Goal: Task Accomplishment & Management: Manage account settings

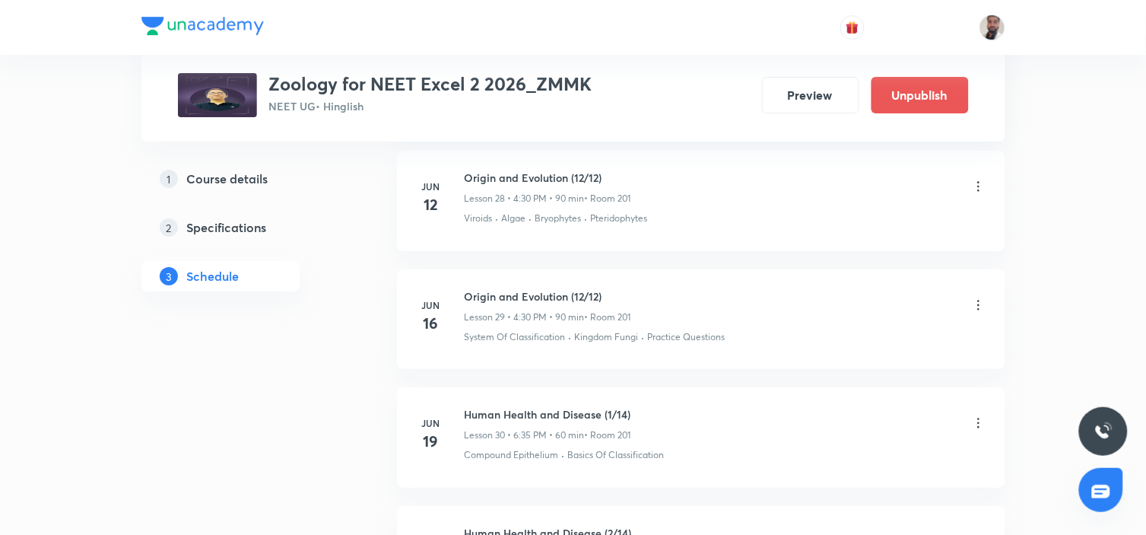
scroll to position [6485, 0]
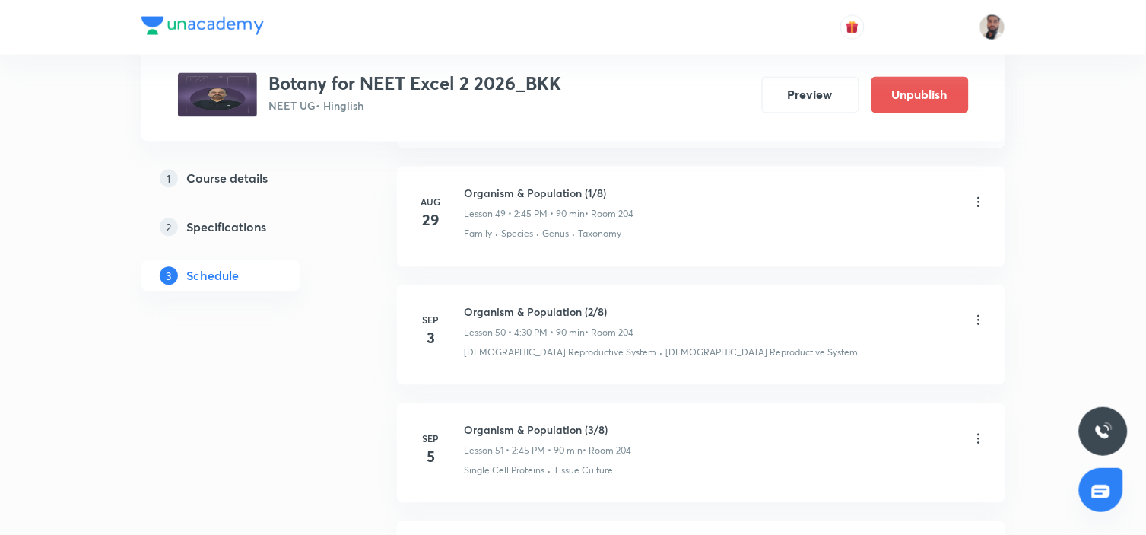
scroll to position [6990, 0]
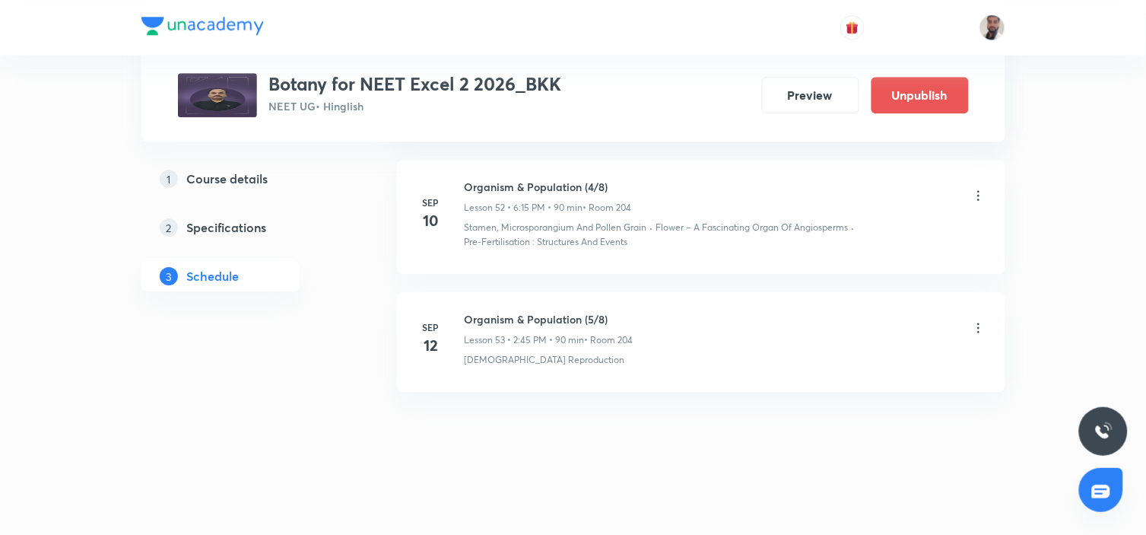
click at [975, 327] on icon at bounding box center [978, 327] width 15 height 15
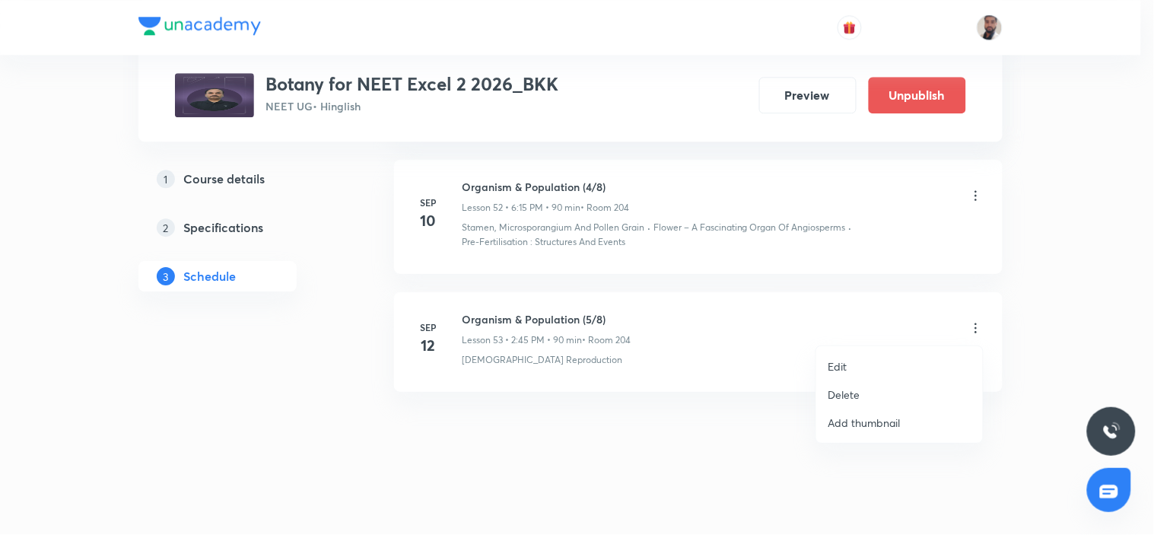
click at [870, 389] on li "Delete" at bounding box center [899, 394] width 167 height 28
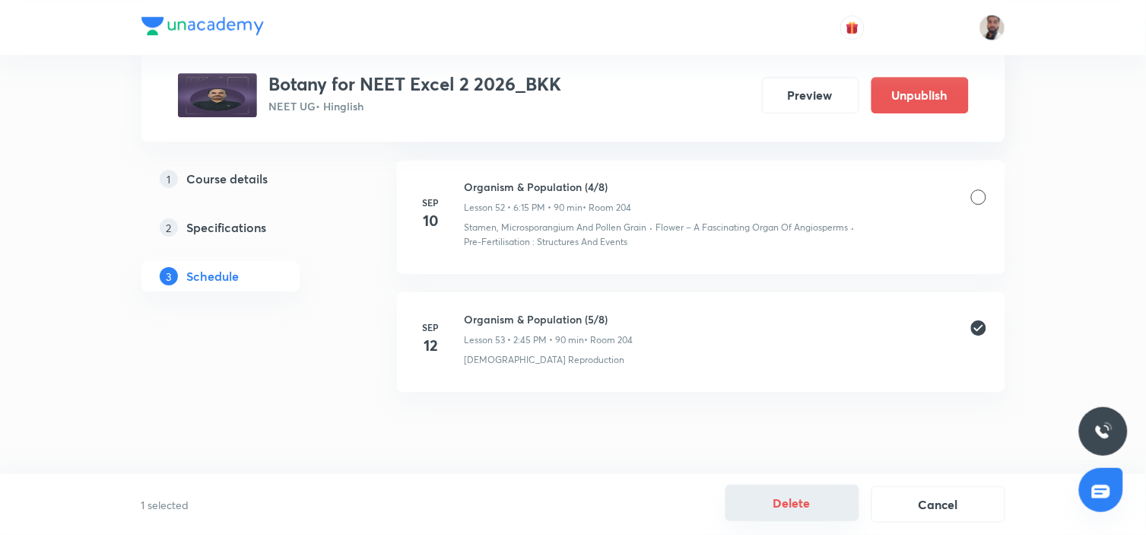
click at [822, 504] on button "Delete" at bounding box center [793, 503] width 134 height 37
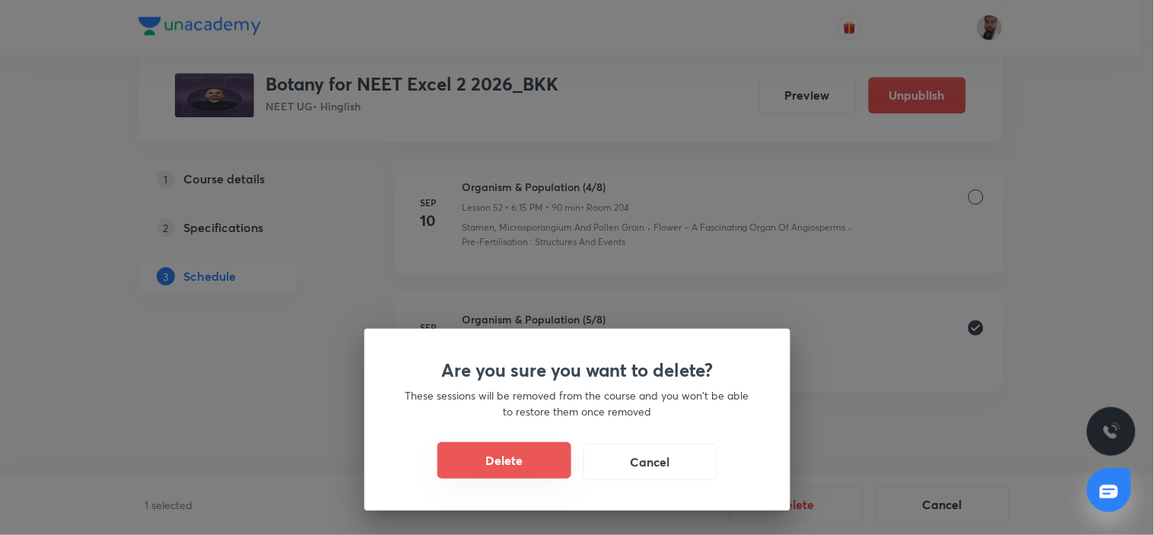
click at [535, 453] on button "Delete" at bounding box center [504, 460] width 134 height 37
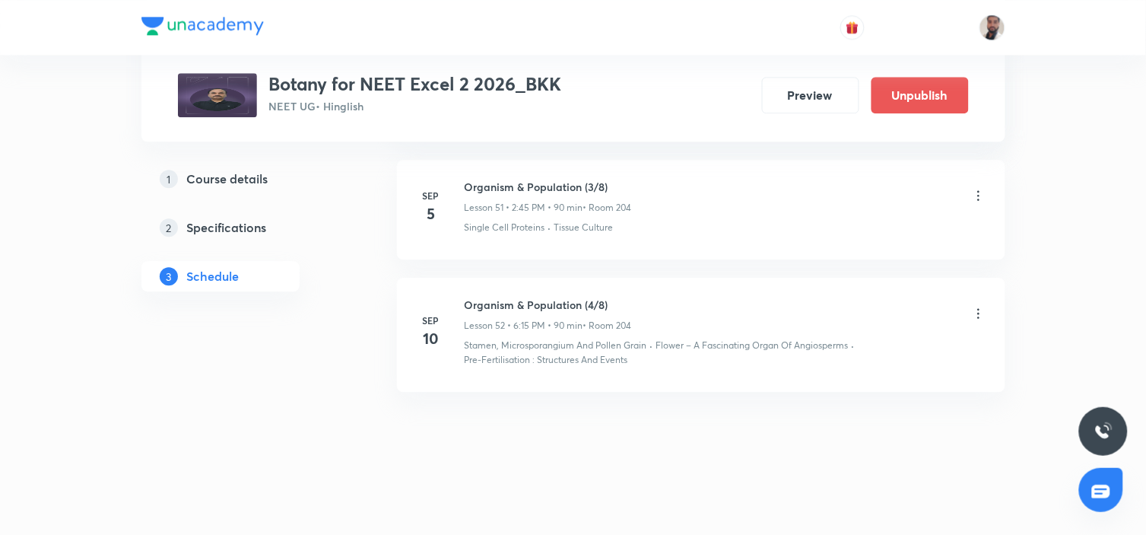
scroll to position [6872, 0]
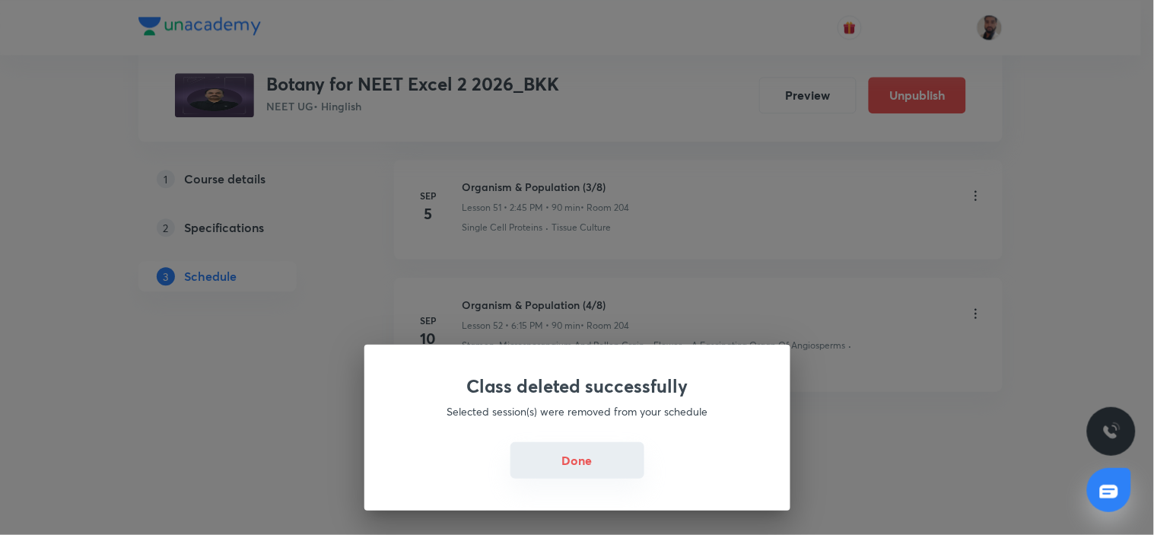
click at [582, 475] on button "Done" at bounding box center [577, 460] width 134 height 37
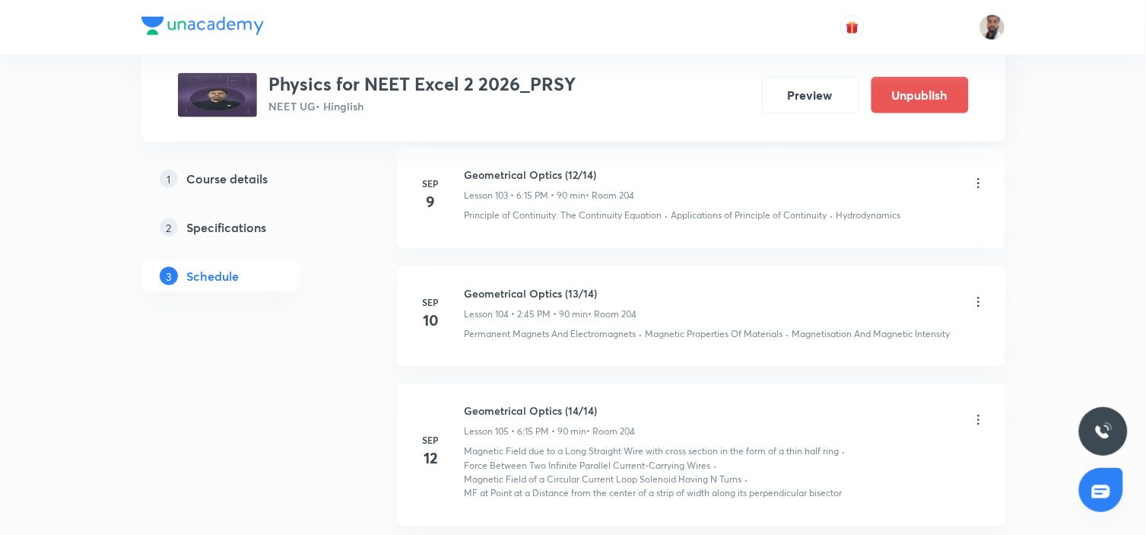
scroll to position [13691, 0]
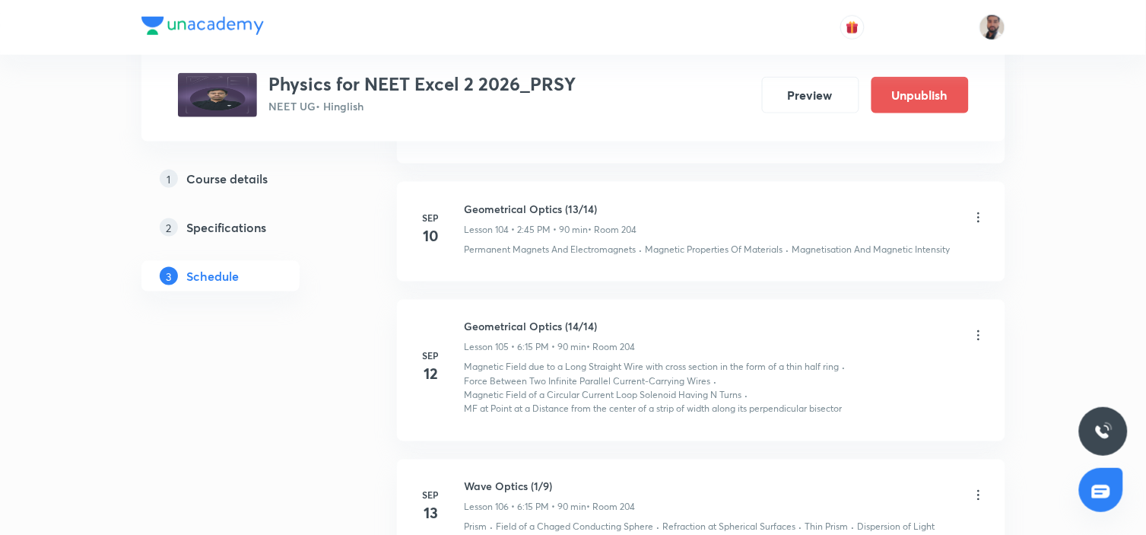
click at [975, 337] on icon at bounding box center [978, 335] width 15 height 15
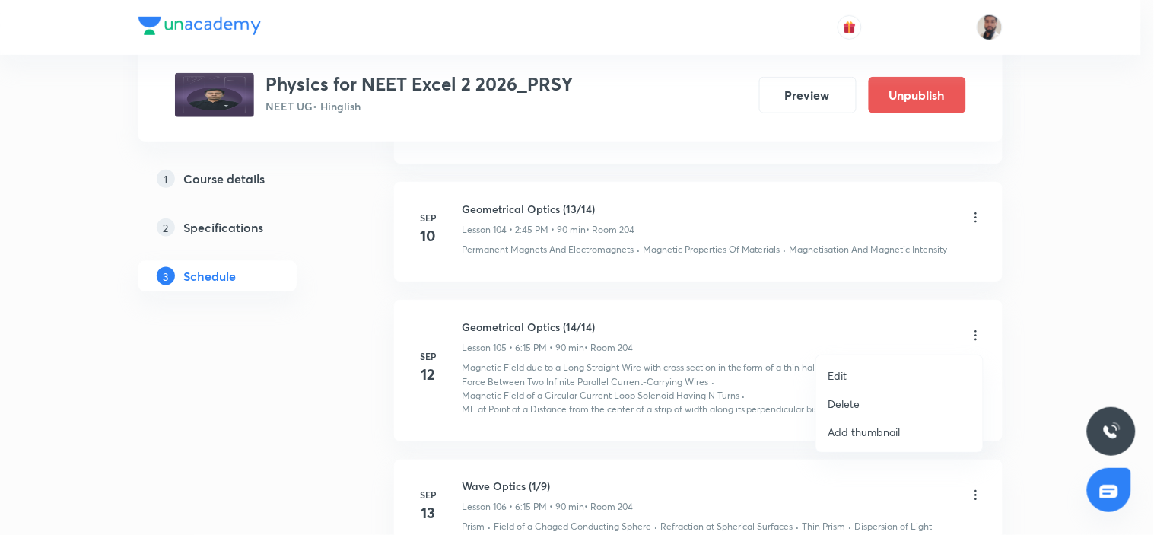
click at [878, 402] on li "Delete" at bounding box center [899, 404] width 167 height 28
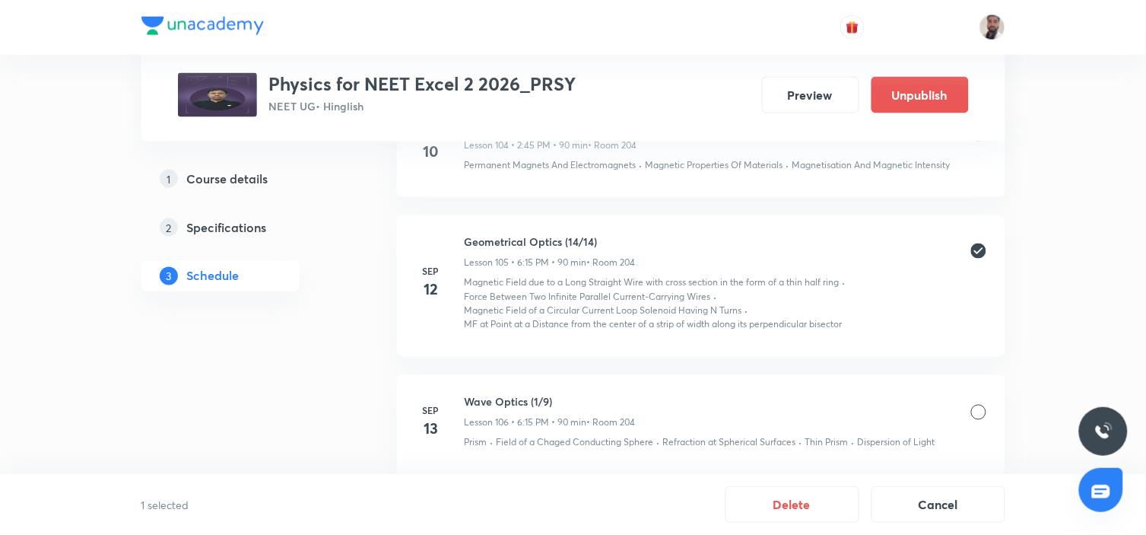
scroll to position [13861, 0]
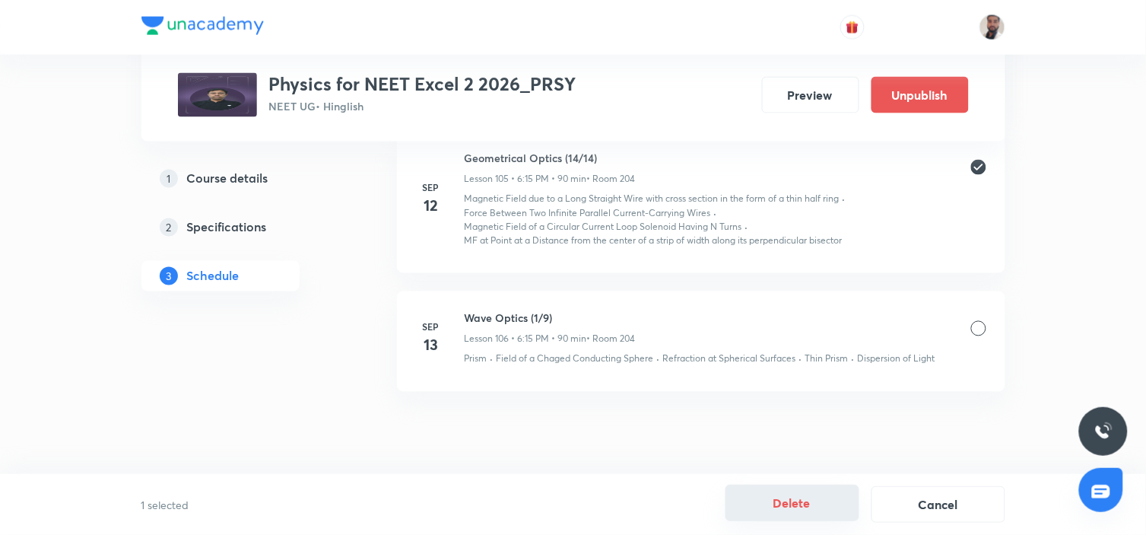
click at [844, 504] on button "Delete" at bounding box center [793, 503] width 134 height 37
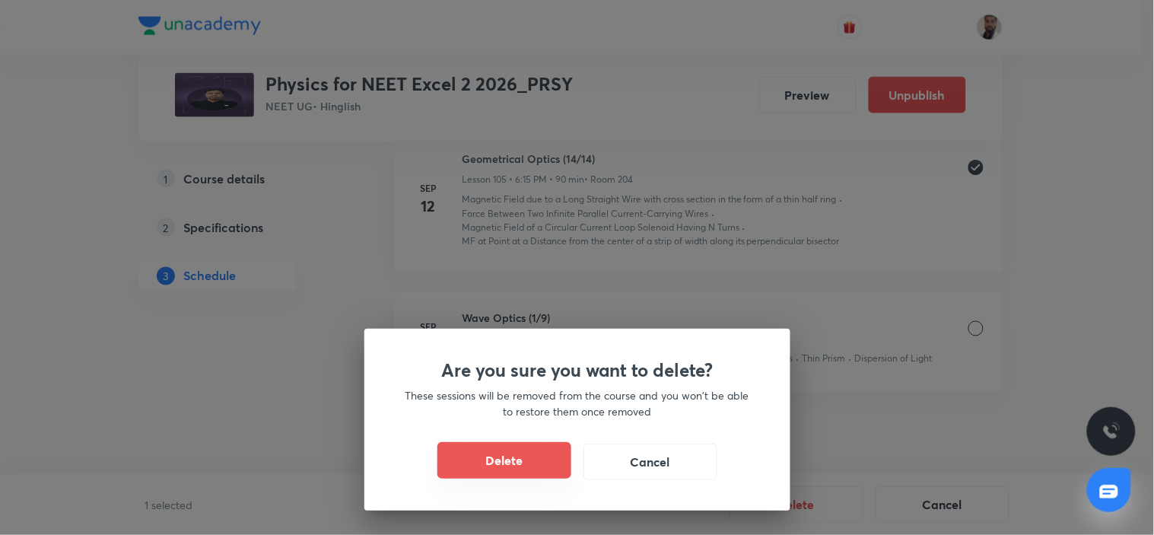
click at [498, 455] on button "Delete" at bounding box center [504, 460] width 134 height 37
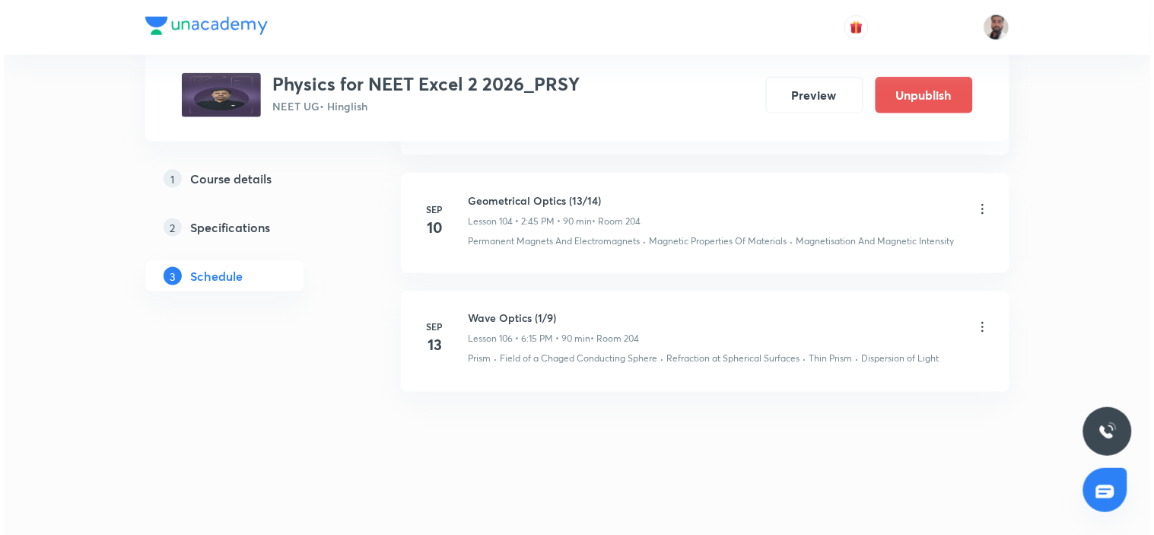
scroll to position [13700, 0]
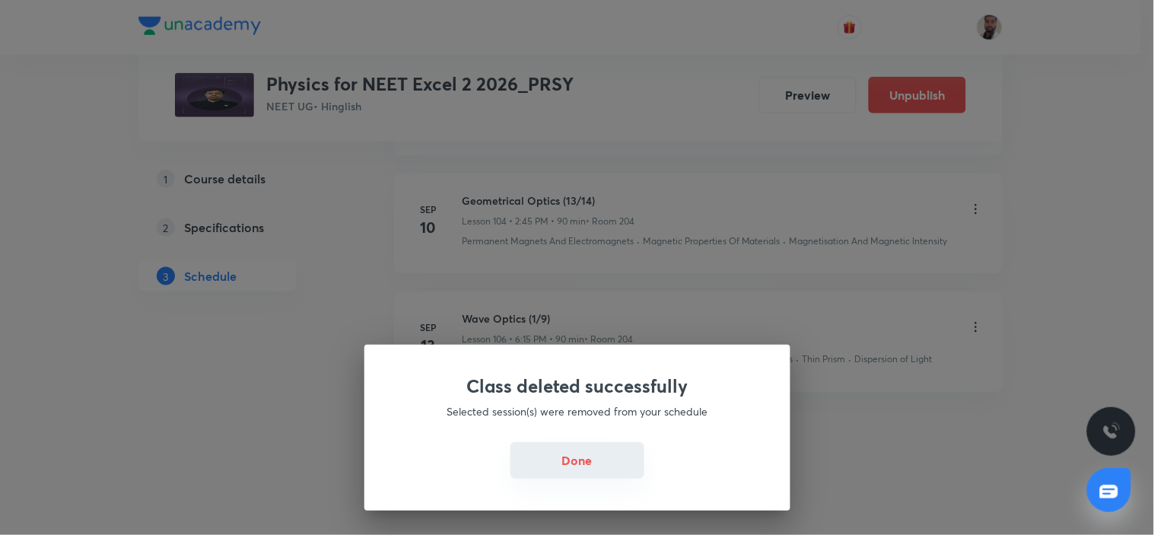
click at [625, 466] on button "Done" at bounding box center [577, 460] width 134 height 37
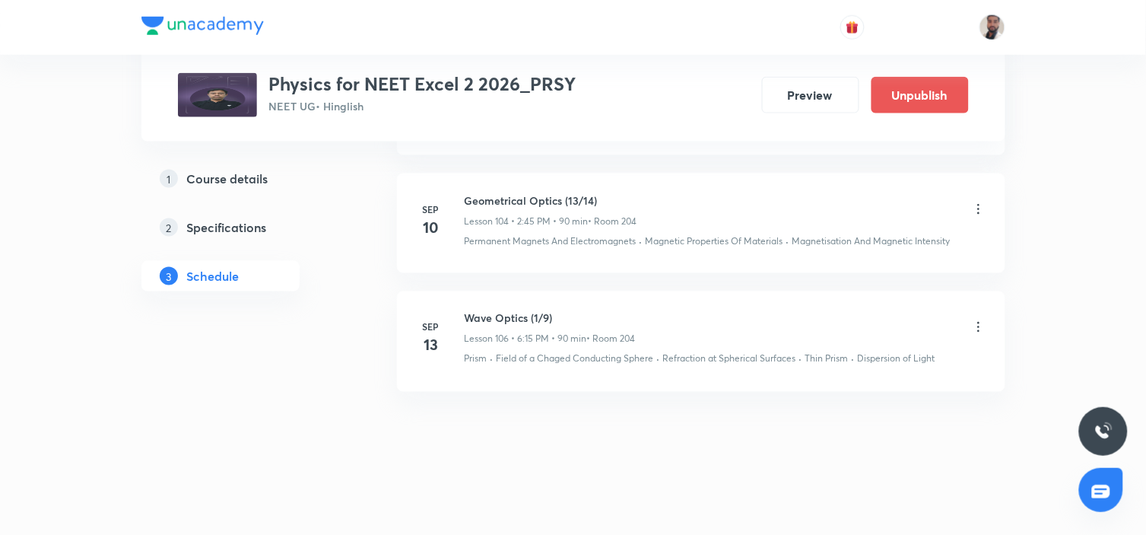
click at [978, 327] on icon at bounding box center [979, 327] width 2 height 10
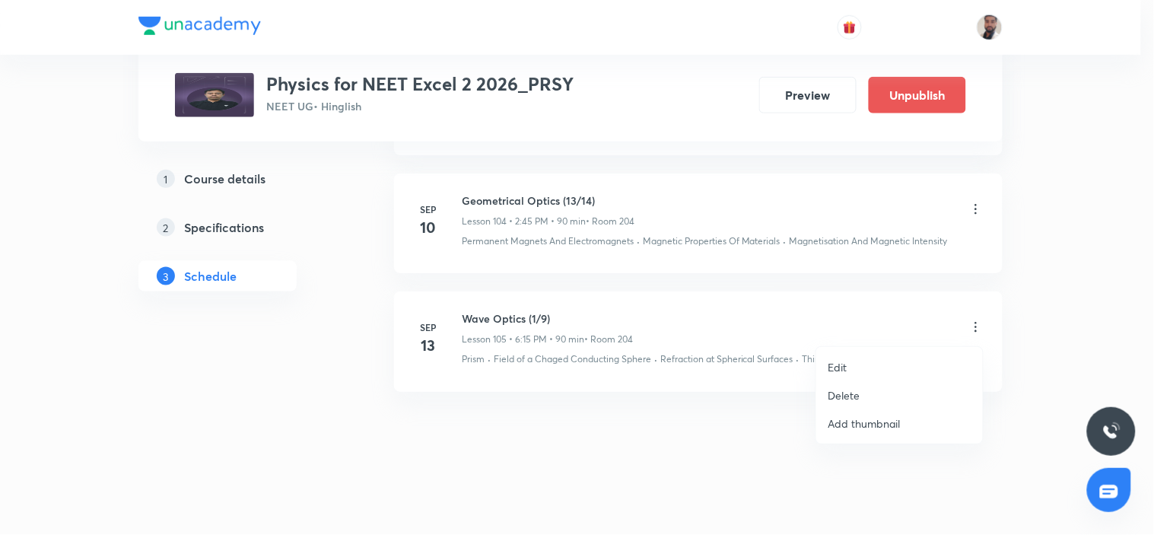
drag, startPoint x: 598, startPoint y: 193, endPoint x: 467, endPoint y: 189, distance: 130.9
click at [467, 189] on div at bounding box center [577, 267] width 1154 height 535
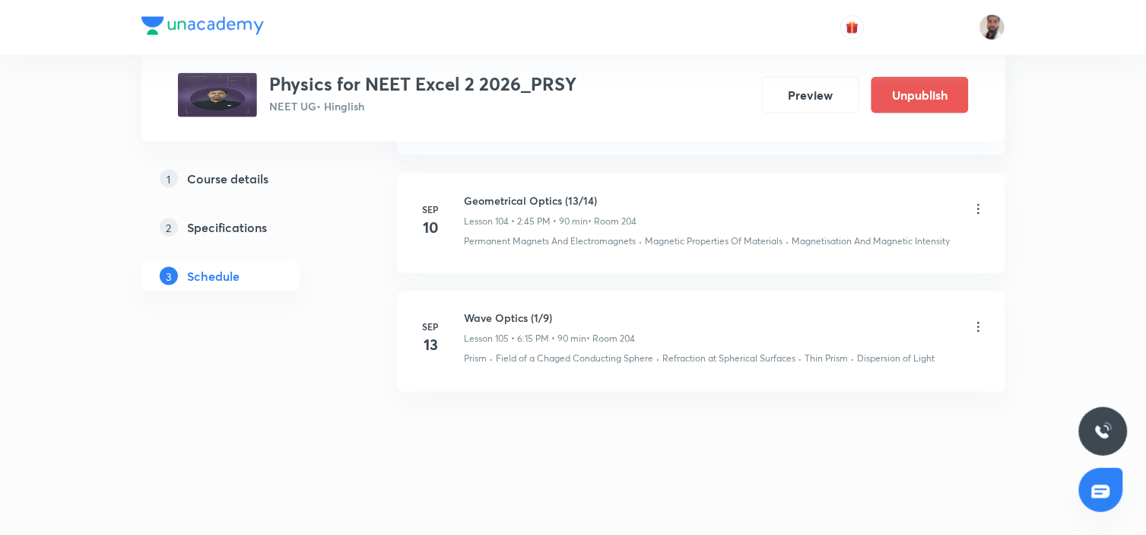
click at [552, 208] on h6 "Geometrical Optics (13/14)" at bounding box center [551, 200] width 173 height 16
drag, startPoint x: 609, startPoint y: 202, endPoint x: 598, endPoint y: 200, distance: 11.6
click at [621, 213] on div "Geometrical Optics (13/14) Lesson 104 • 2:45 PM • 90 min • Room 204" at bounding box center [551, 210] width 173 height 36
drag, startPoint x: 607, startPoint y: 198, endPoint x: 467, endPoint y: 188, distance: 140.3
click at [467, 188] on li "Sep 10 Geometrical Optics (13/14) Lesson 104 • 2:45 PM • 90 min • Room 204 Perm…" at bounding box center [701, 223] width 609 height 100
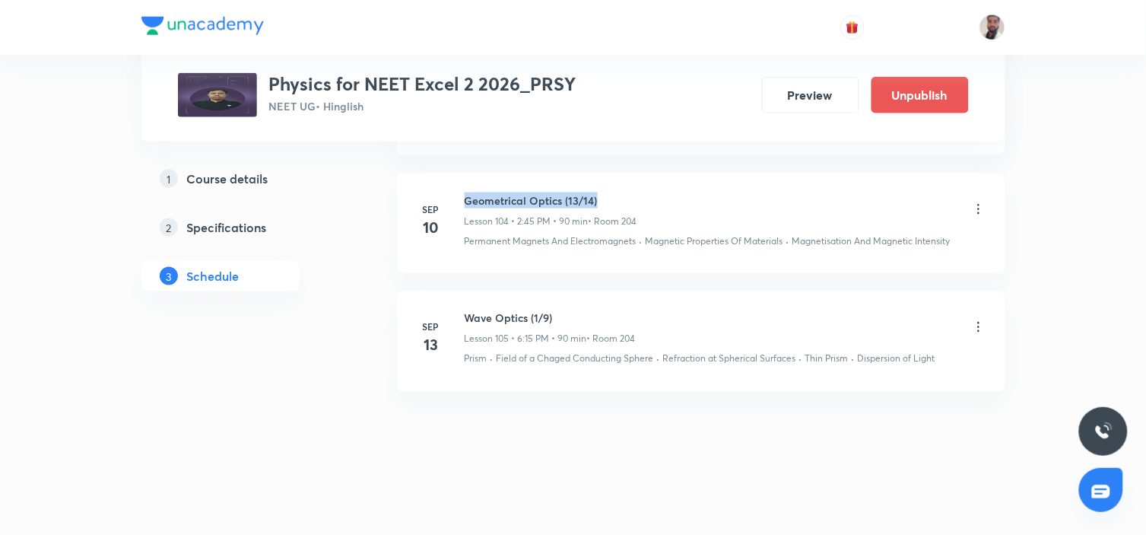
copy h6 "Geometrical Optics (13/14)"
click at [978, 326] on icon at bounding box center [978, 327] width 15 height 15
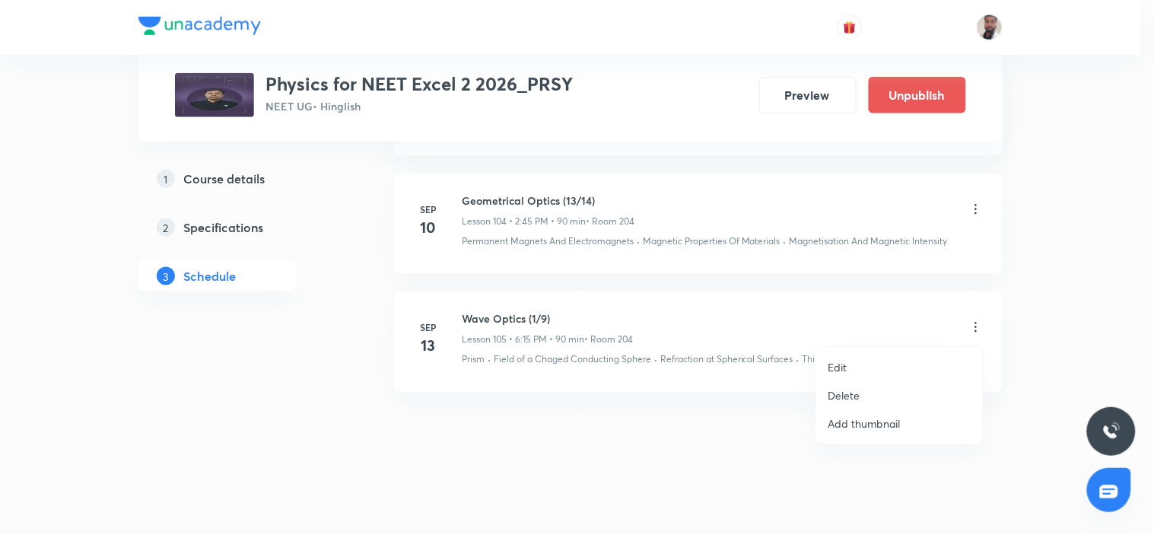
click at [841, 369] on p "Edit" at bounding box center [837, 367] width 19 height 16
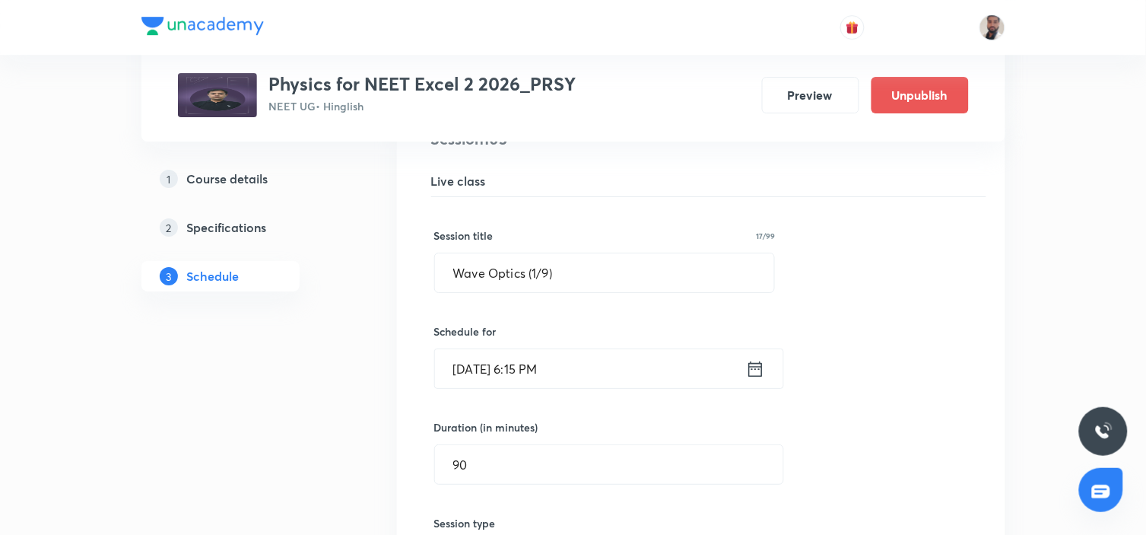
scroll to position [13013, 0]
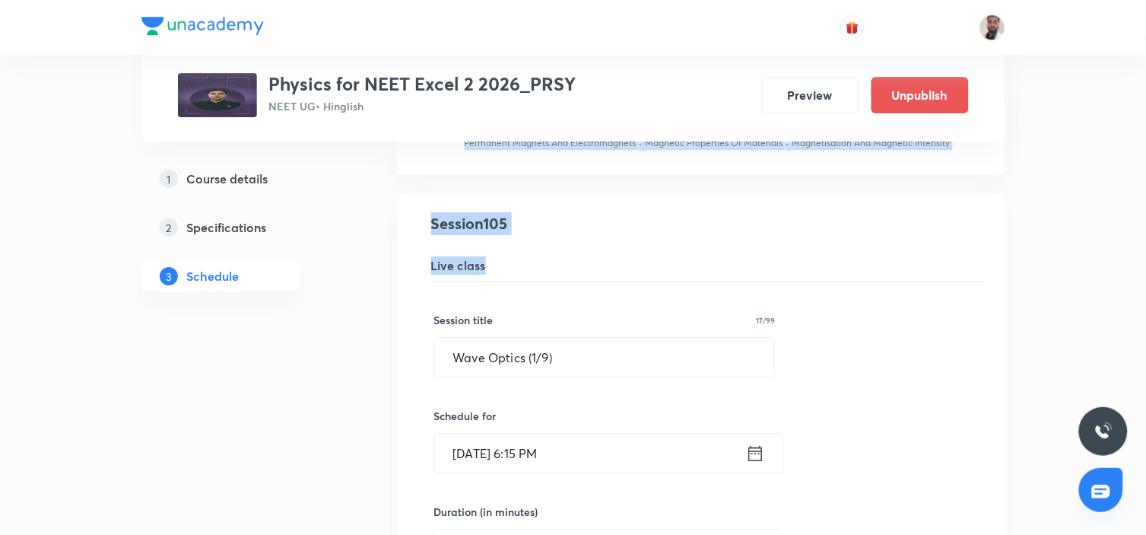
drag, startPoint x: 616, startPoint y: 262, endPoint x: 269, endPoint y: 267, distance: 347.7
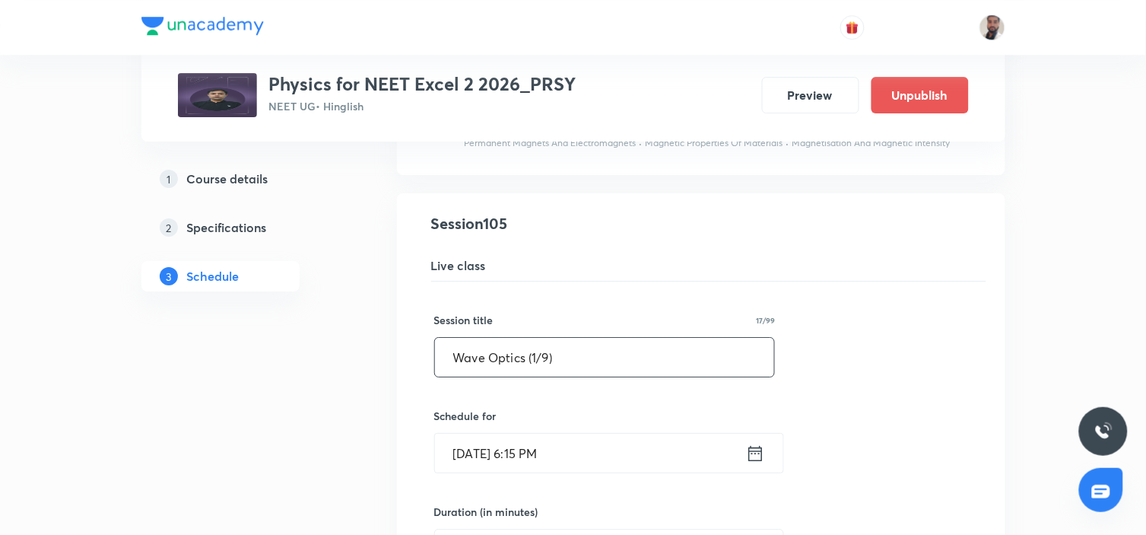
drag, startPoint x: 612, startPoint y: 358, endPoint x: 198, endPoint y: 359, distance: 414.6
paste input "Geometrical Optics (13/14"
click at [579, 355] on input "Geometrical Optics (13/14)" at bounding box center [605, 357] width 340 height 39
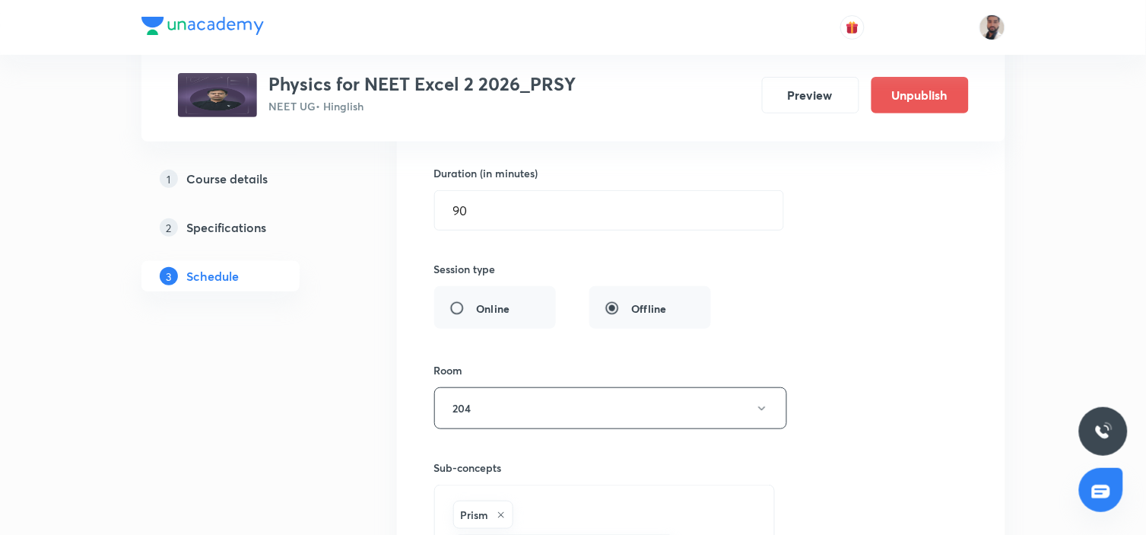
scroll to position [13605, 0]
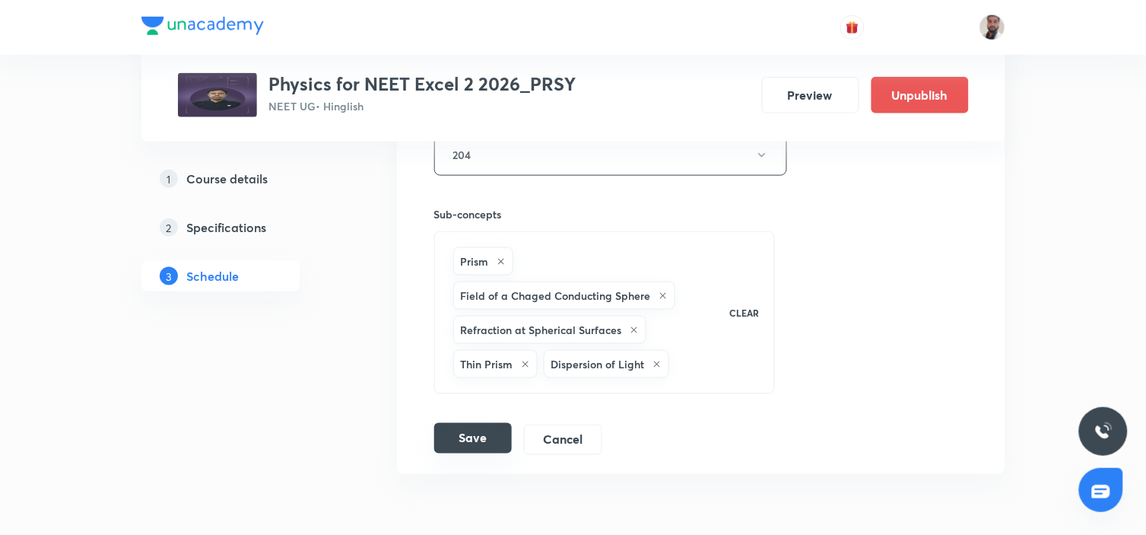
type input "Geometrical Optics (14/14)"
click at [477, 438] on button "Save" at bounding box center [473, 438] width 78 height 30
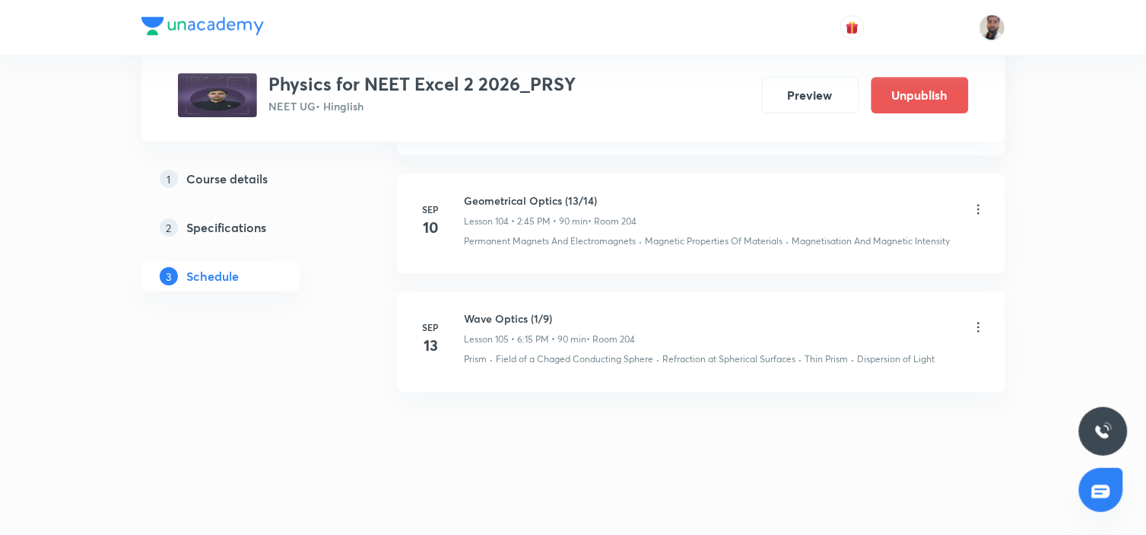
scroll to position [12916, 0]
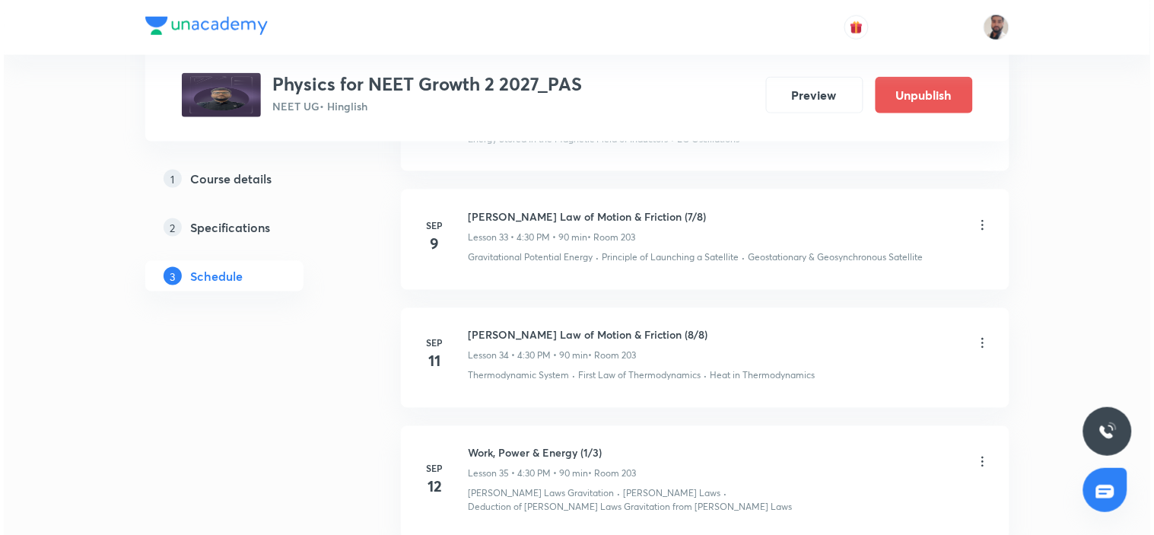
scroll to position [4978, 0]
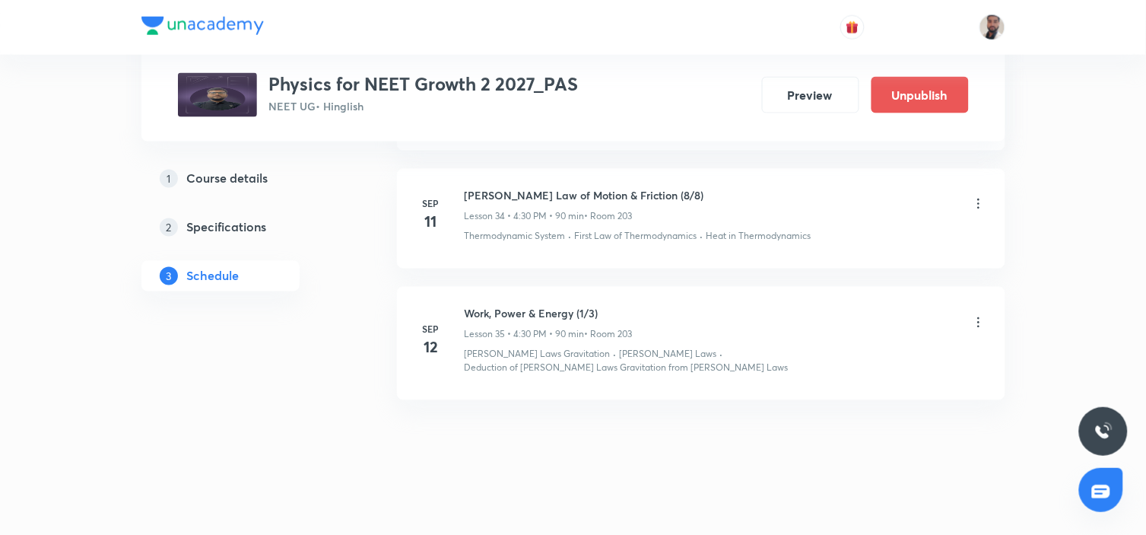
click at [980, 325] on icon at bounding box center [978, 322] width 15 height 15
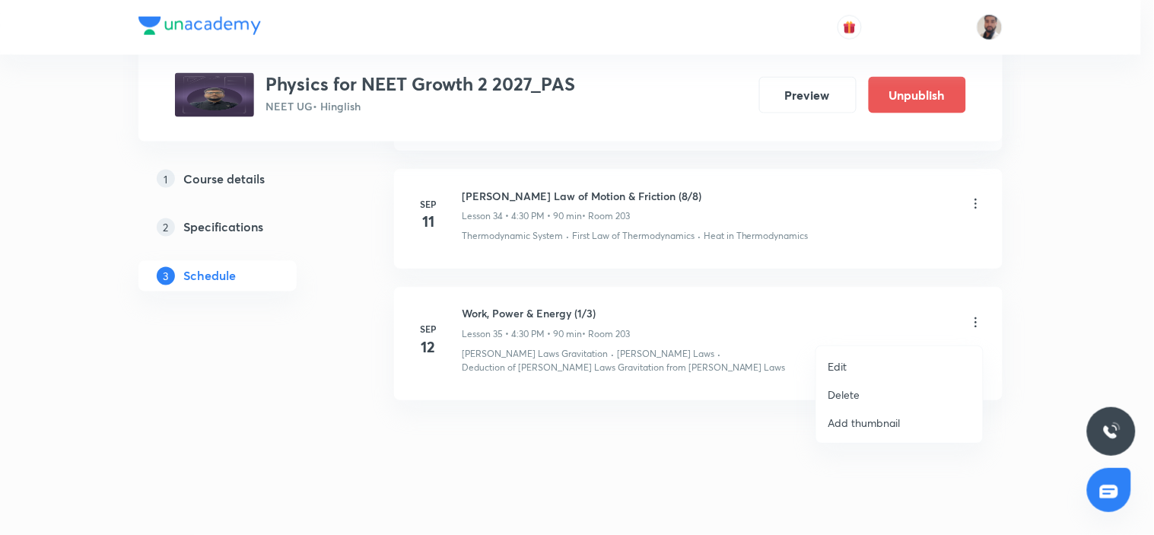
click at [858, 367] on li "Edit" at bounding box center [899, 366] width 167 height 28
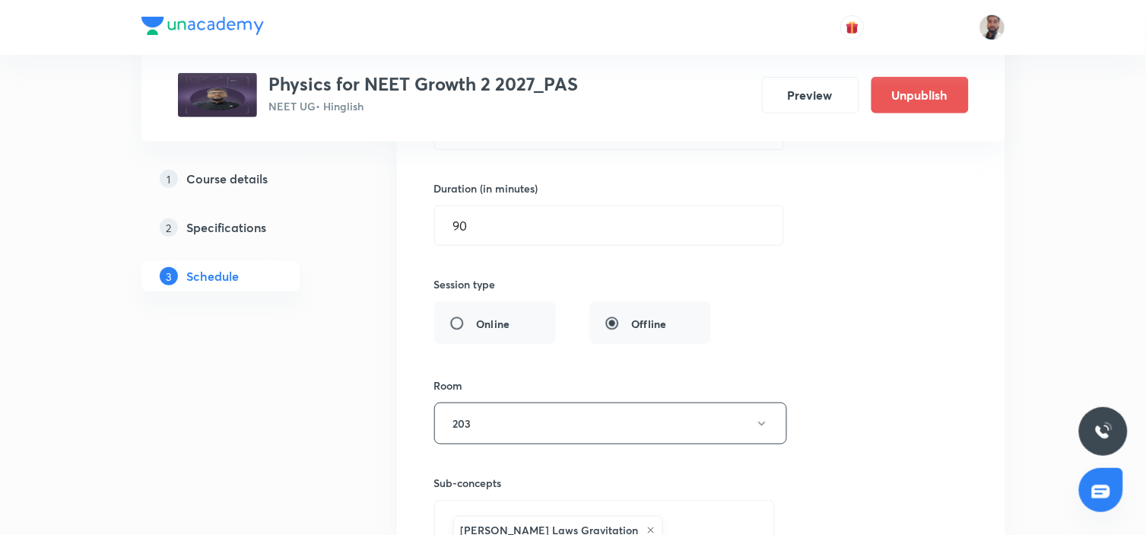
scroll to position [4441, 0]
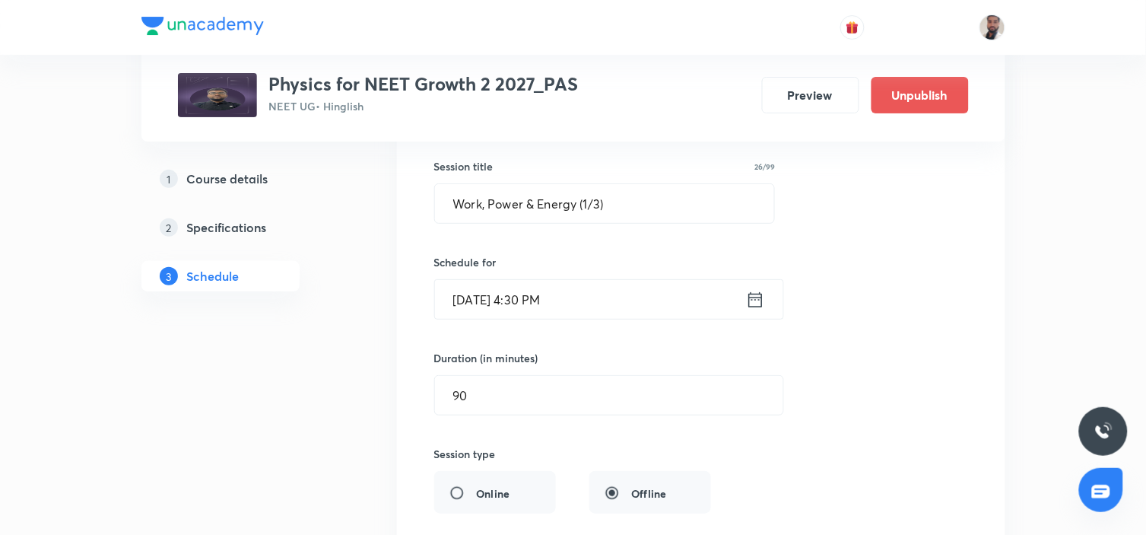
click at [759, 305] on icon at bounding box center [755, 299] width 19 height 21
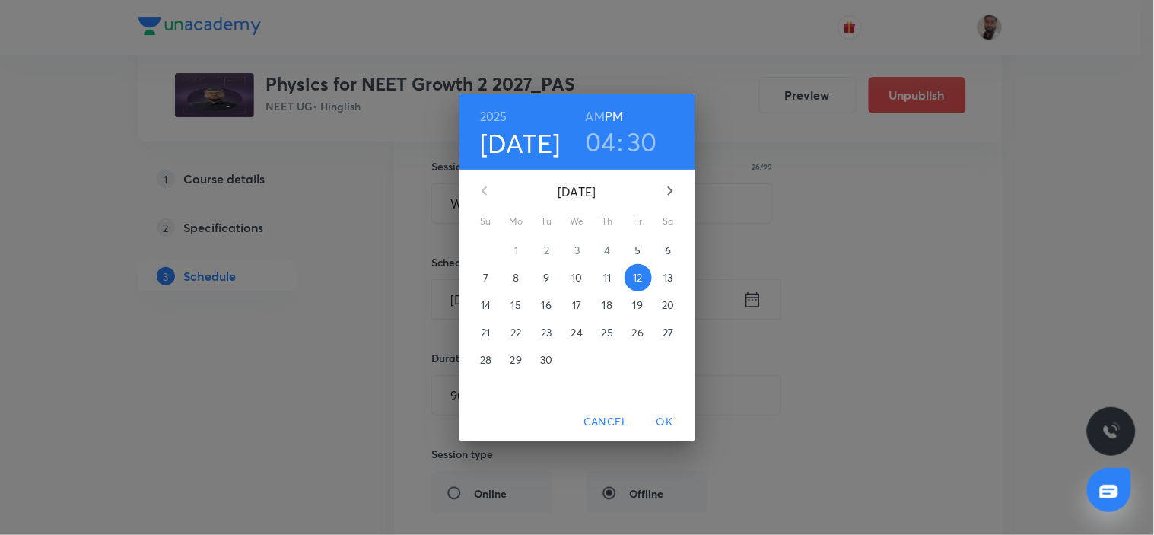
click at [669, 275] on p "13" at bounding box center [667, 277] width 9 height 15
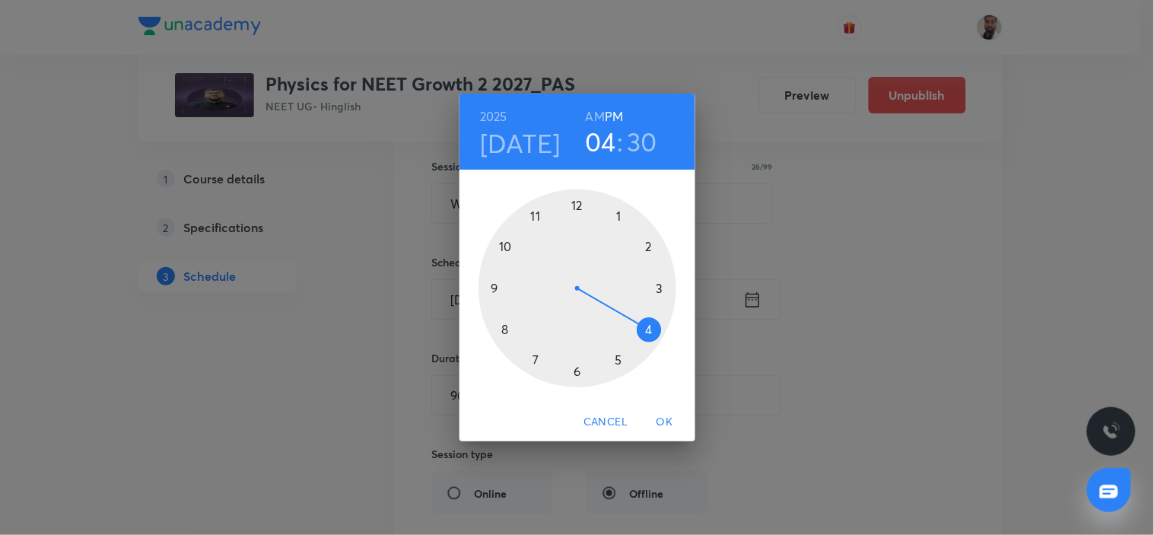
click at [660, 414] on span "OK" at bounding box center [665, 421] width 37 height 19
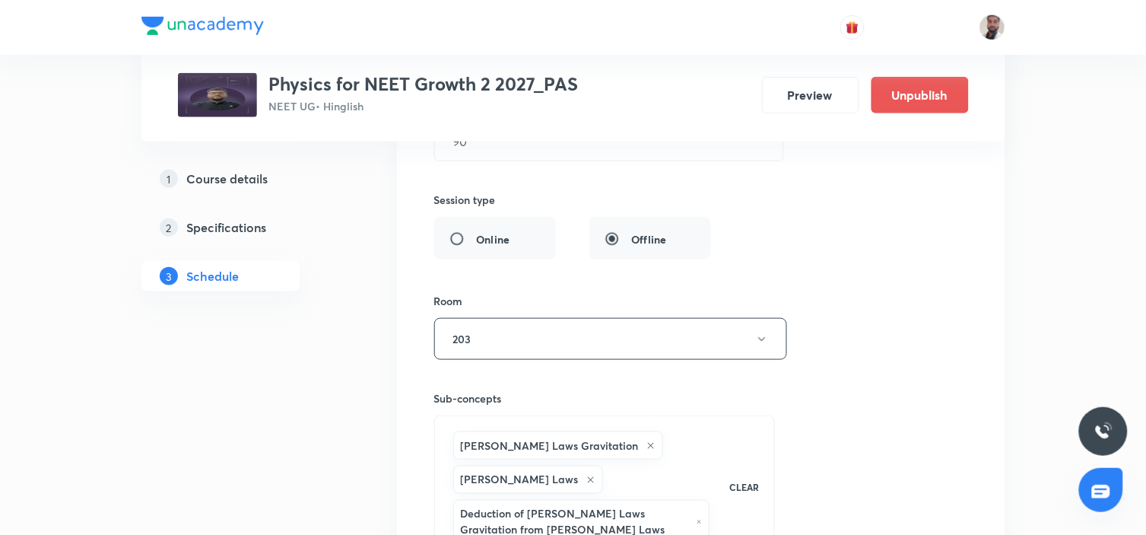
scroll to position [4864, 0]
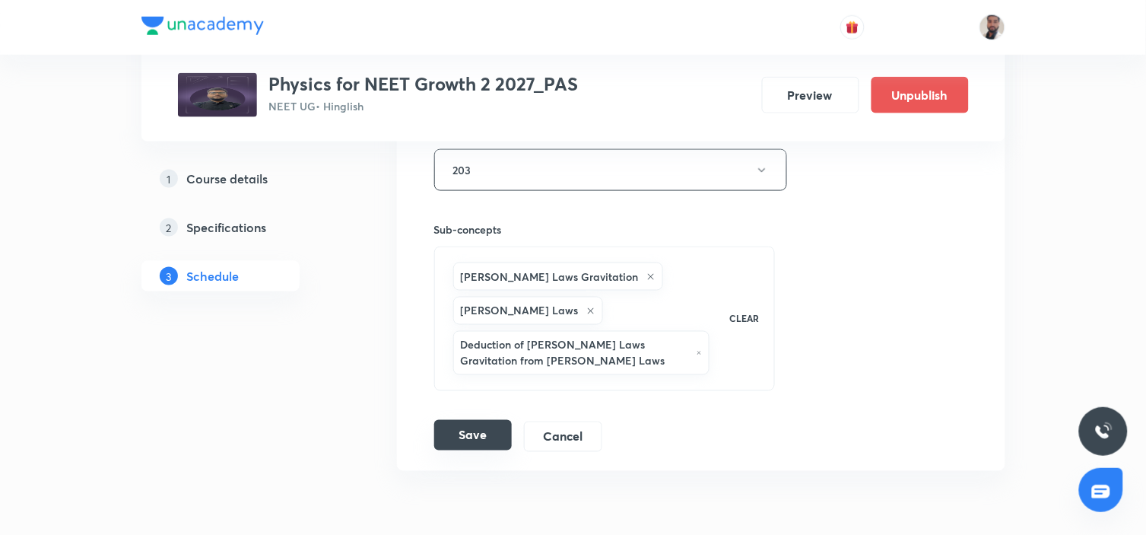
click at [475, 439] on button "Save" at bounding box center [473, 435] width 78 height 30
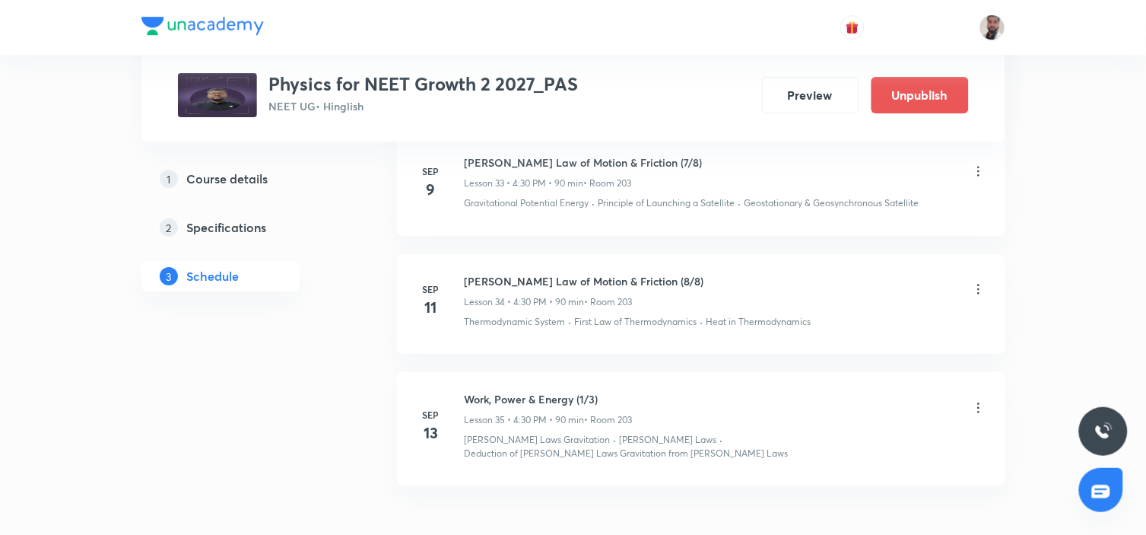
scroll to position [4278, 0]
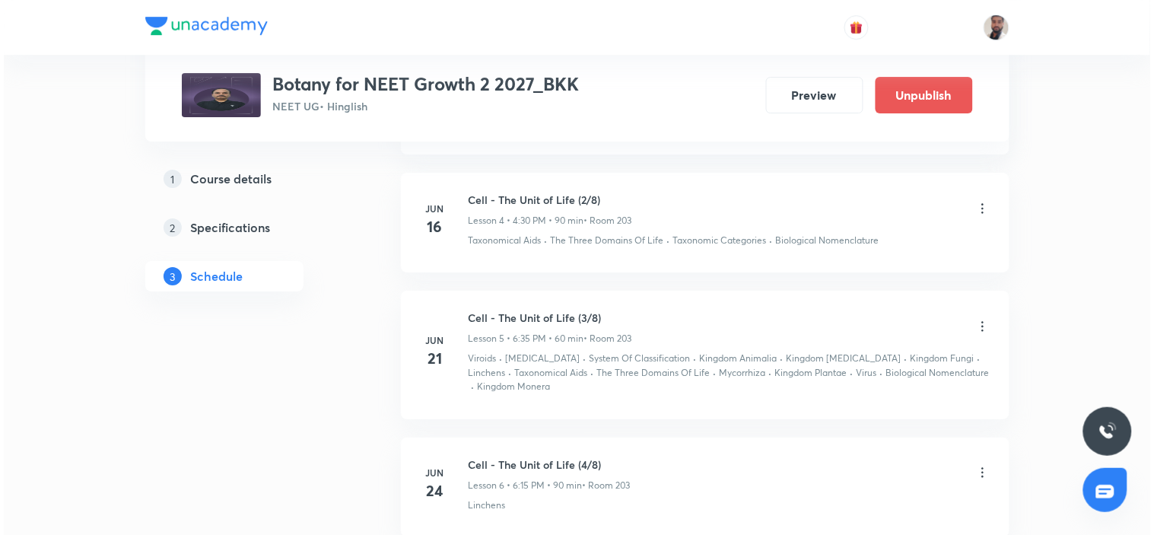
scroll to position [3906, 0]
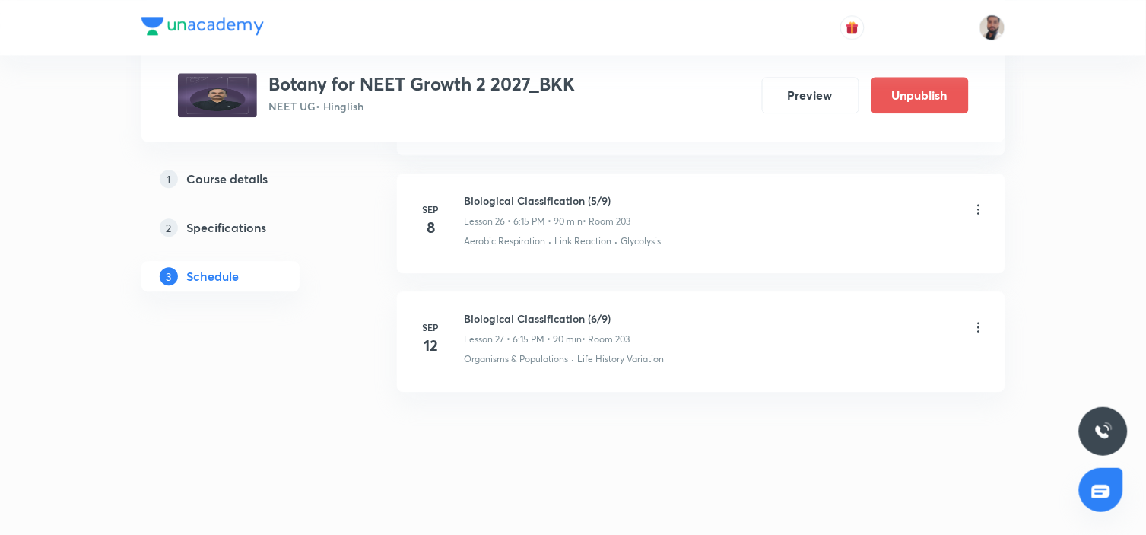
click at [979, 328] on icon at bounding box center [978, 327] width 15 height 15
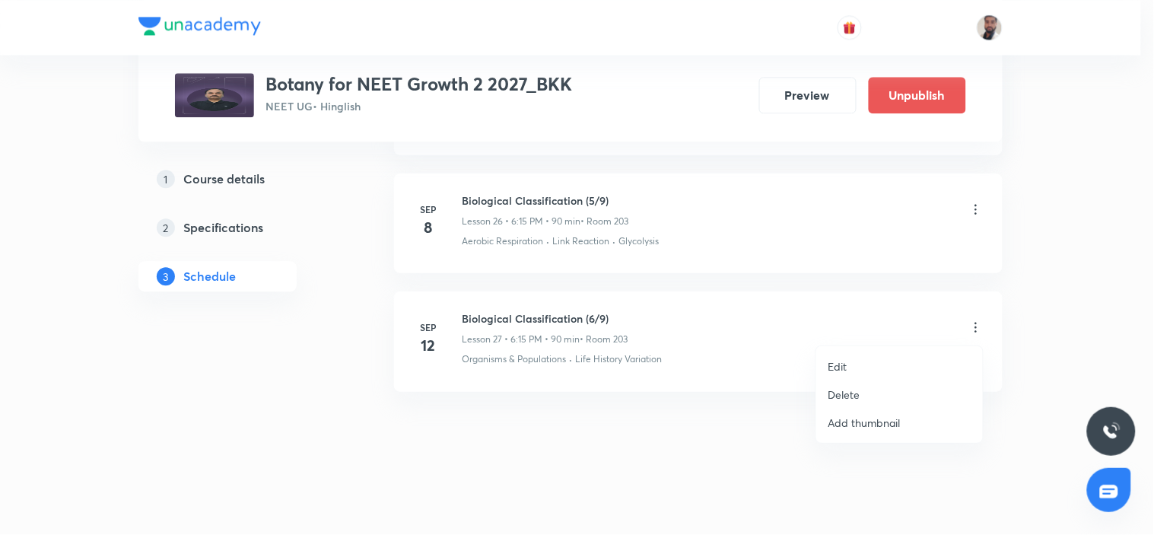
click at [838, 367] on p "Edit" at bounding box center [837, 366] width 19 height 16
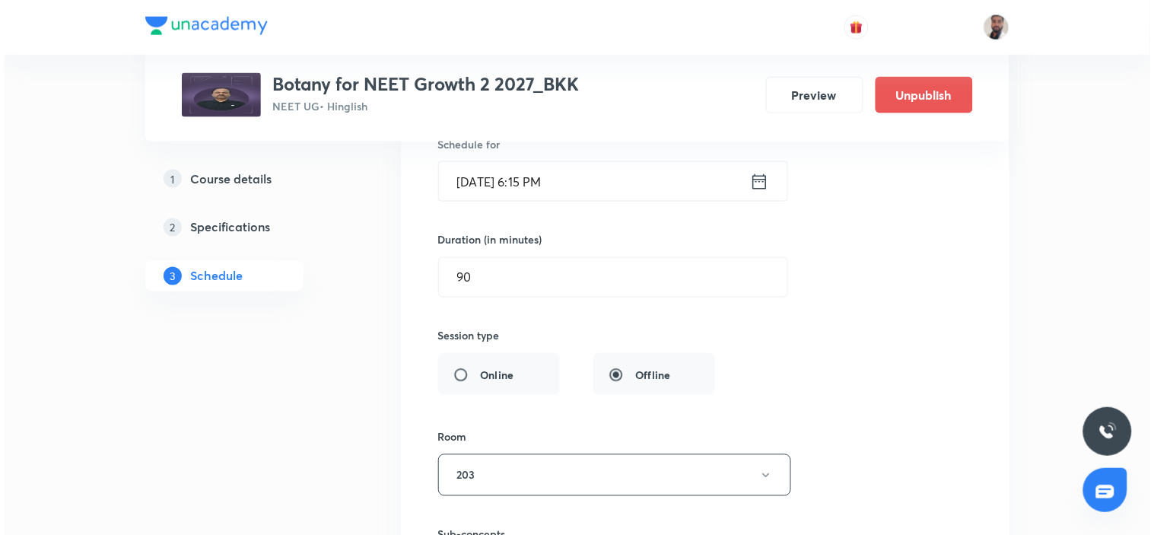
scroll to position [3404, 0]
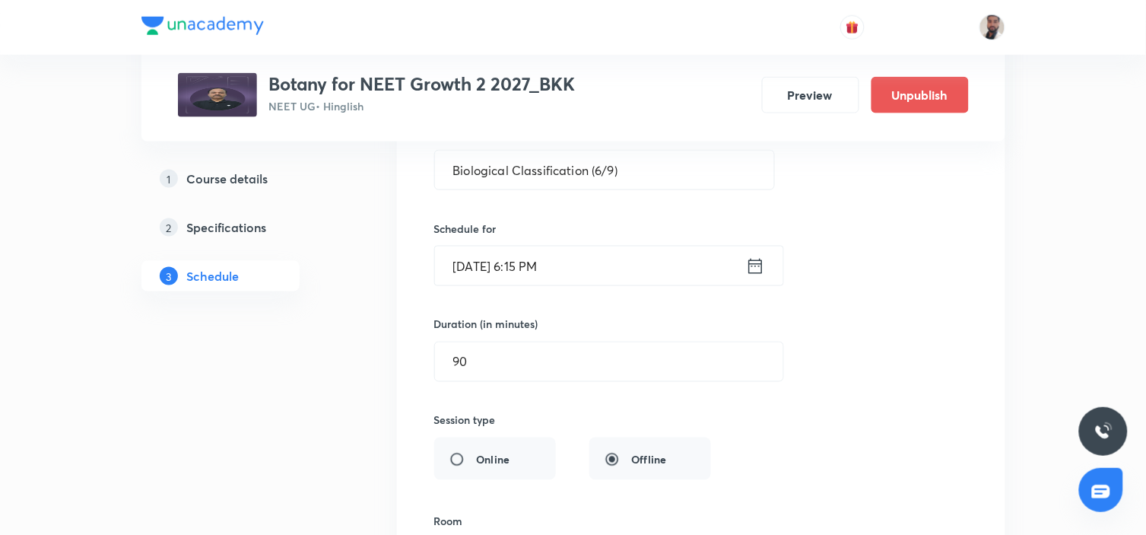
click at [761, 269] on icon at bounding box center [755, 266] width 19 height 21
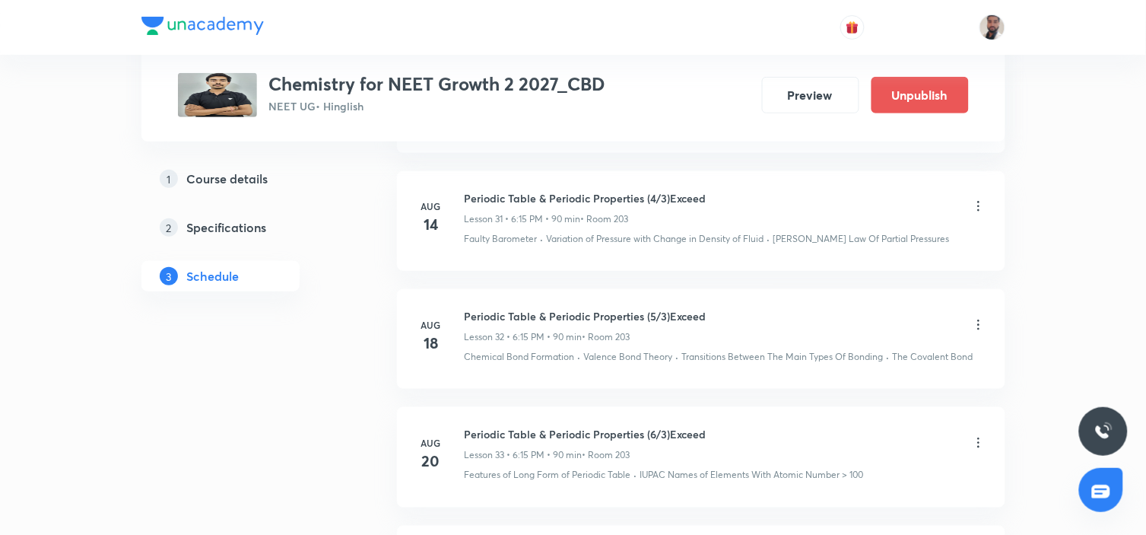
scroll to position [6493, 0]
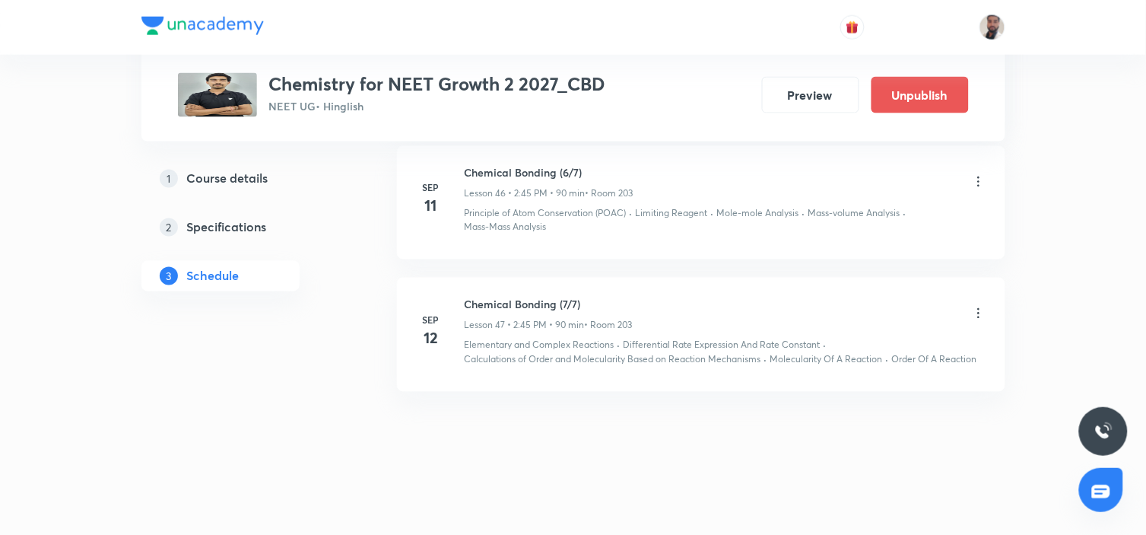
click at [978, 313] on icon at bounding box center [979, 313] width 2 height 10
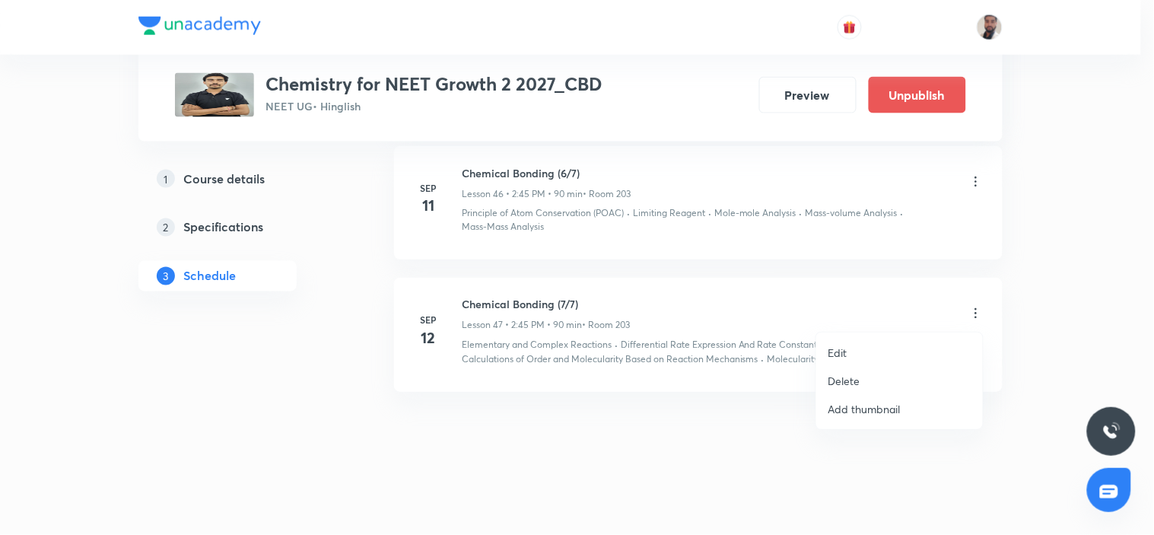
click at [868, 351] on li "Edit" at bounding box center [899, 353] width 167 height 28
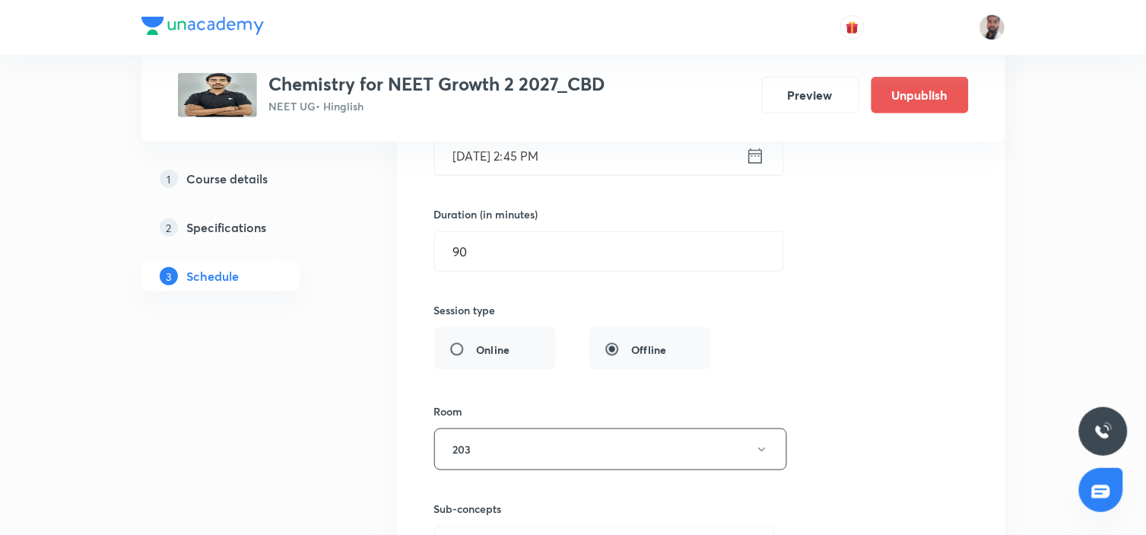
scroll to position [5901, 0]
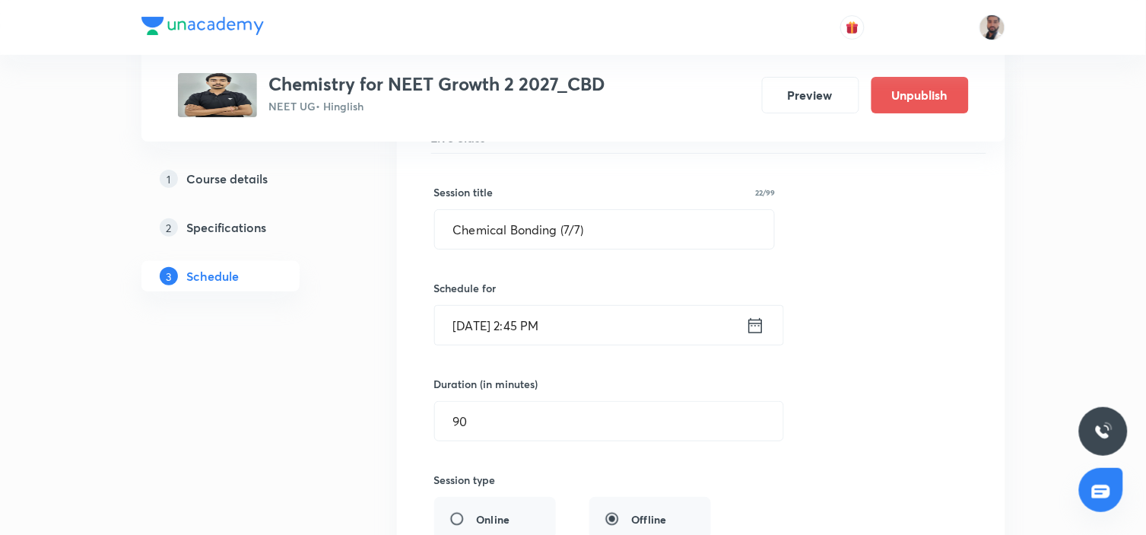
click at [755, 336] on icon at bounding box center [755, 325] width 19 height 21
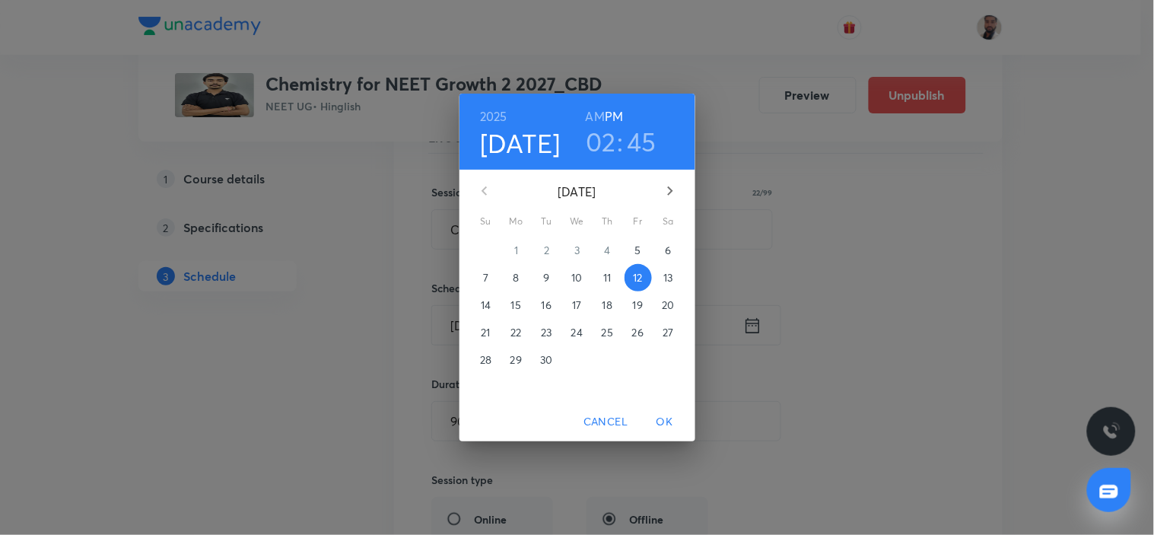
click at [665, 281] on p "13" at bounding box center [667, 277] width 9 height 15
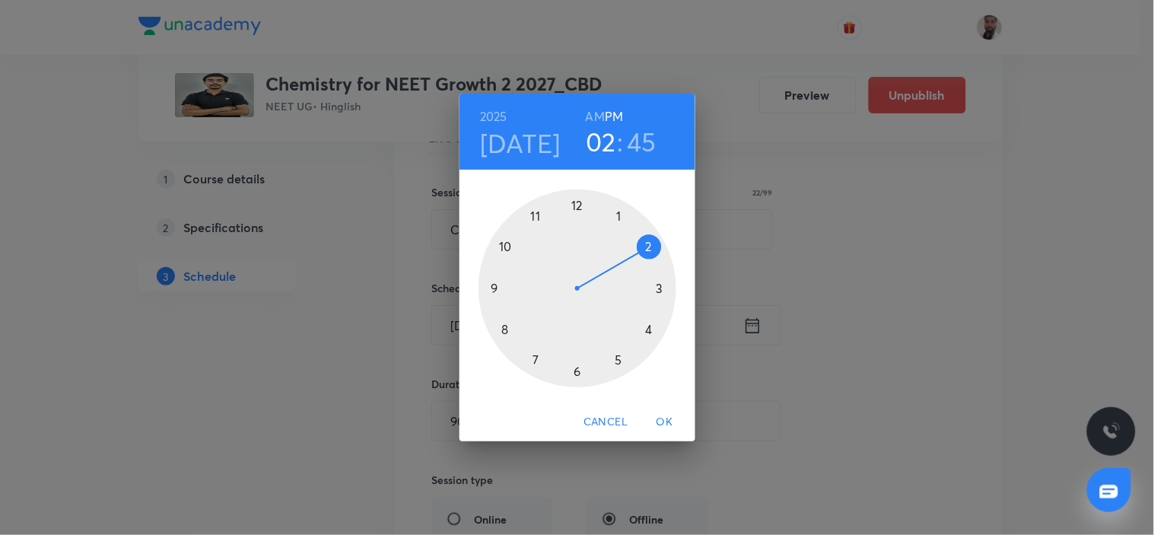
click at [665, 426] on span "OK" at bounding box center [665, 421] width 37 height 19
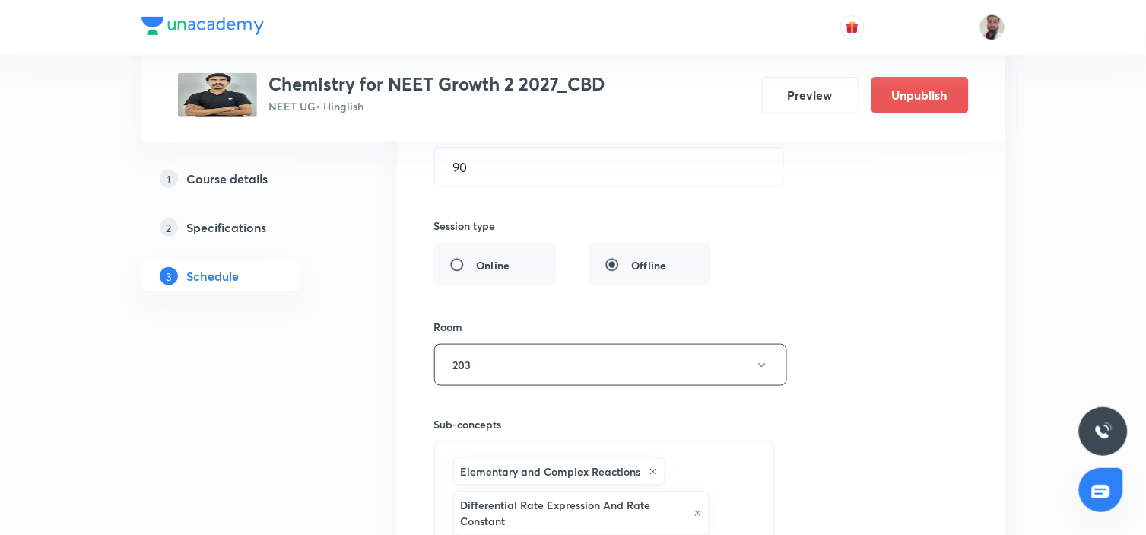
scroll to position [6409, 0]
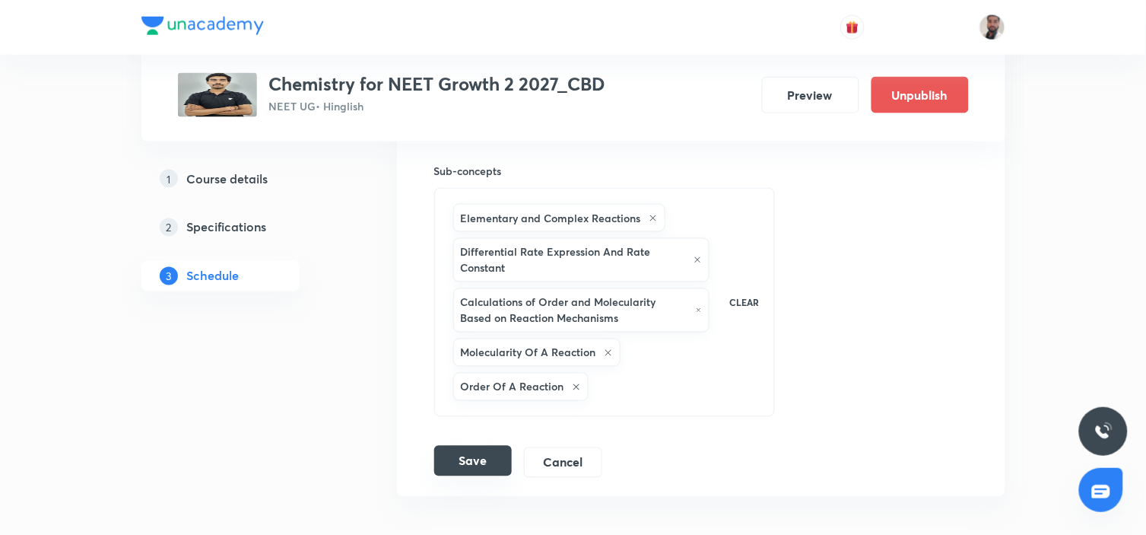
click at [488, 470] on button "Save" at bounding box center [473, 461] width 78 height 30
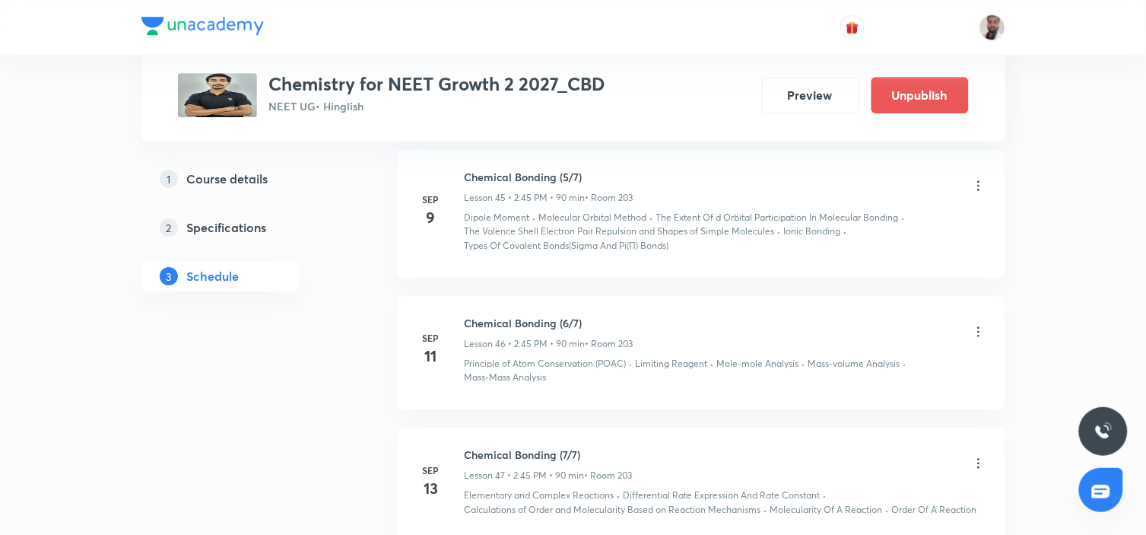
scroll to position [5709, 0]
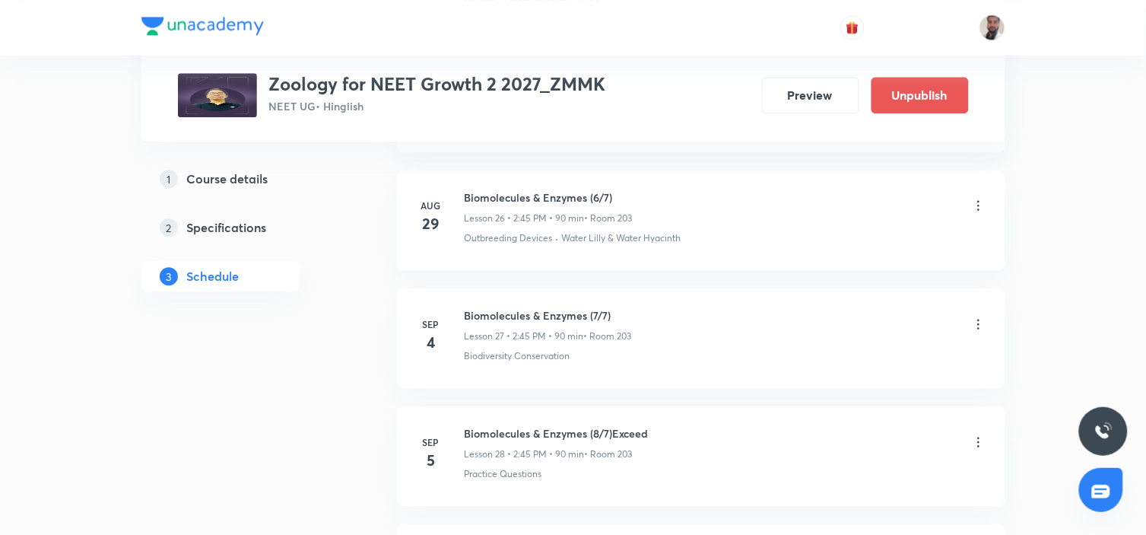
scroll to position [4232, 0]
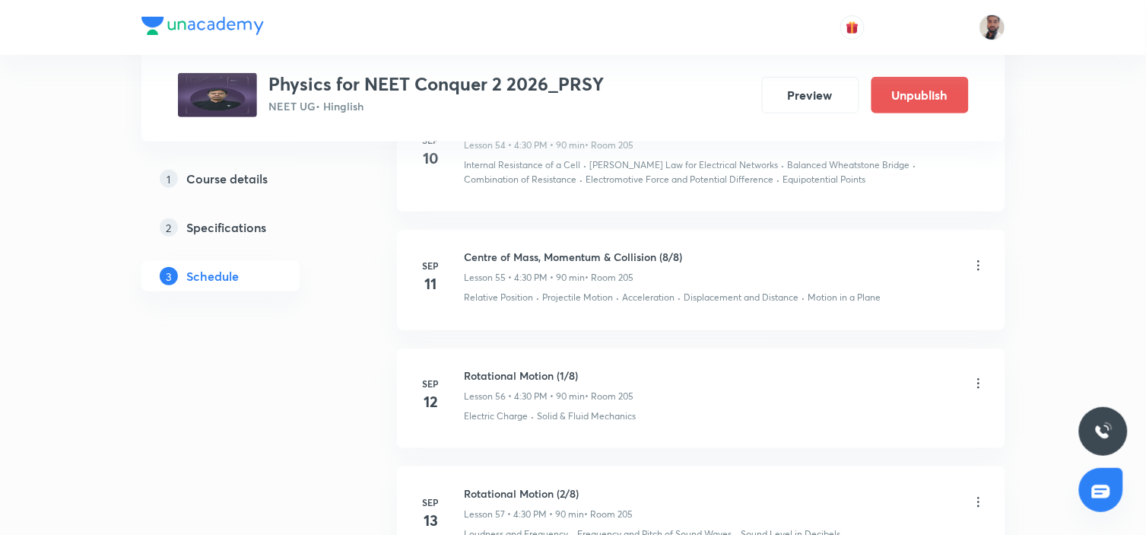
scroll to position [7611, 0]
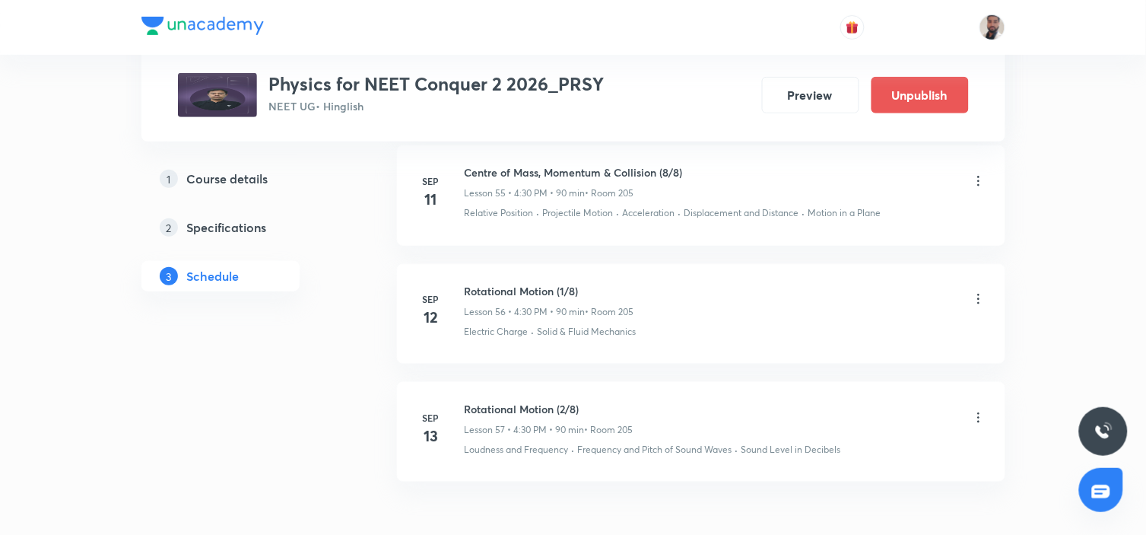
click at [978, 294] on icon at bounding box center [979, 299] width 2 height 10
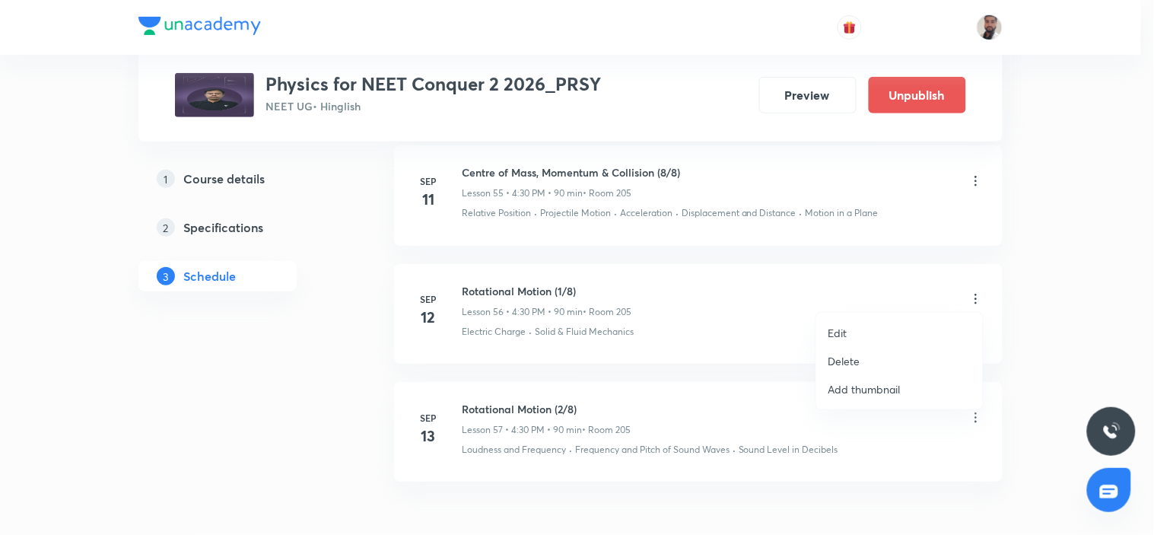
click at [844, 358] on p "Delete" at bounding box center [844, 361] width 32 height 16
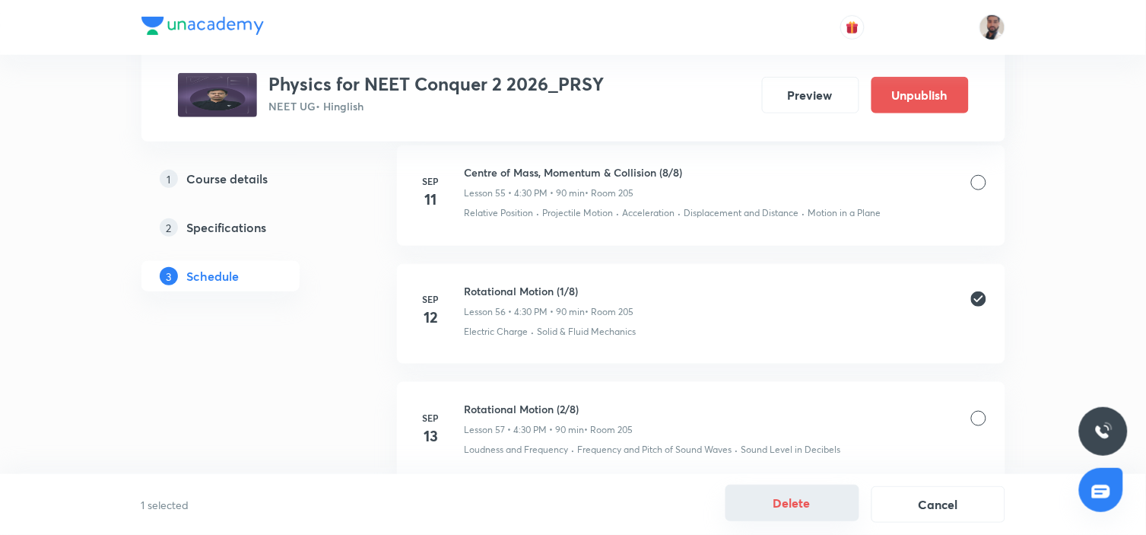
click at [825, 500] on button "Delete" at bounding box center [793, 503] width 134 height 37
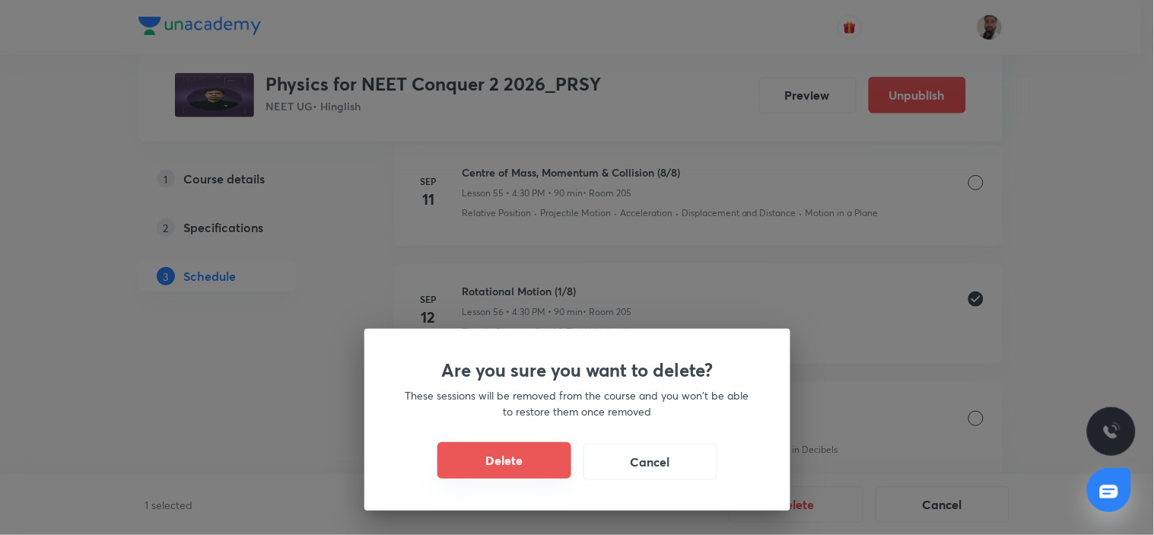
click at [539, 461] on button "Delete" at bounding box center [504, 460] width 134 height 37
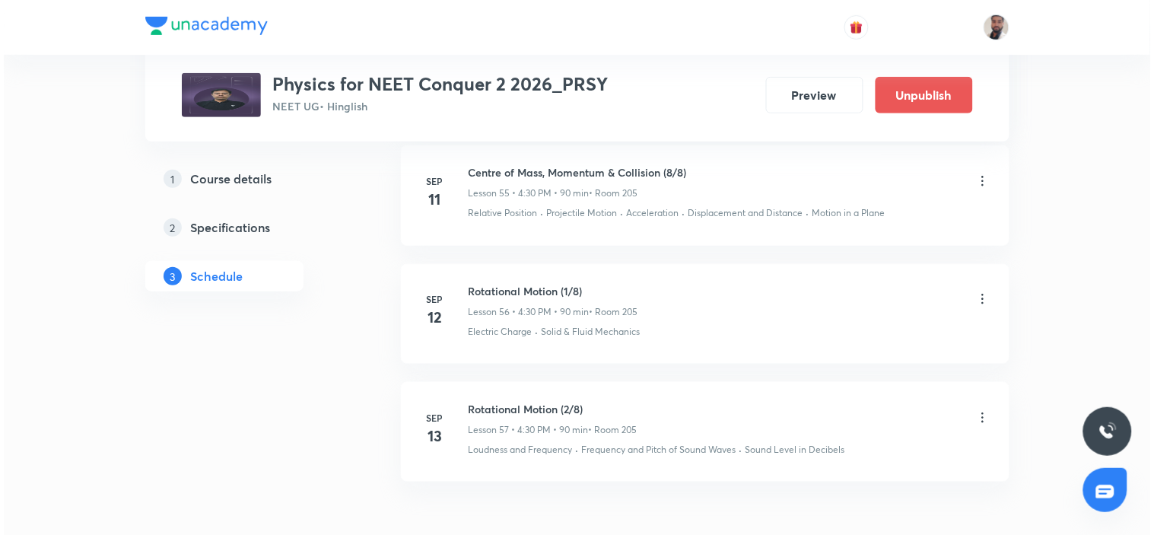
scroll to position [7577, 0]
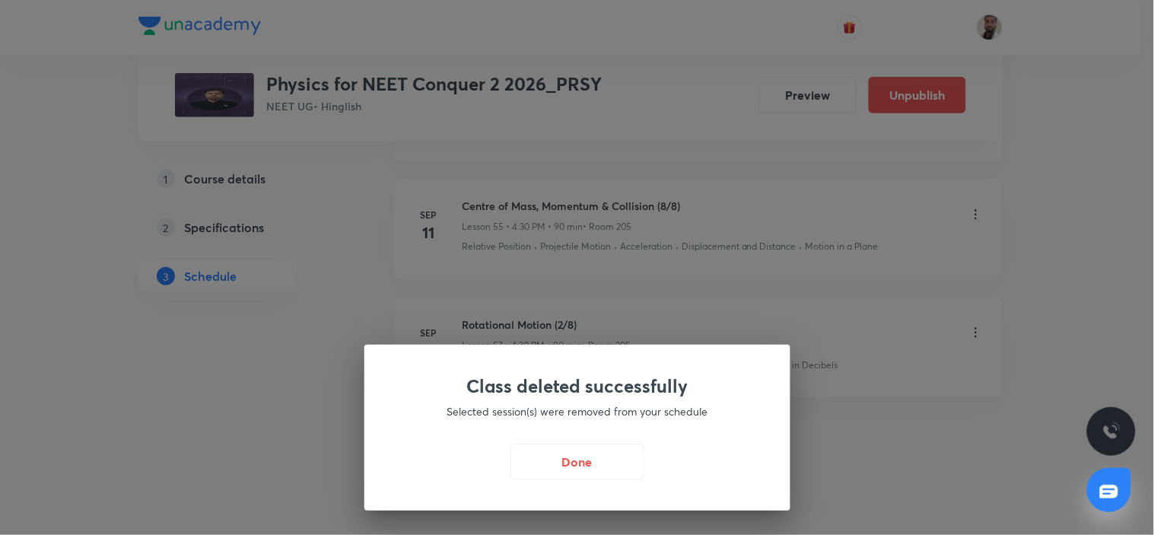
drag, startPoint x: 595, startPoint y: 462, endPoint x: 637, endPoint y: 453, distance: 42.8
click at [594, 462] on button "Done" at bounding box center [577, 462] width 134 height 37
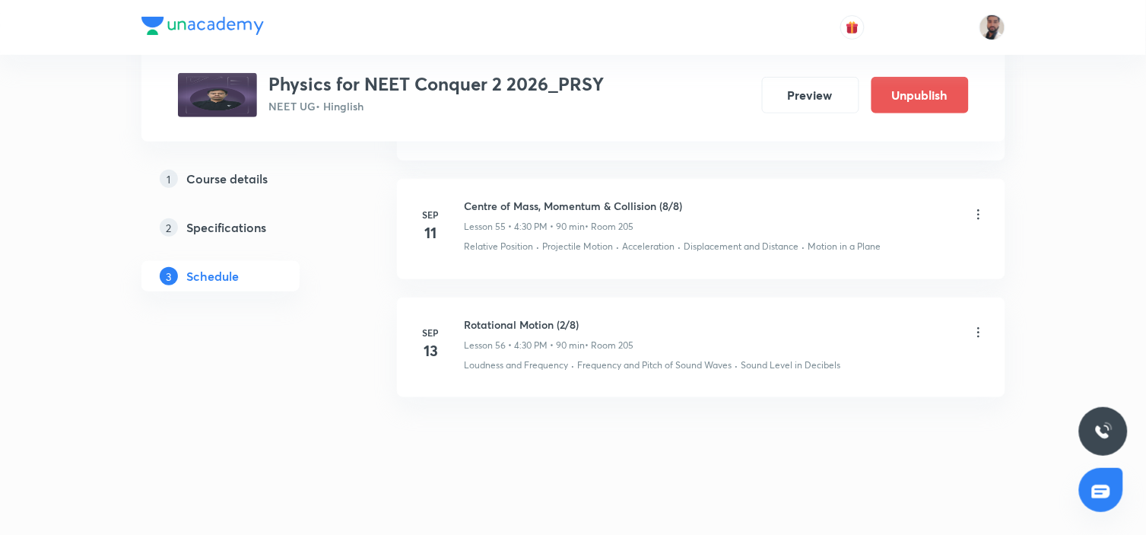
click at [979, 326] on icon at bounding box center [978, 332] width 15 height 15
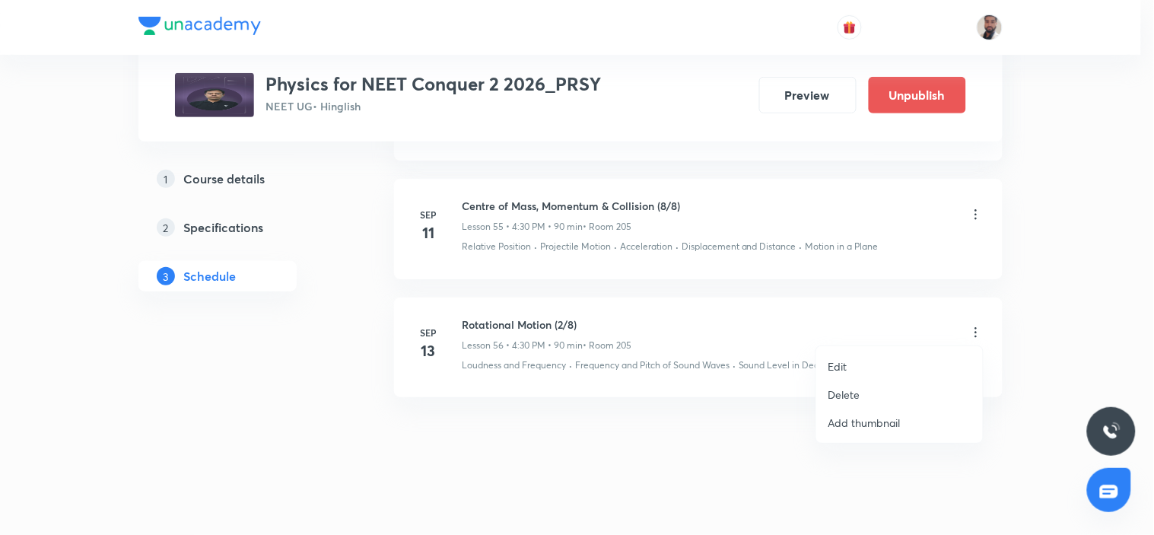
click at [880, 364] on li "Edit" at bounding box center [899, 366] width 167 height 28
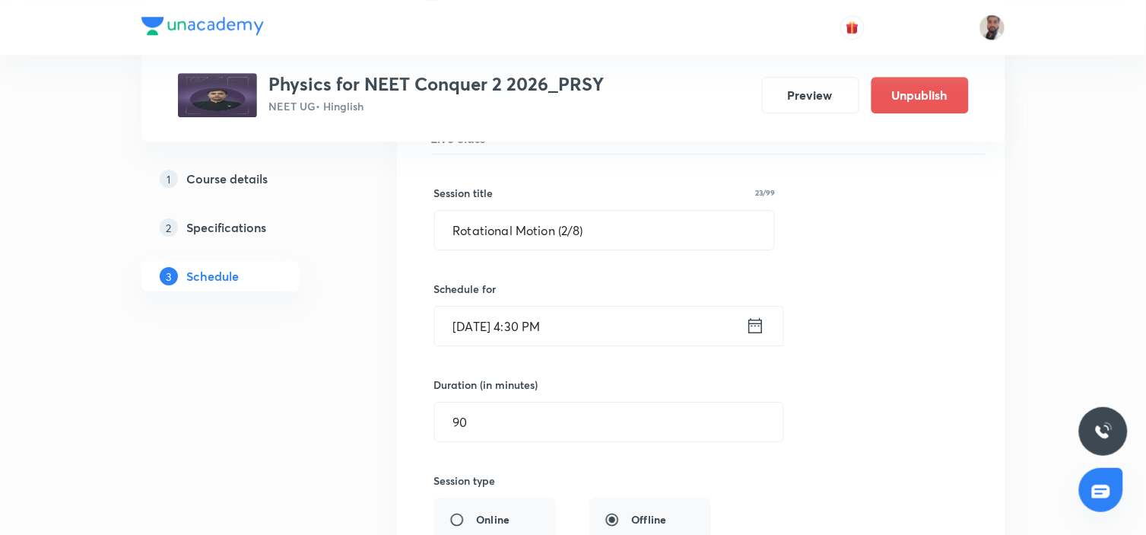
scroll to position [6771, 0]
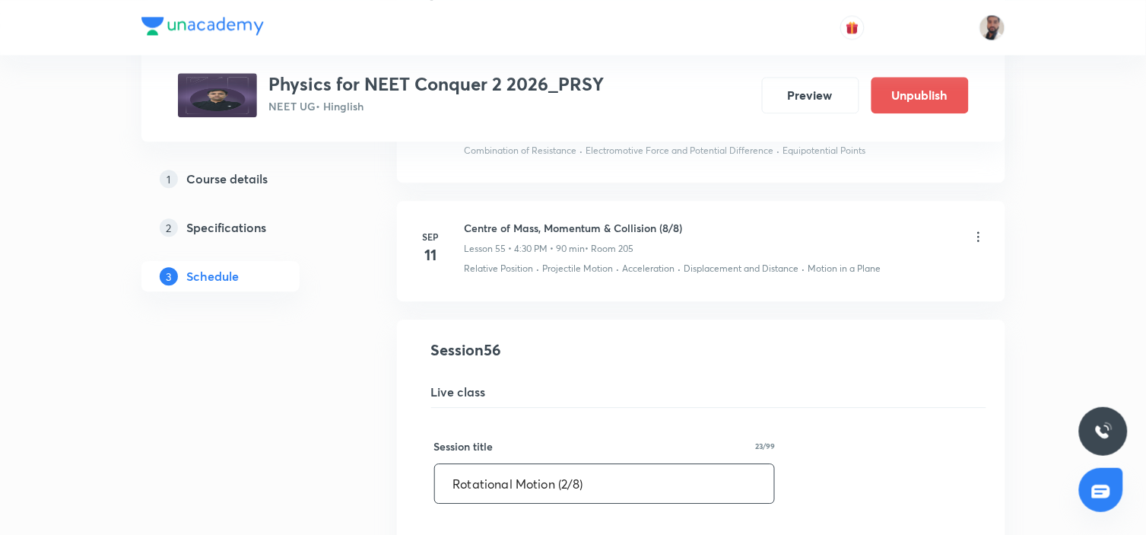
click at [569, 472] on input "Rotational Motion (2/8)" at bounding box center [605, 483] width 340 height 39
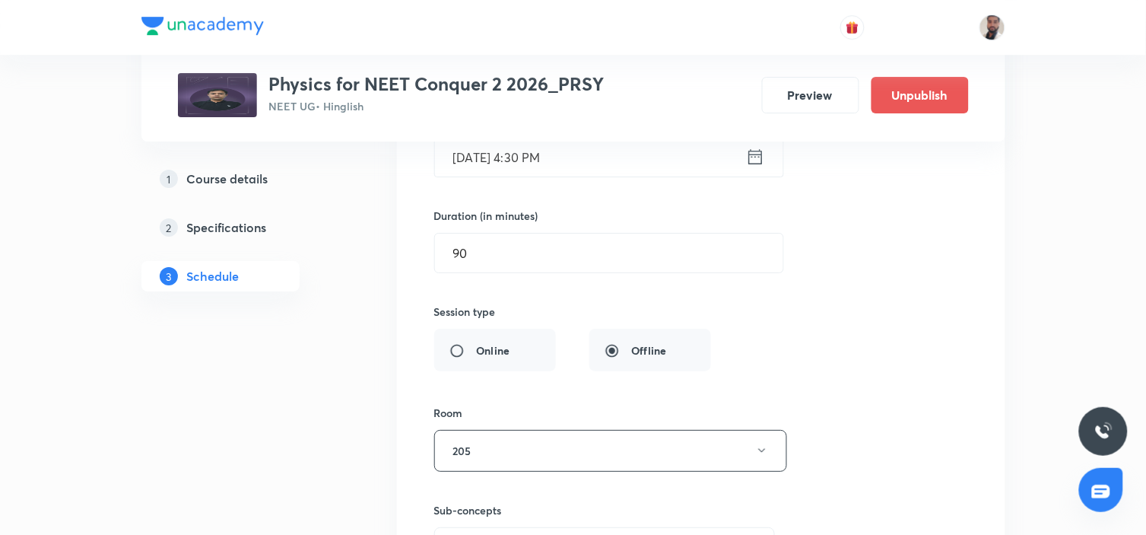
scroll to position [7108, 0]
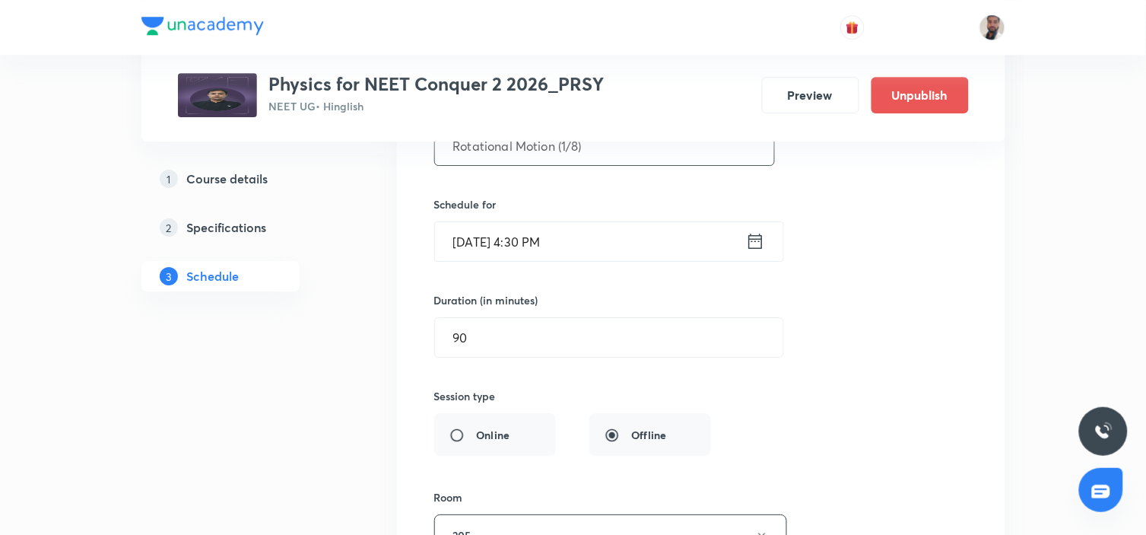
type input "Rotational Motion (1/8)"
click at [758, 231] on icon at bounding box center [755, 241] width 19 height 21
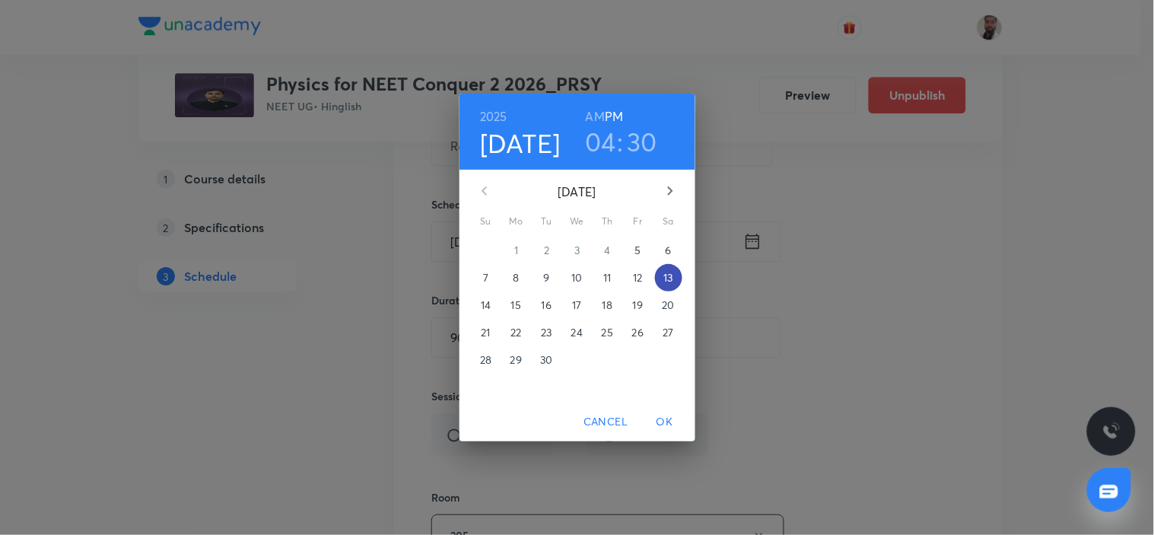
click at [668, 274] on p "13" at bounding box center [667, 277] width 9 height 15
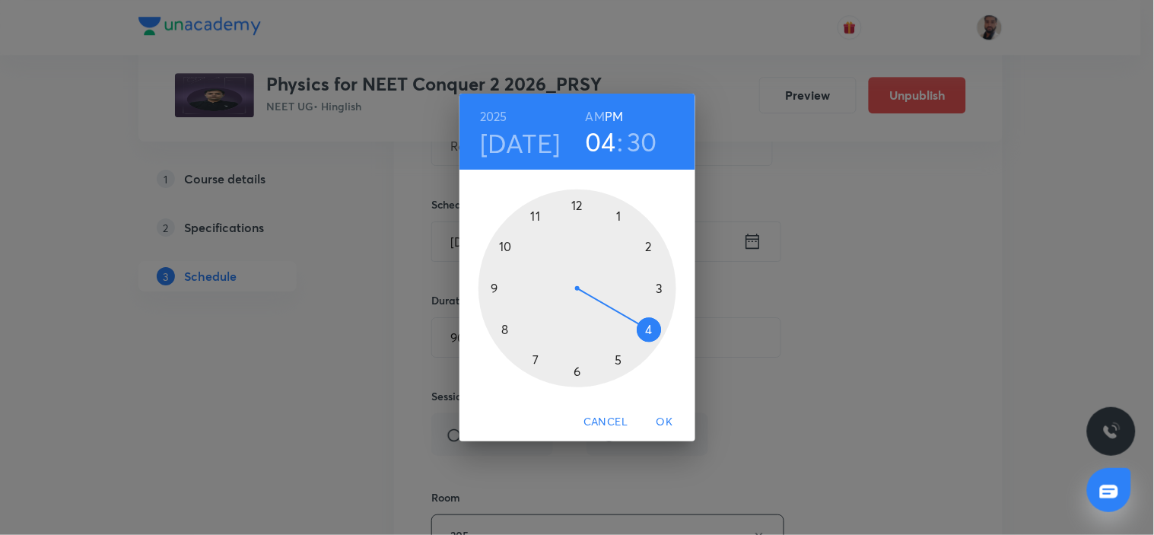
click at [659, 285] on div at bounding box center [578, 288] width 198 height 198
click at [578, 208] on div at bounding box center [578, 288] width 198 height 198
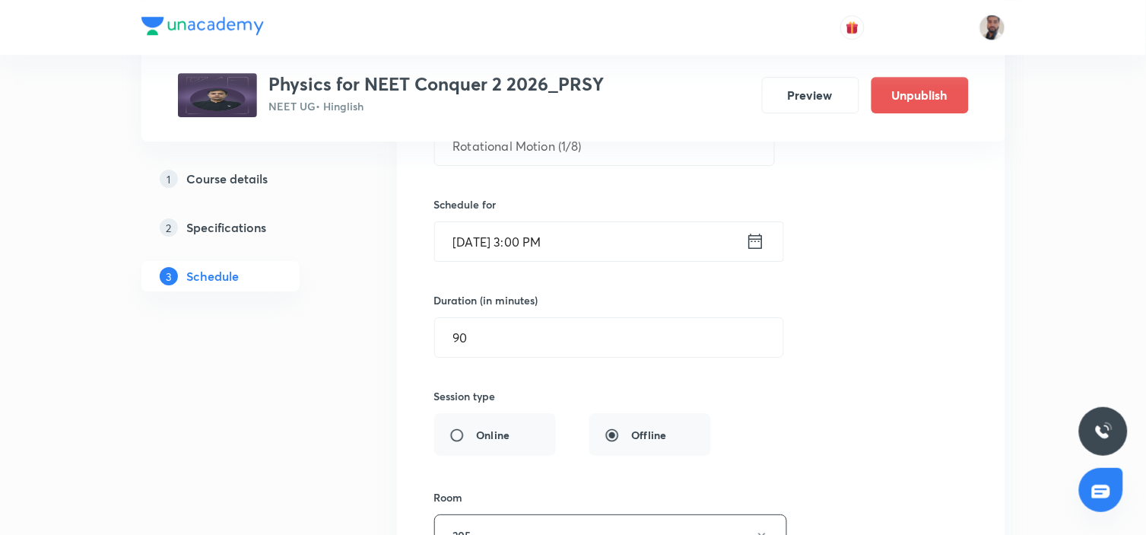
click at [759, 234] on icon at bounding box center [756, 241] width 14 height 15
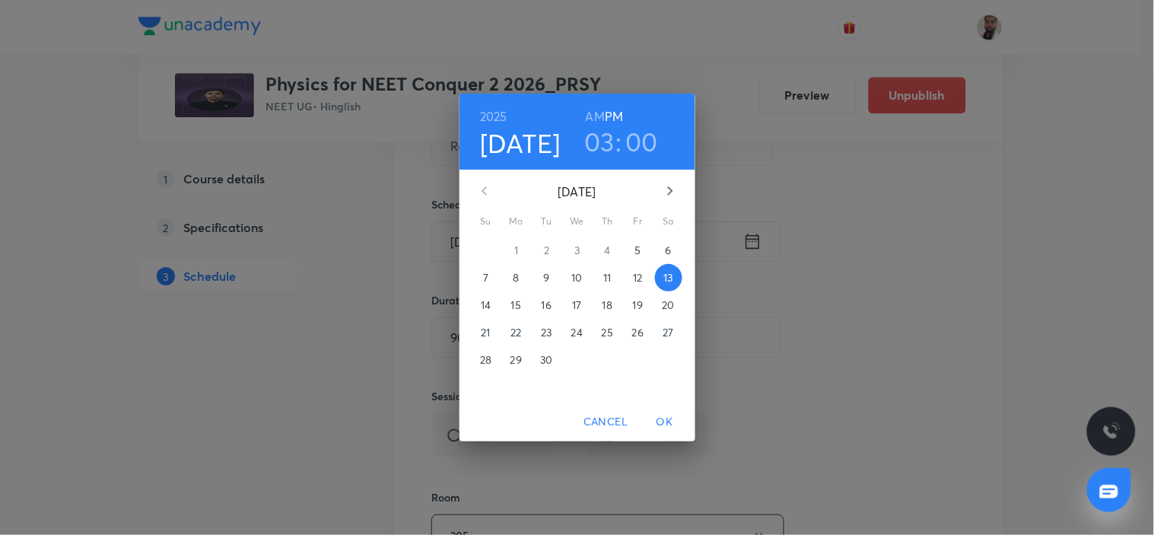
click at [594, 114] on h6 "AM" at bounding box center [595, 116] width 19 height 21
click at [660, 422] on span "OK" at bounding box center [665, 421] width 37 height 19
click at [660, 420] on span "OK" at bounding box center [665, 421] width 37 height 19
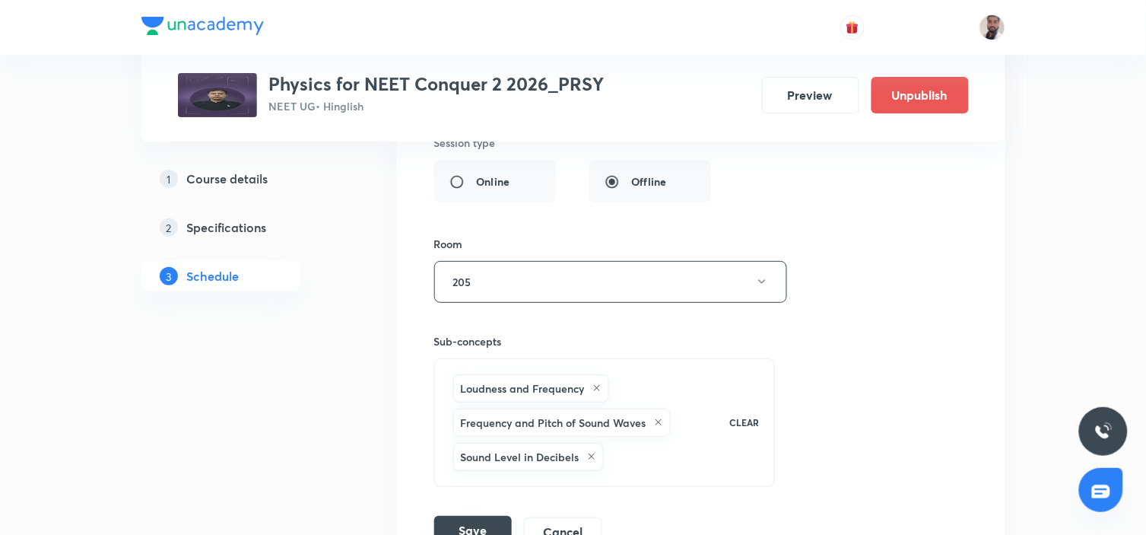
scroll to position [7531, 0]
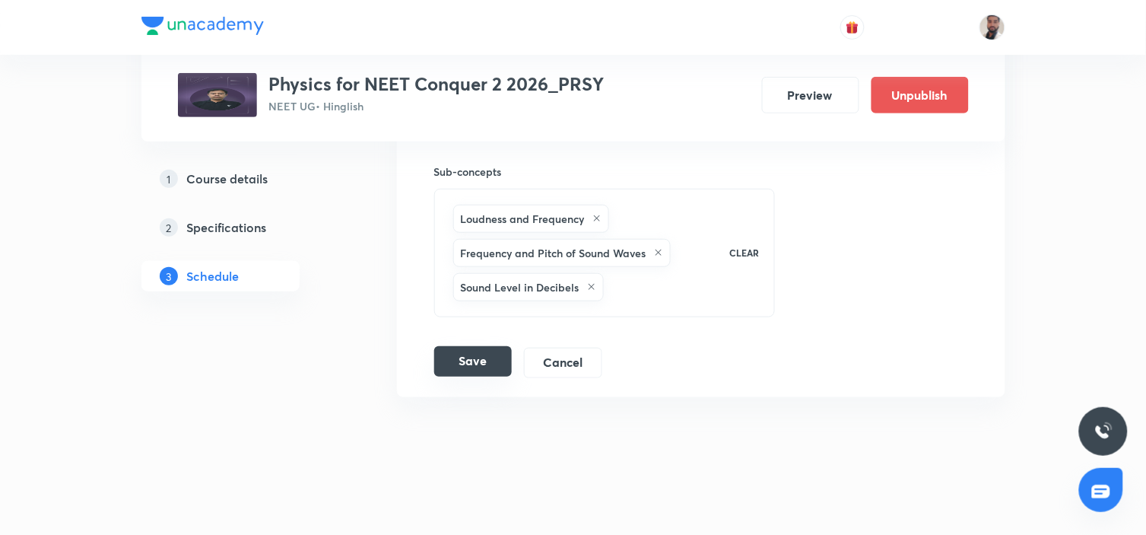
click at [475, 351] on button "Save" at bounding box center [473, 361] width 78 height 30
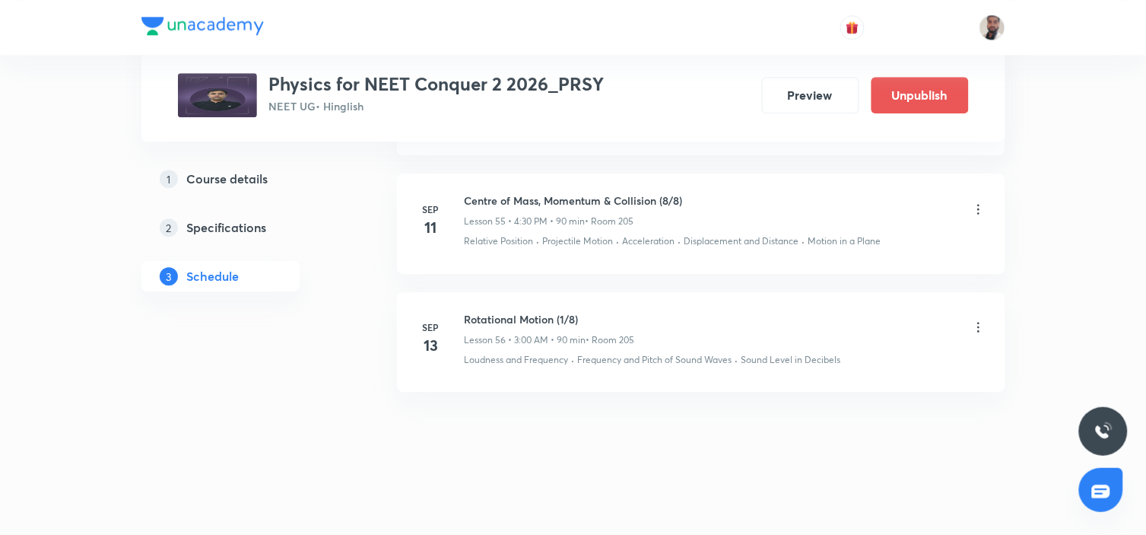
scroll to position [6877, 0]
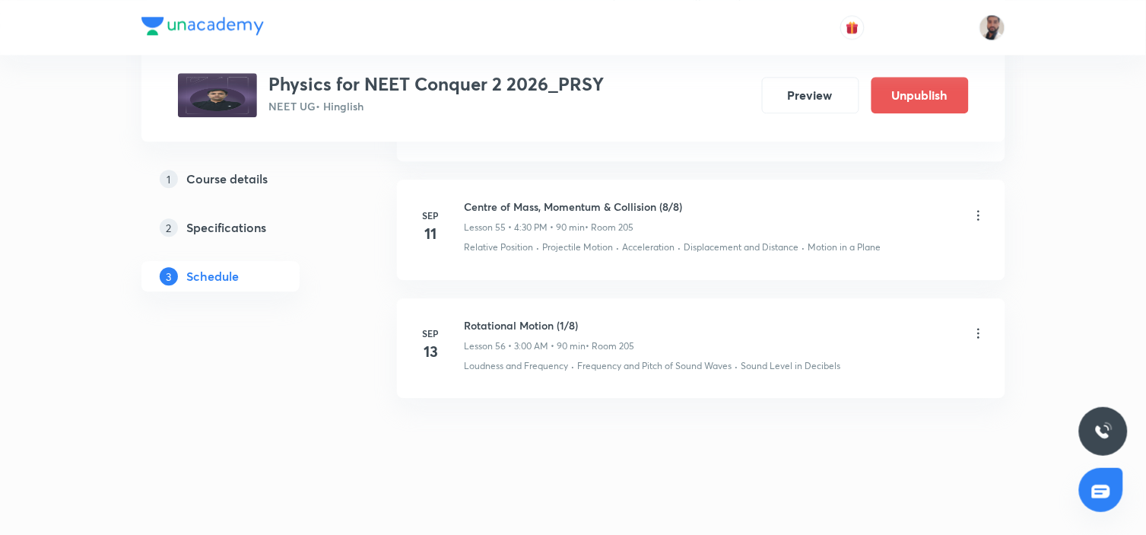
click at [978, 326] on icon at bounding box center [978, 333] width 15 height 15
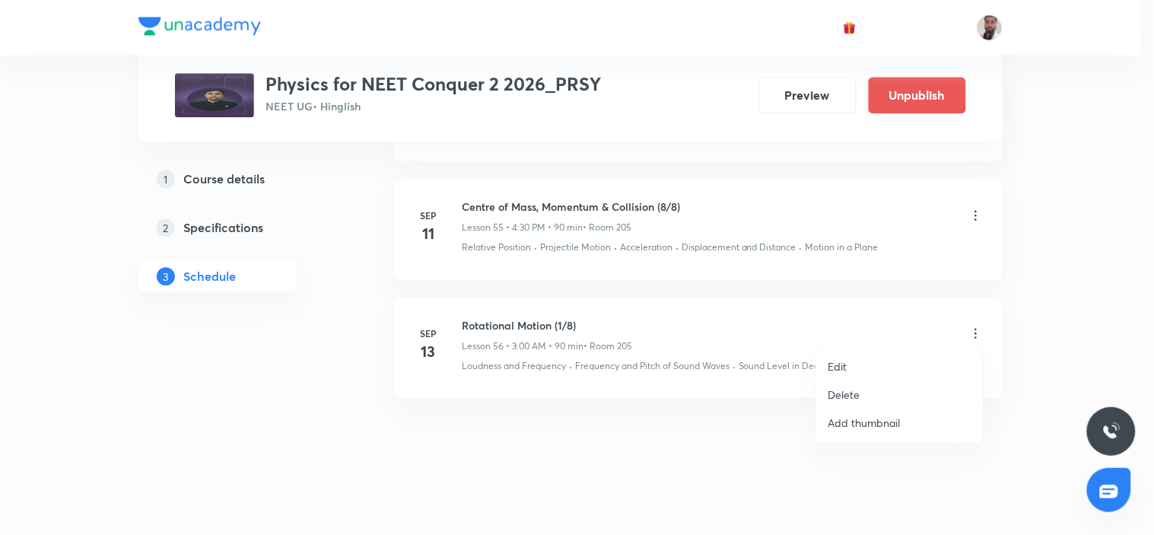
click at [832, 361] on p "Edit" at bounding box center [837, 366] width 19 height 16
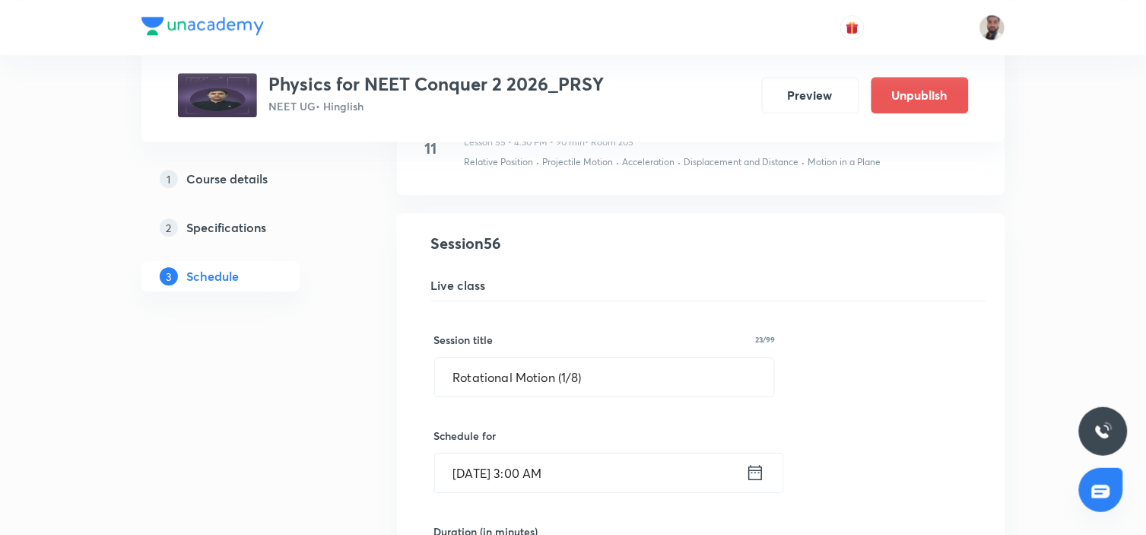
click at [759, 464] on icon at bounding box center [755, 472] width 19 height 21
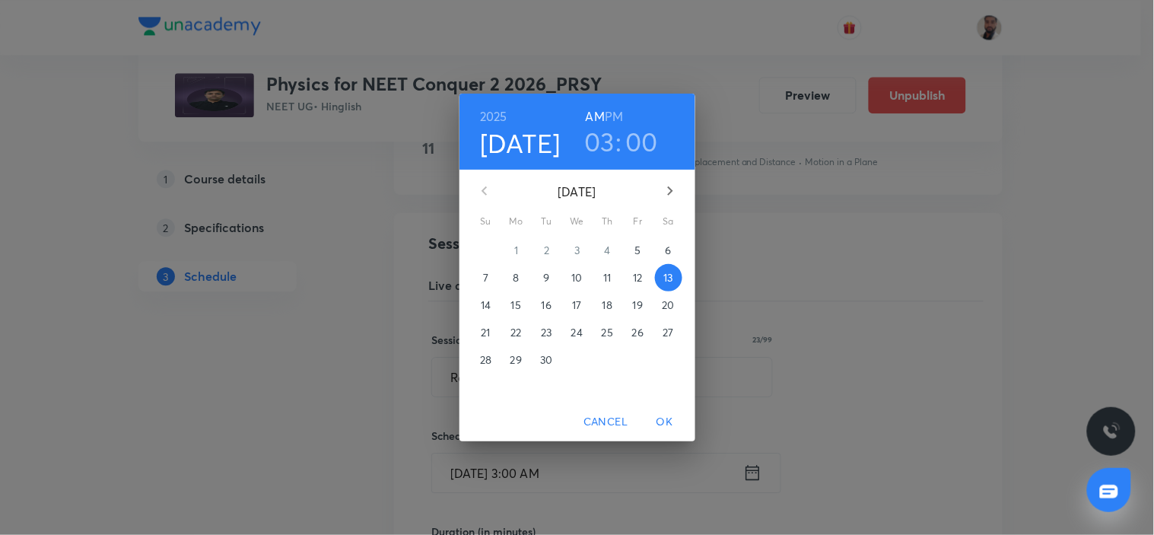
click at [616, 116] on h6 "PM" at bounding box center [614, 116] width 18 height 21
click at [668, 421] on span "OK" at bounding box center [665, 421] width 37 height 19
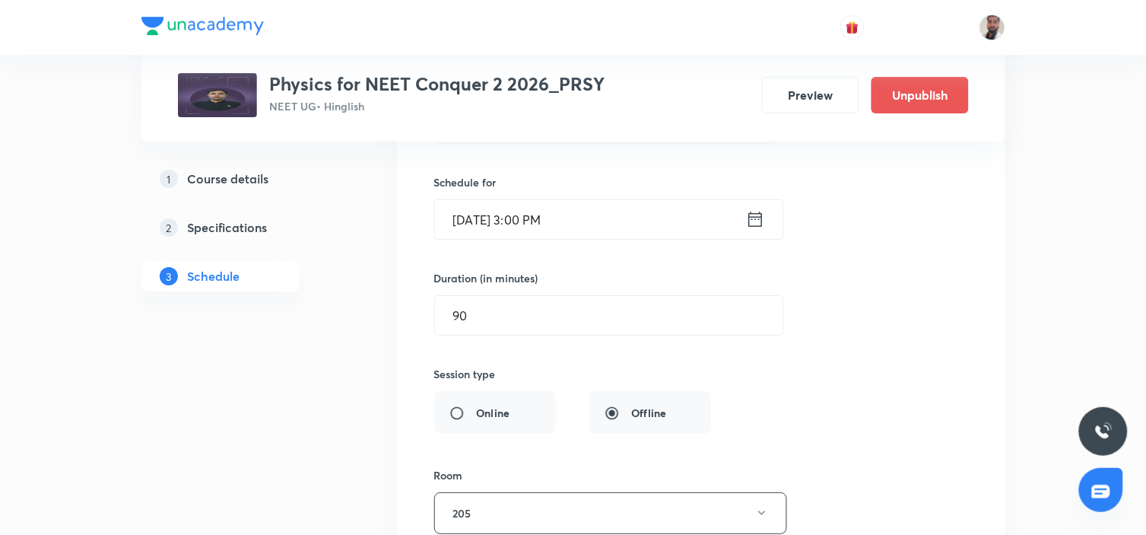
scroll to position [7384, 0]
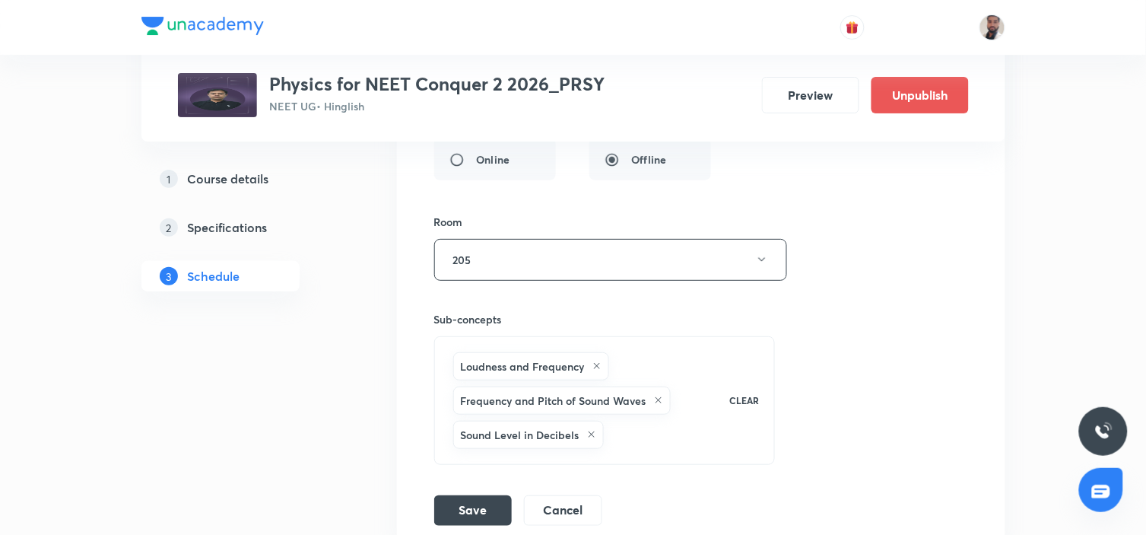
click at [502, 485] on div "Session title 23/99 Rotational Motion (1/8) ​ Schedule for Sep 13, 2025, 3:00 P…" at bounding box center [701, 160] width 534 height 731
click at [502, 494] on button "Save" at bounding box center [473, 509] width 78 height 30
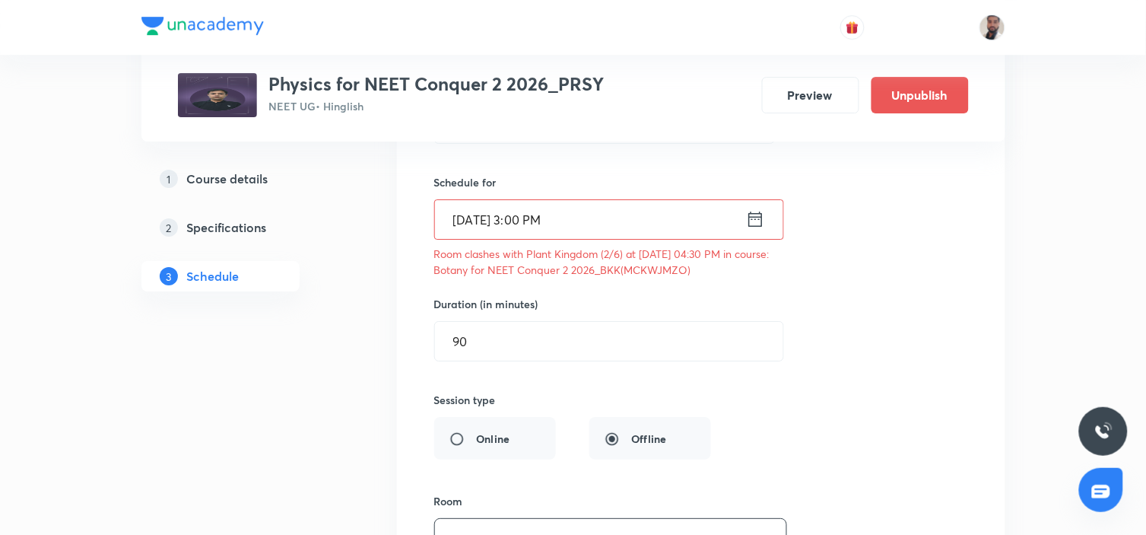
scroll to position [7046, 0]
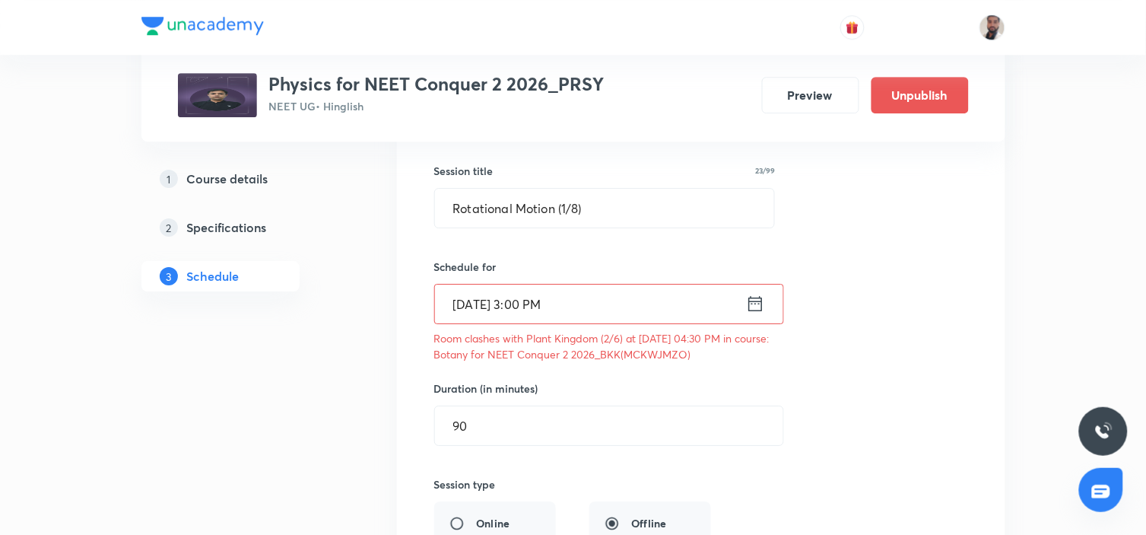
click at [756, 300] on icon at bounding box center [755, 303] width 19 height 21
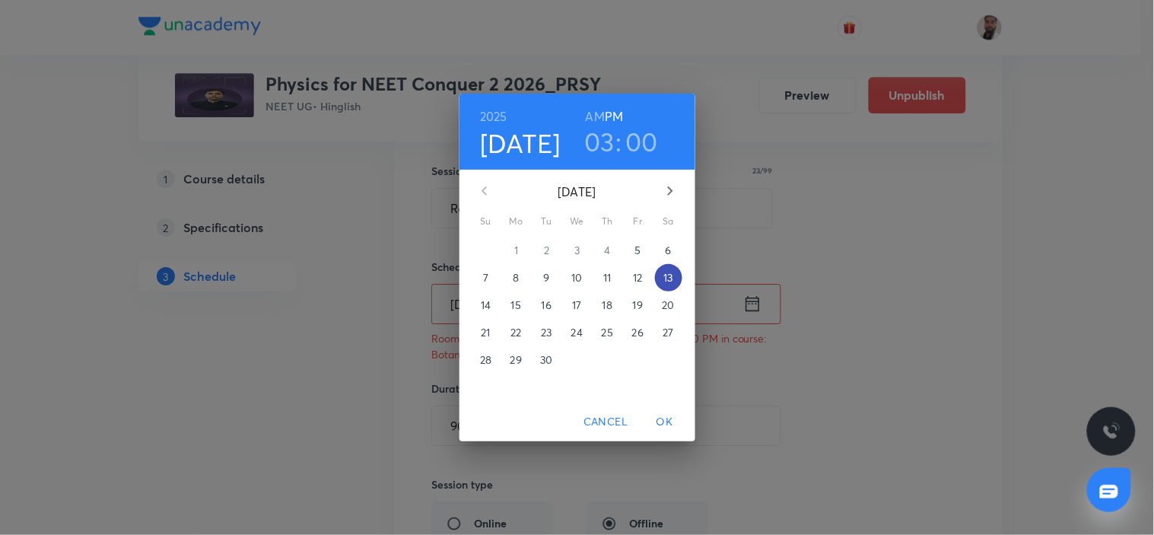
click at [663, 275] on span "13" at bounding box center [668, 277] width 27 height 15
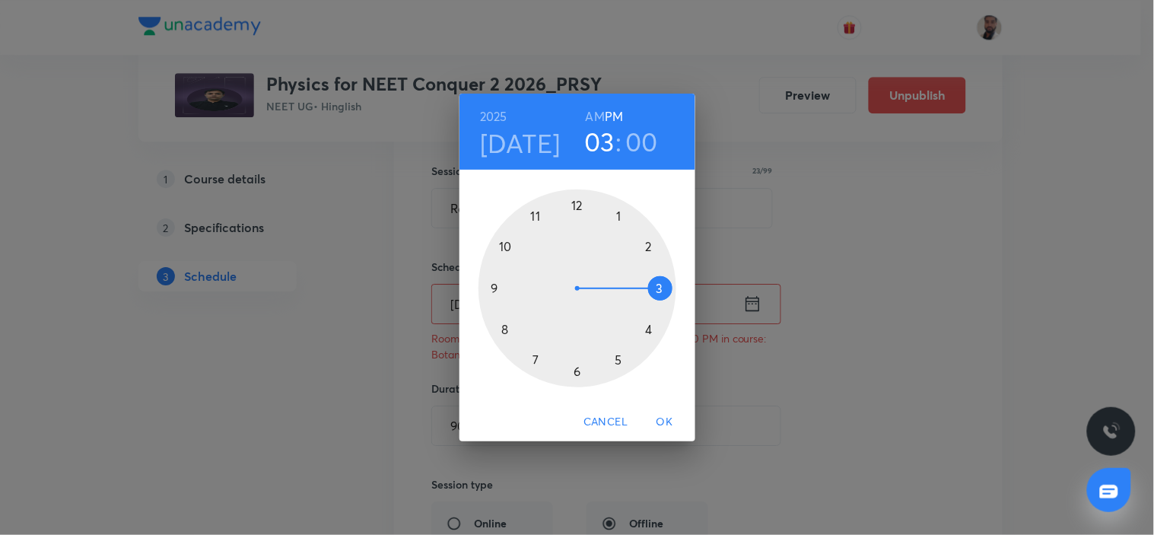
click at [653, 253] on div at bounding box center [578, 288] width 198 height 198
click at [503, 288] on div at bounding box center [578, 288] width 198 height 198
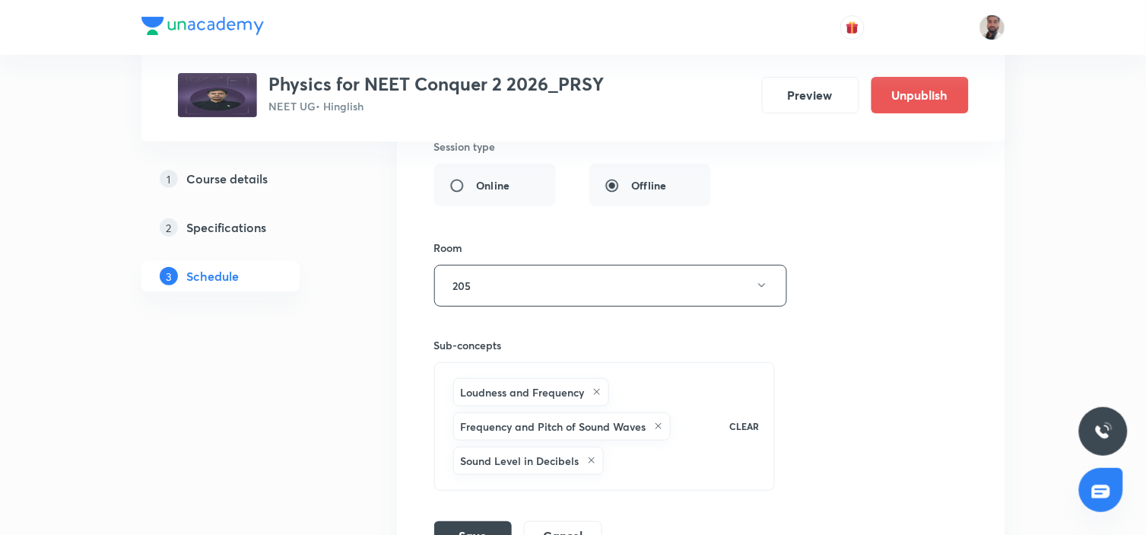
scroll to position [7553, 0]
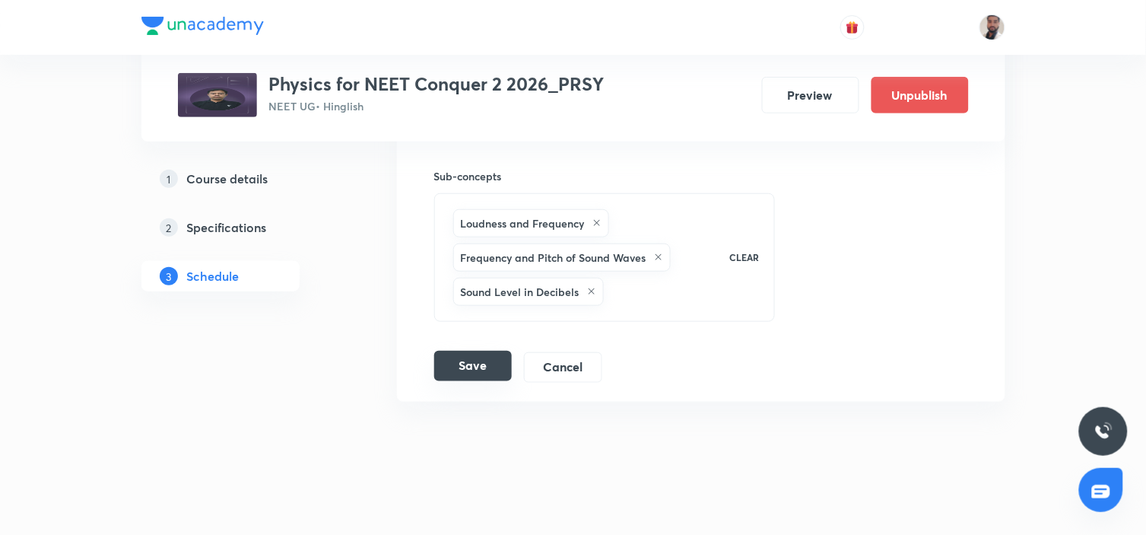
click at [484, 355] on button "Save" at bounding box center [473, 366] width 78 height 30
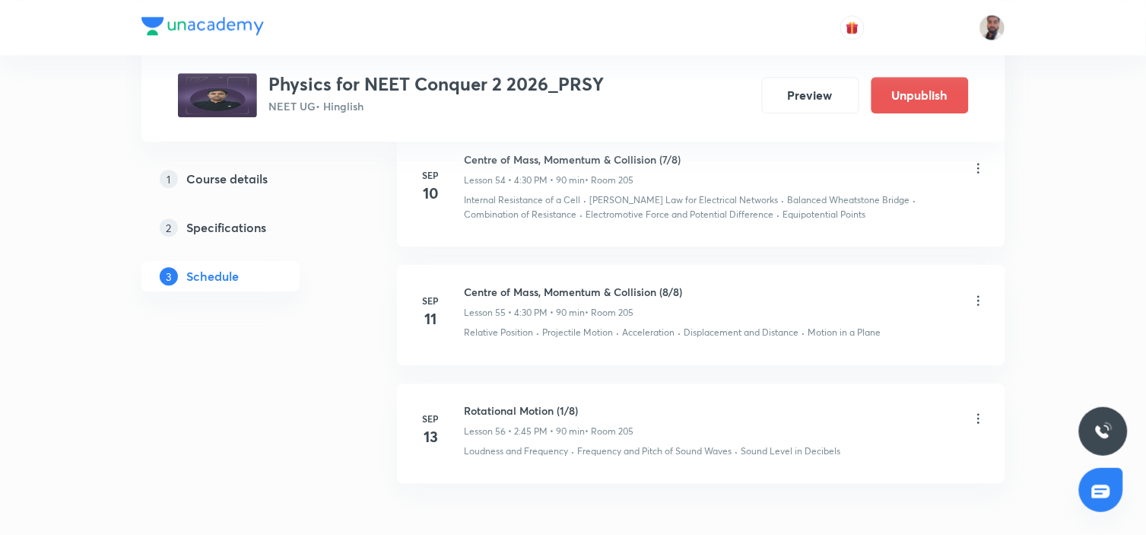
scroll to position [6877, 0]
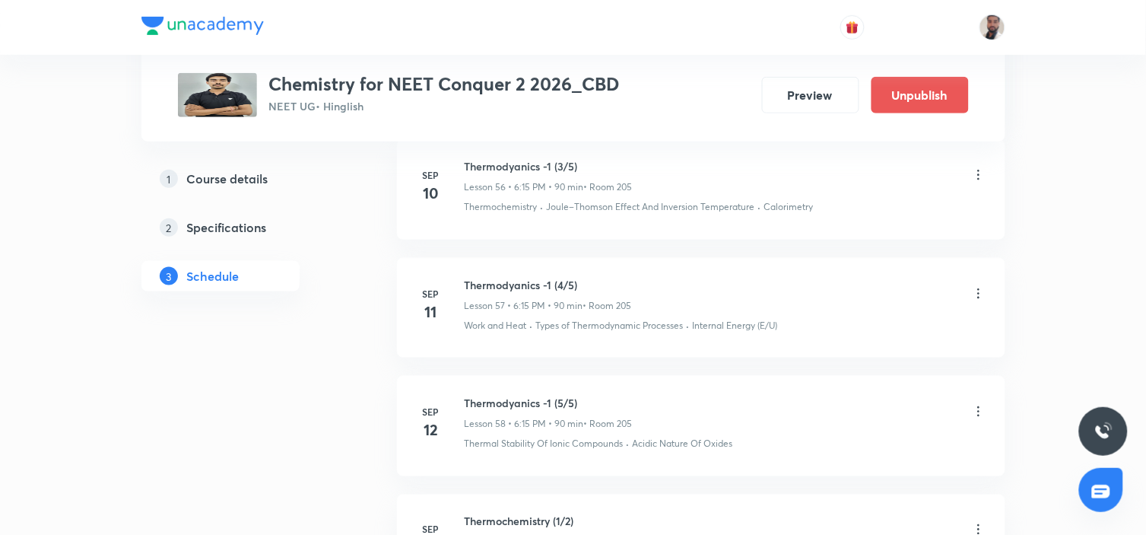
scroll to position [7747, 0]
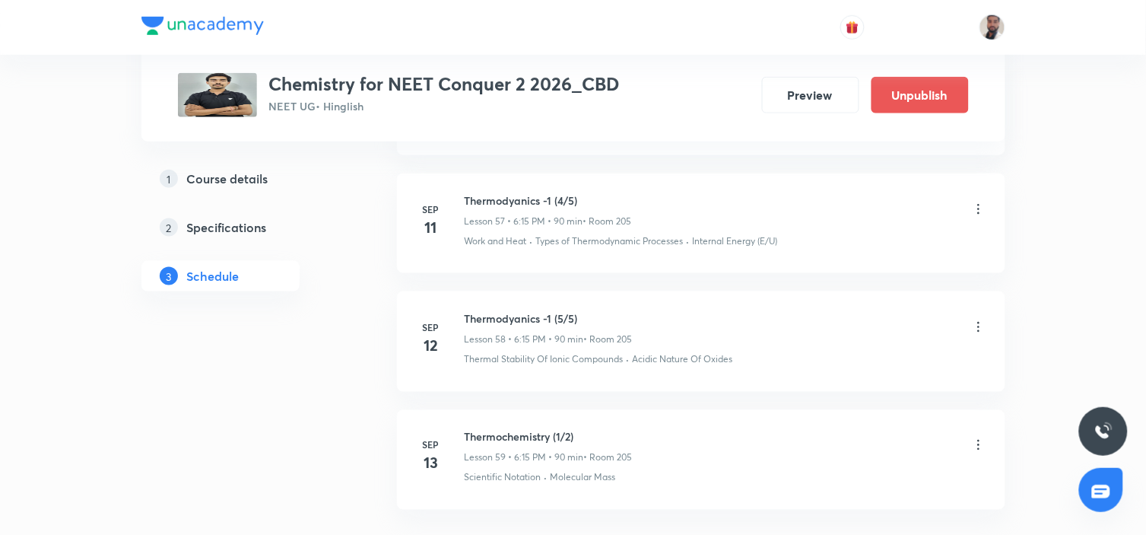
click at [979, 320] on icon at bounding box center [978, 327] width 15 height 15
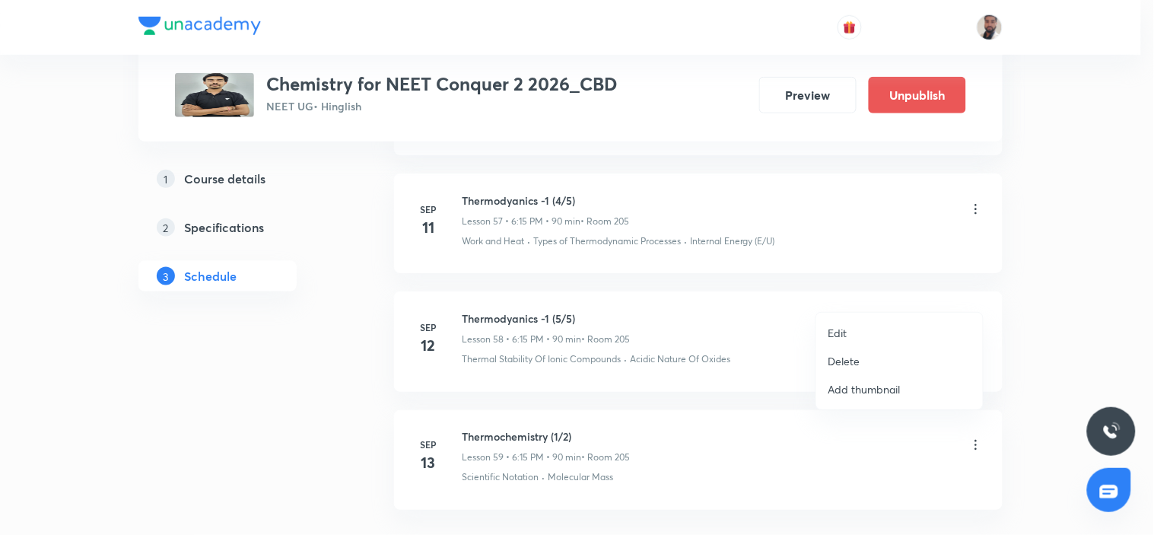
click at [870, 331] on li "Edit" at bounding box center [899, 333] width 167 height 28
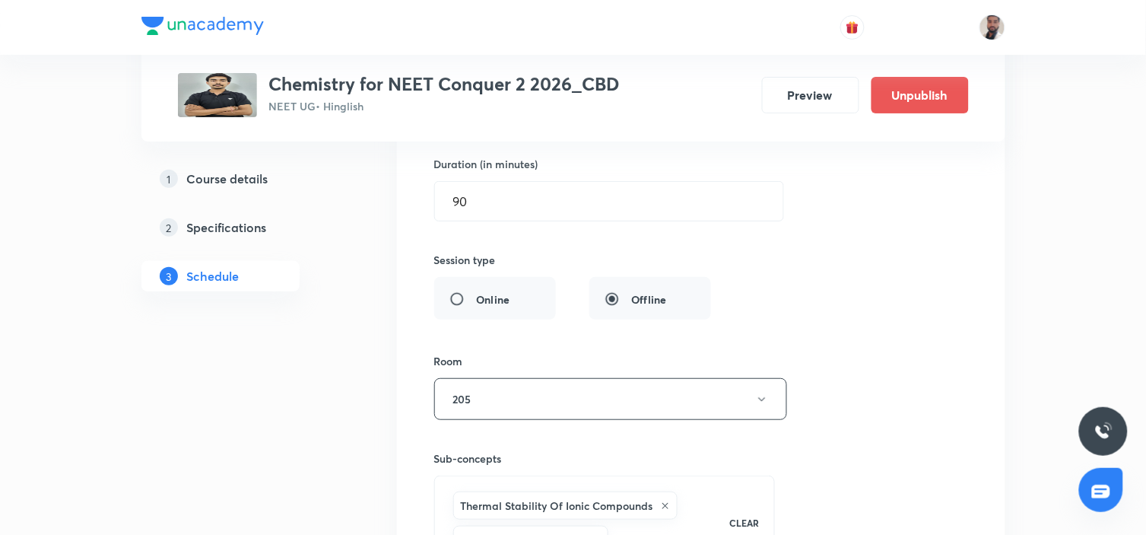
scroll to position [7239, 0]
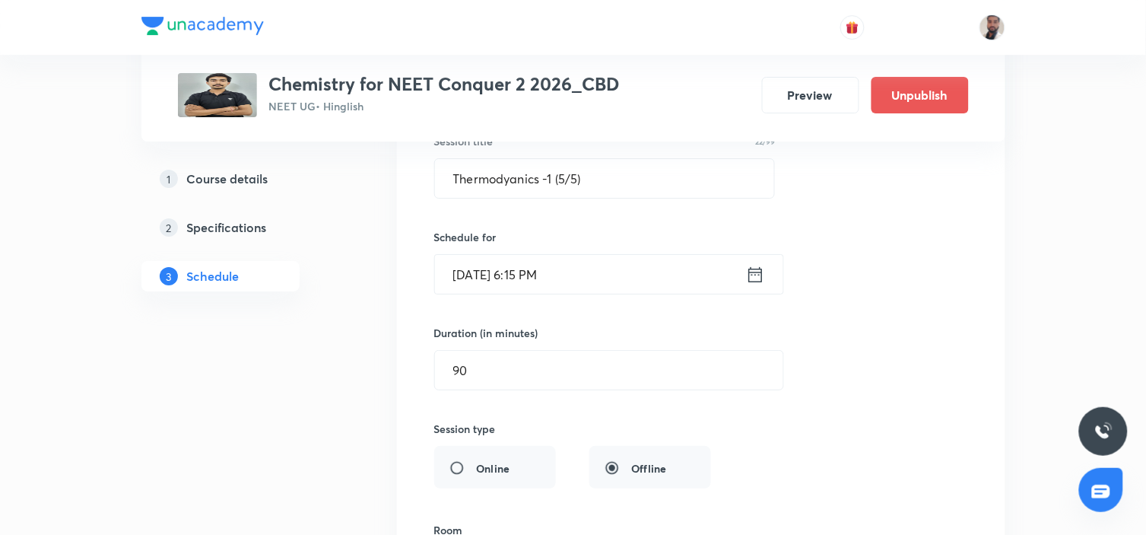
click at [758, 264] on icon at bounding box center [755, 274] width 19 height 21
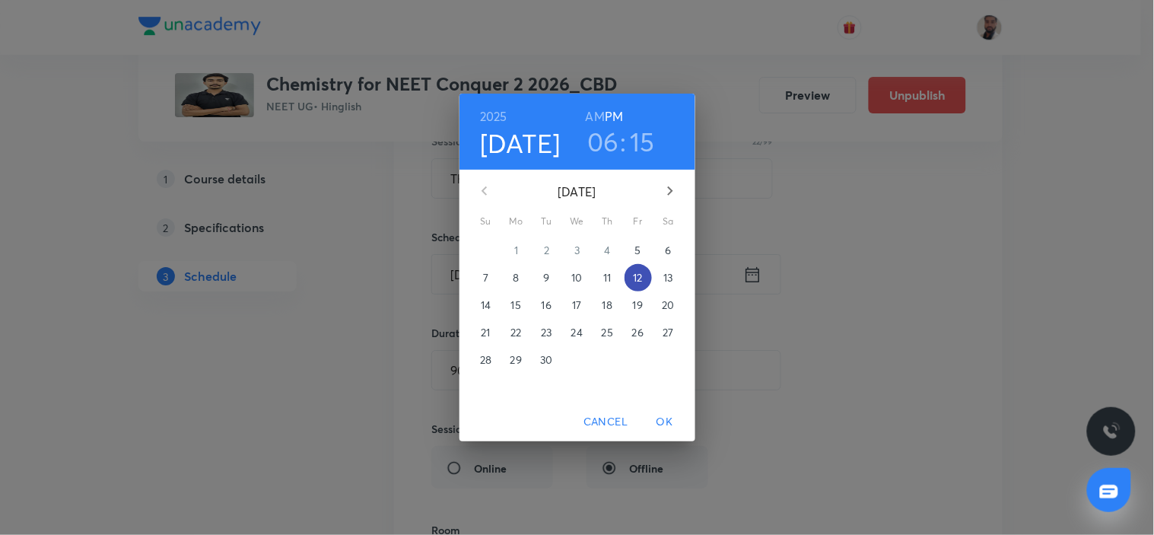
click at [641, 275] on p "12" at bounding box center [637, 277] width 9 height 15
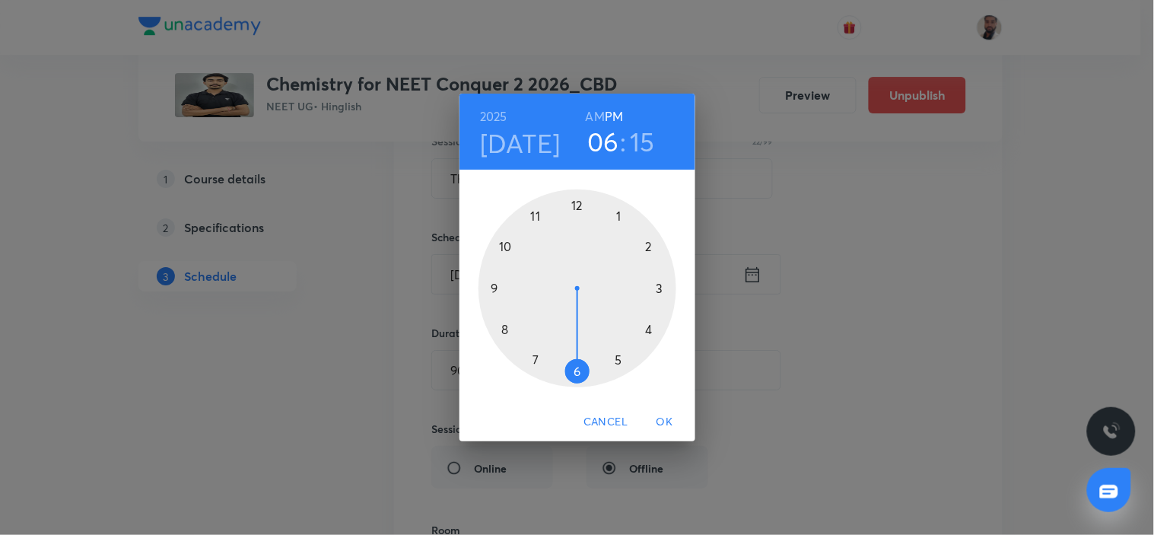
click at [650, 323] on div at bounding box center [578, 288] width 198 height 198
click at [578, 370] on div at bounding box center [578, 288] width 198 height 198
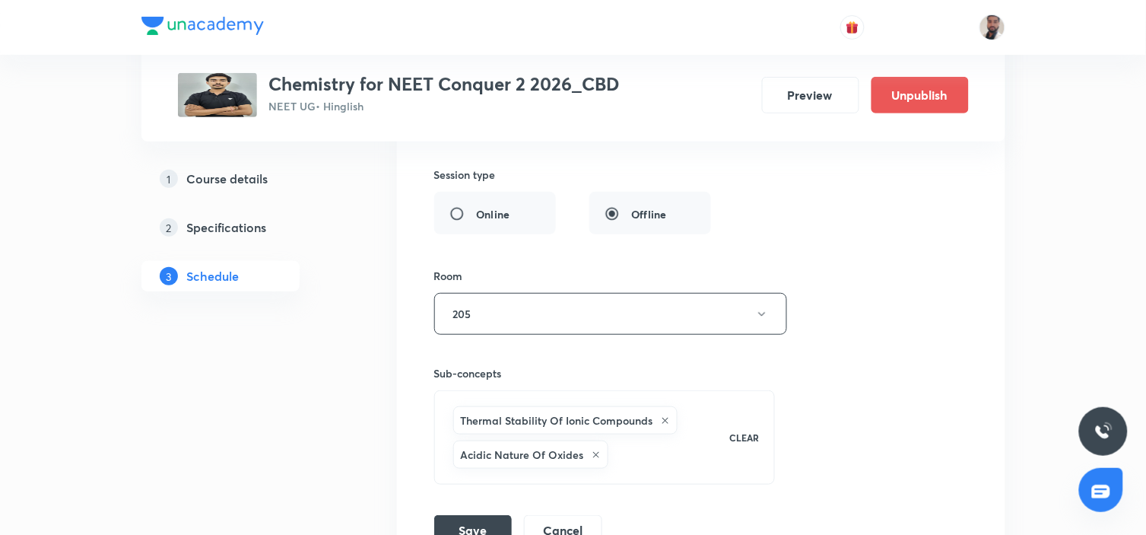
scroll to position [7662, 0]
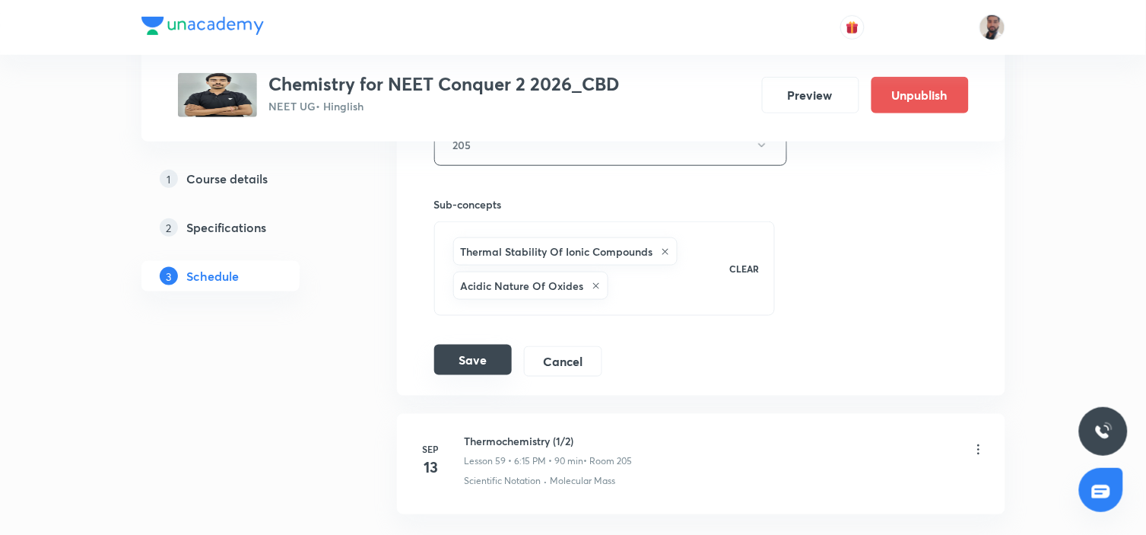
click at [483, 345] on button "Save" at bounding box center [473, 360] width 78 height 30
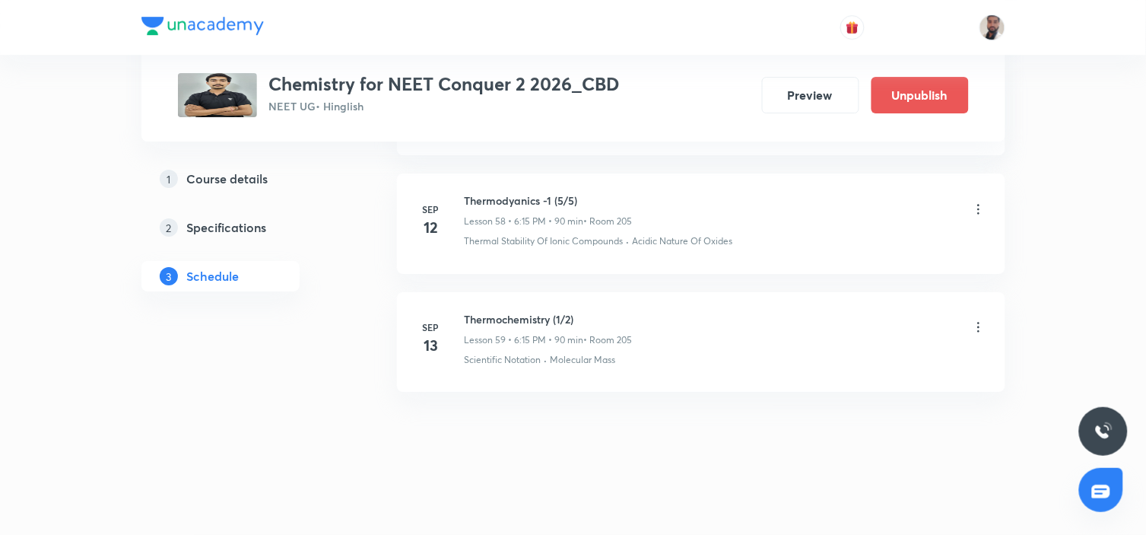
scroll to position [7132, 0]
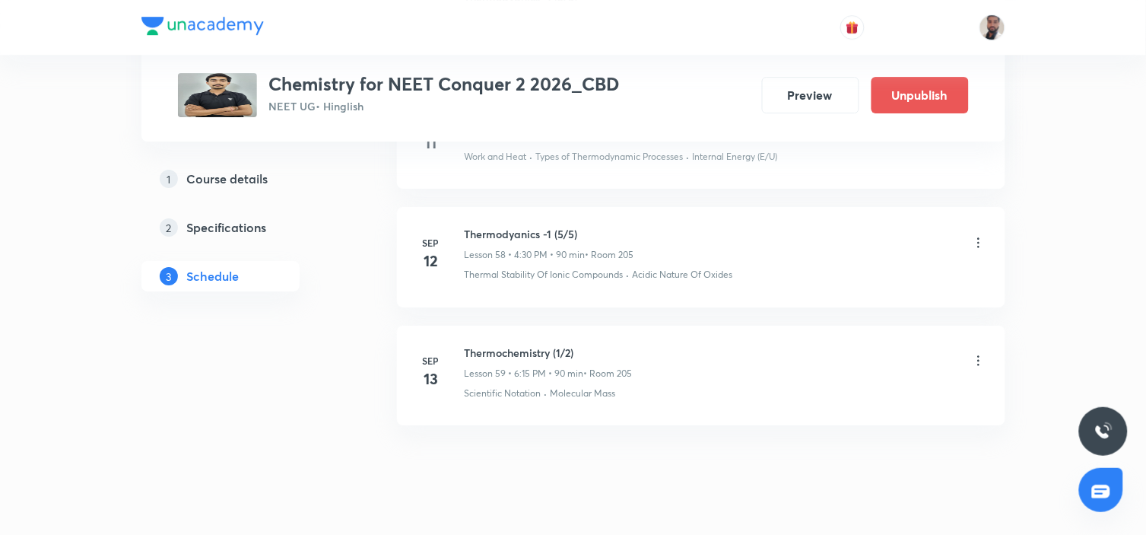
click at [978, 353] on icon at bounding box center [978, 360] width 15 height 15
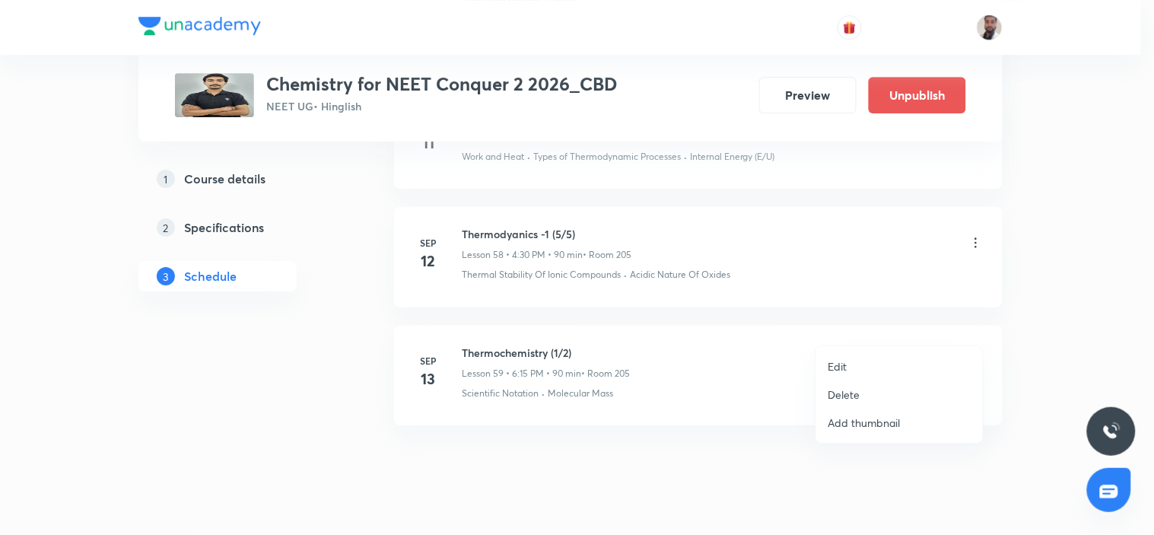
click at [855, 365] on li "Edit" at bounding box center [899, 366] width 167 height 28
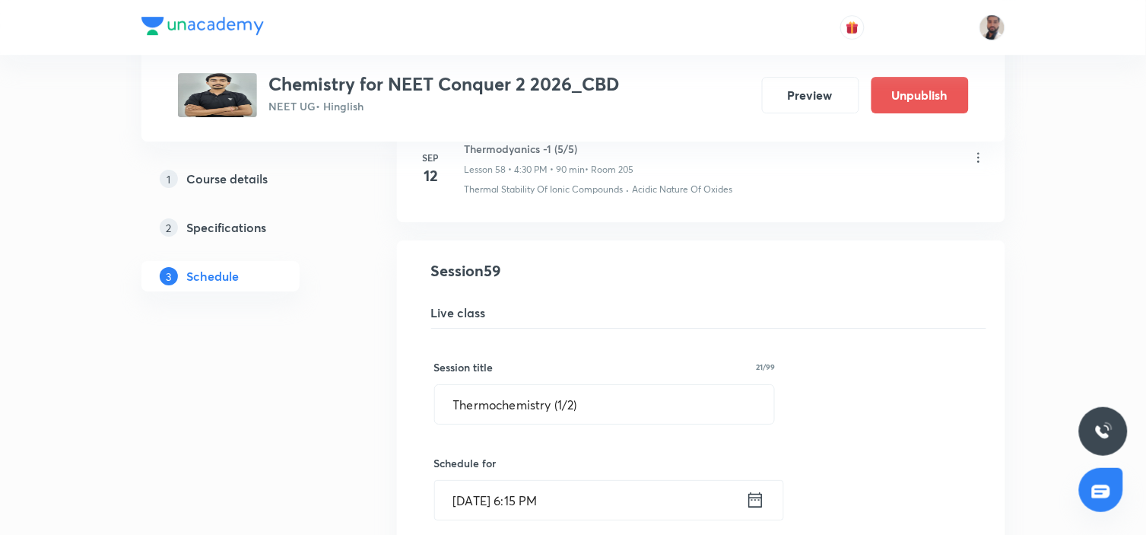
click at [756, 492] on icon at bounding box center [756, 499] width 14 height 15
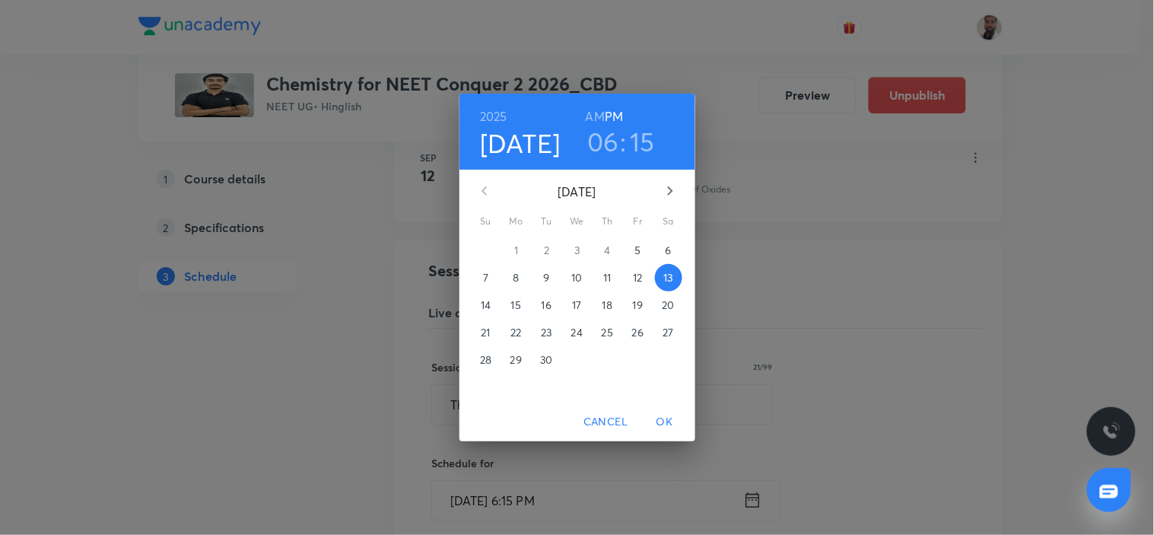
click at [642, 281] on p "12" at bounding box center [637, 277] width 9 height 15
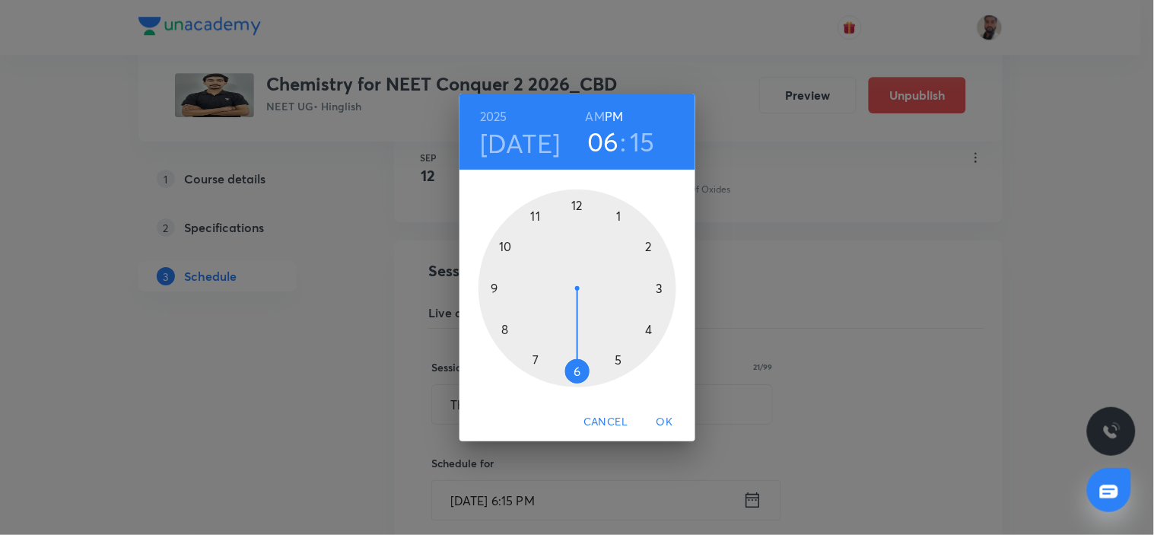
click at [657, 417] on span "OK" at bounding box center [665, 421] width 37 height 19
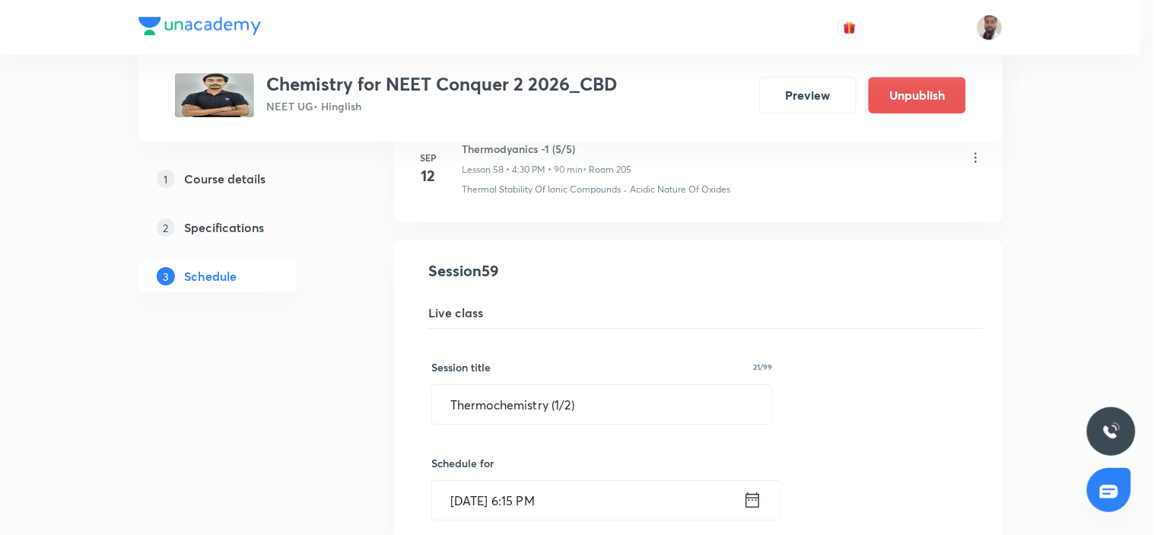
click at [657, 417] on span "OK" at bounding box center [665, 421] width 37 height 19
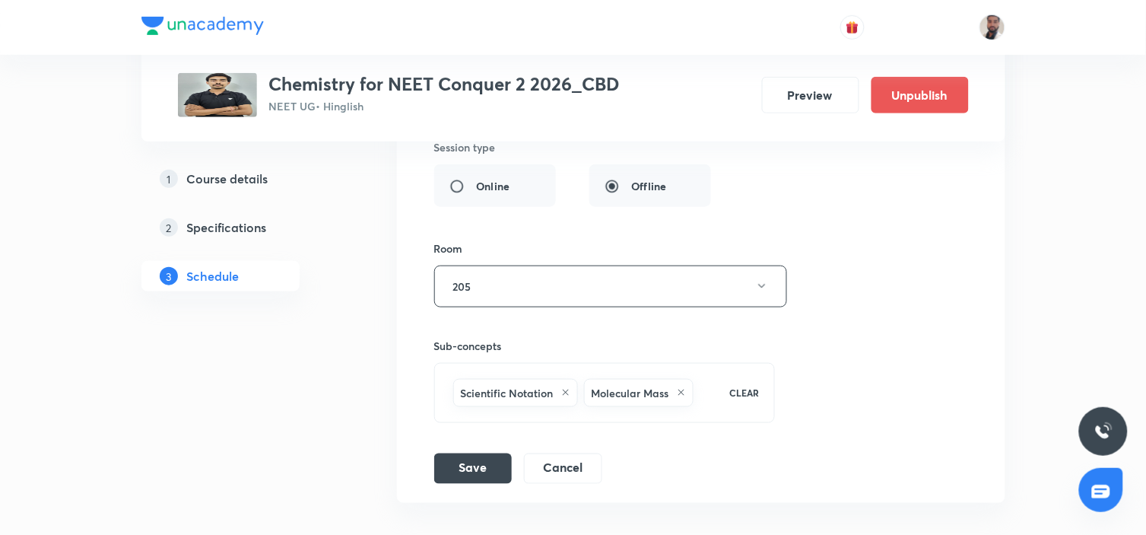
scroll to position [7717, 0]
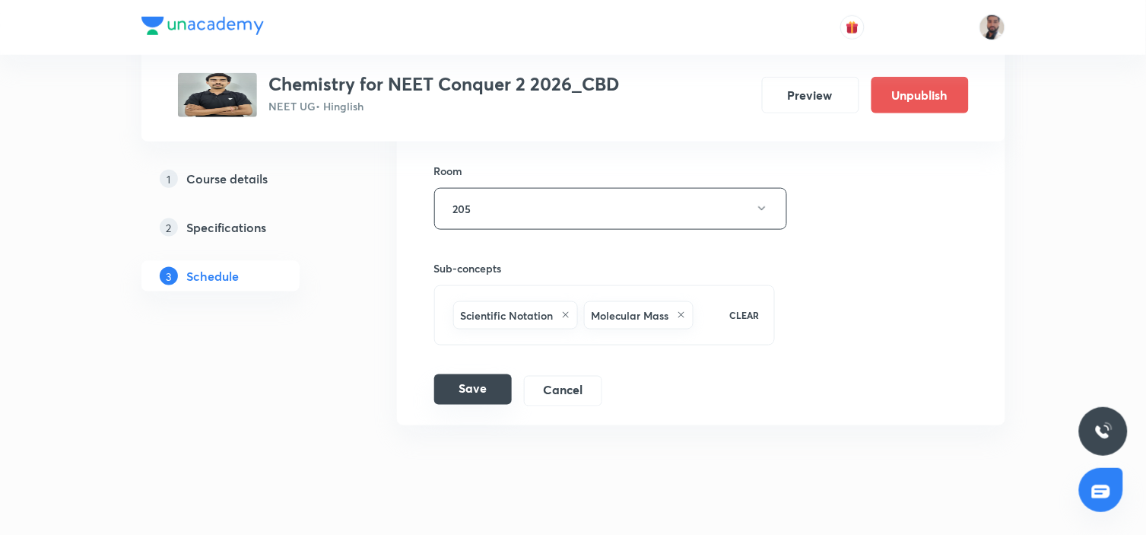
click at [476, 374] on button "Save" at bounding box center [473, 389] width 78 height 30
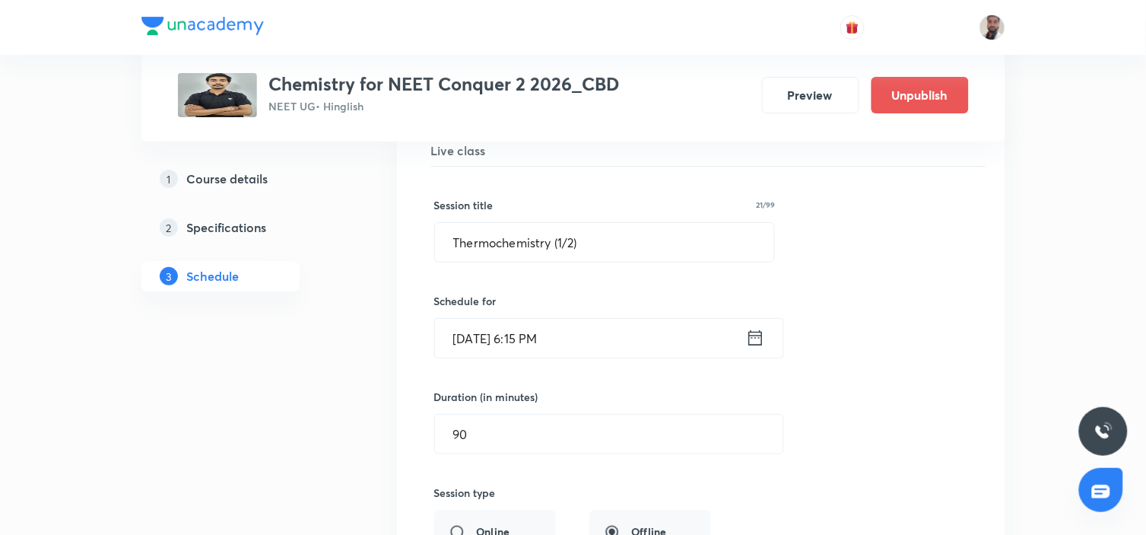
scroll to position [7125, 0]
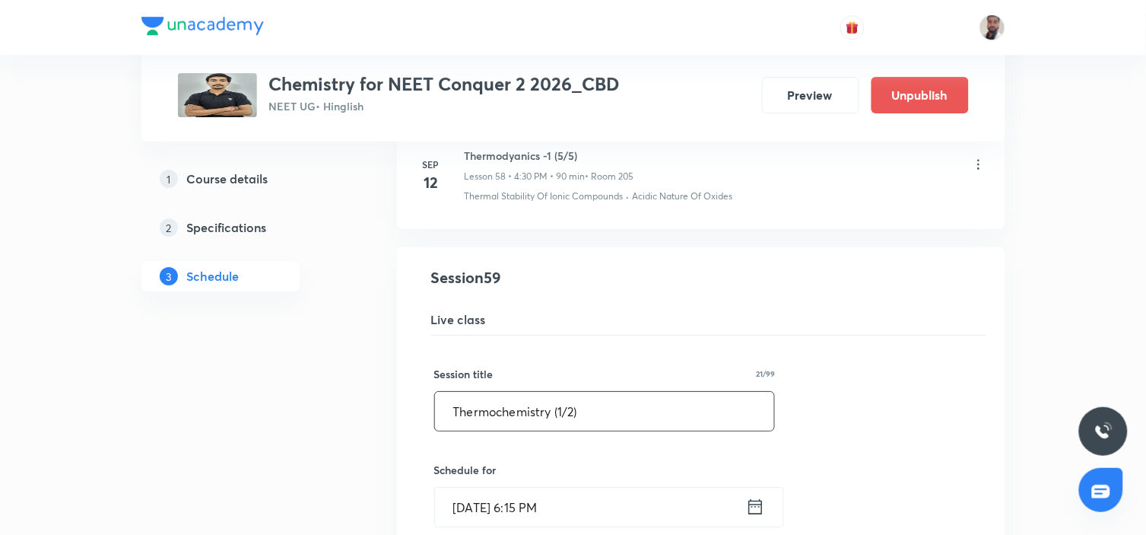
drag, startPoint x: 603, startPoint y: 373, endPoint x: 335, endPoint y: 378, distance: 267.1
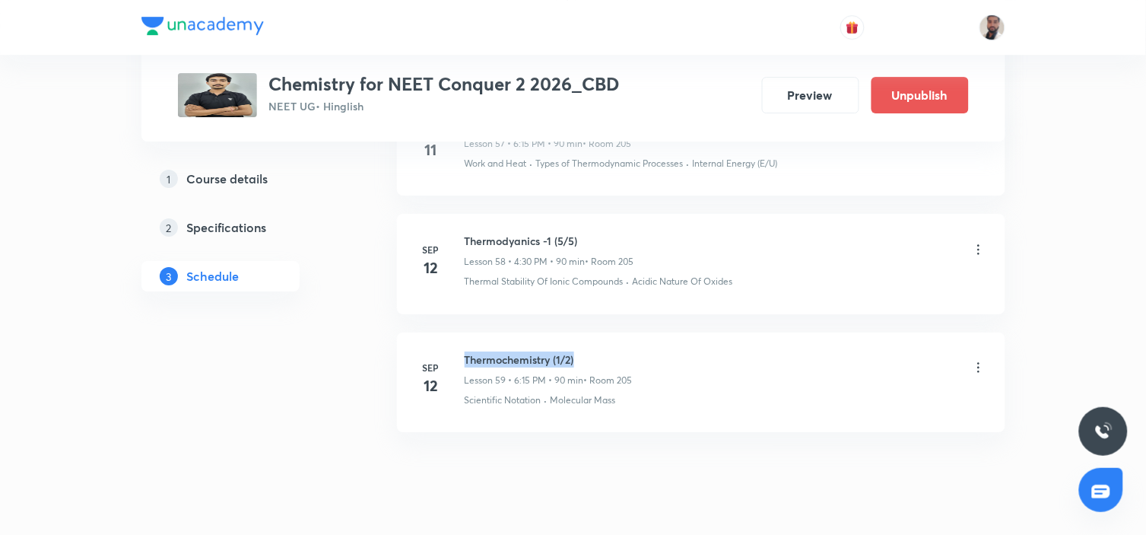
drag, startPoint x: 592, startPoint y: 317, endPoint x: 462, endPoint y: 310, distance: 130.3
click at [462, 332] on li "Sep 12 Thermochemistry (1/2) Lesson 59 • 6:15 PM • 90 min • Room 205 Scientific…" at bounding box center [701, 382] width 609 height 100
copy h6 "Thermochemistry (1/2)"
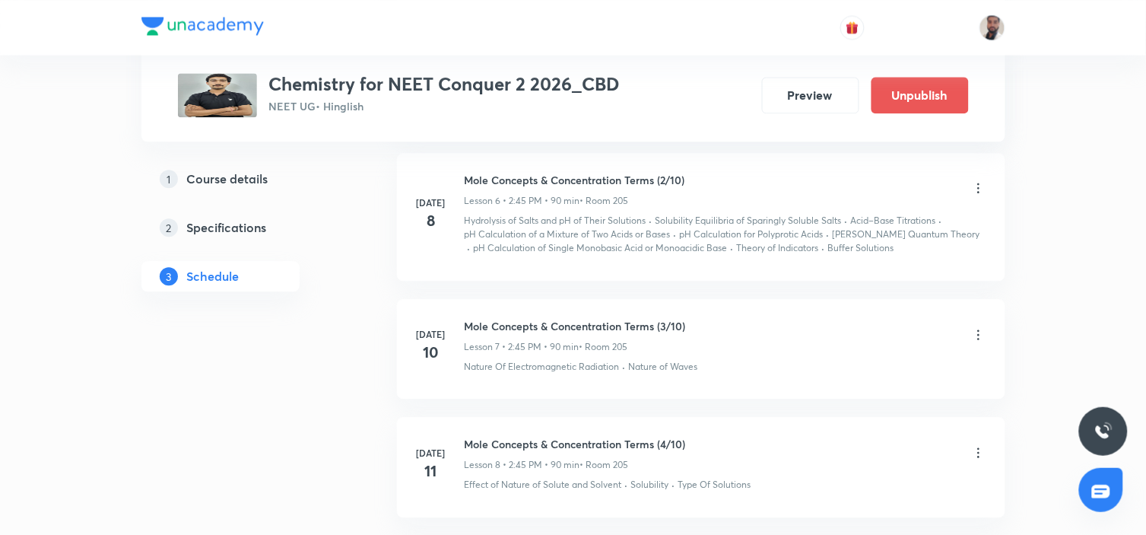
scroll to position [0, 0]
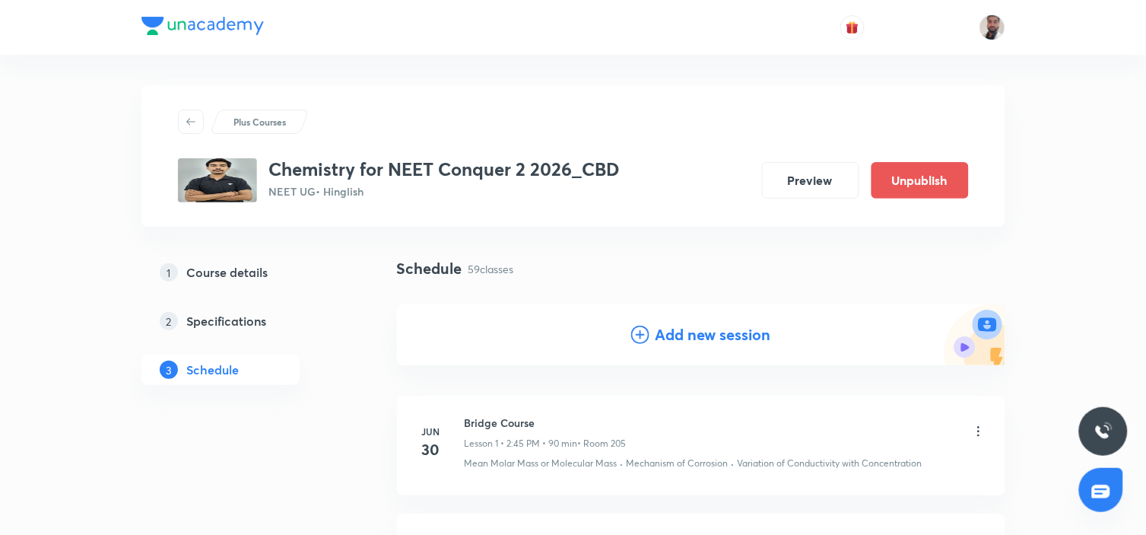
click at [641, 328] on icon at bounding box center [640, 335] width 18 height 18
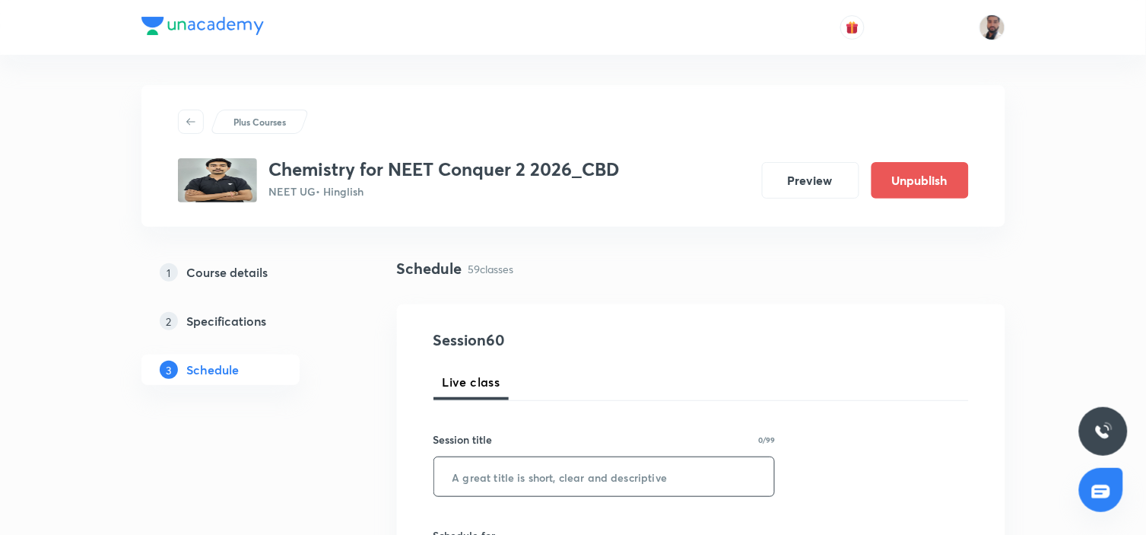
scroll to position [169, 0]
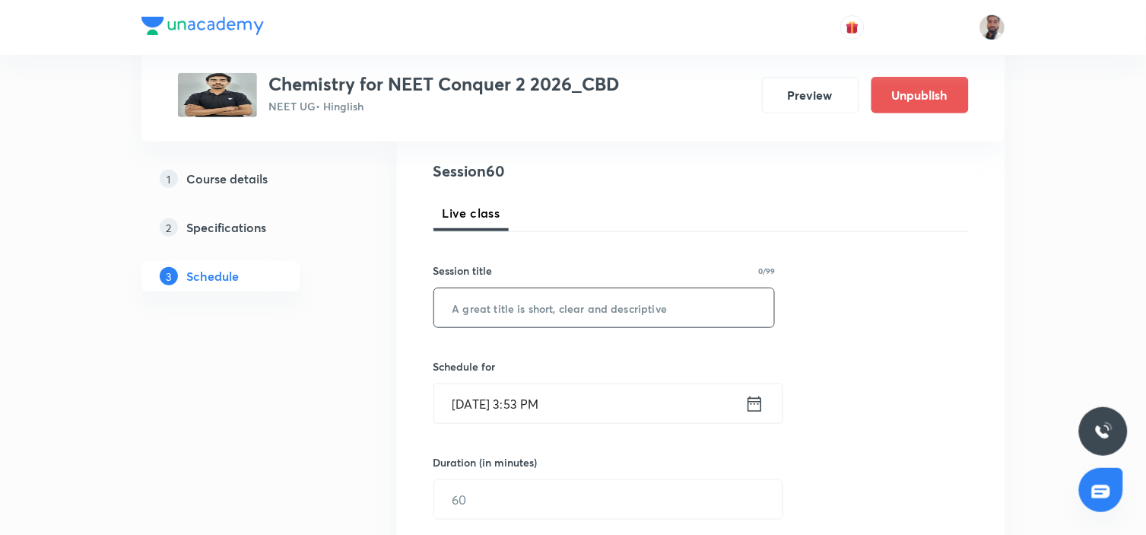
click at [558, 309] on input "text" at bounding box center [604, 307] width 341 height 39
paste input "Thermochemistry (1/2)"
click at [564, 303] on input "Thermochemistry (1/2)" at bounding box center [604, 307] width 341 height 39
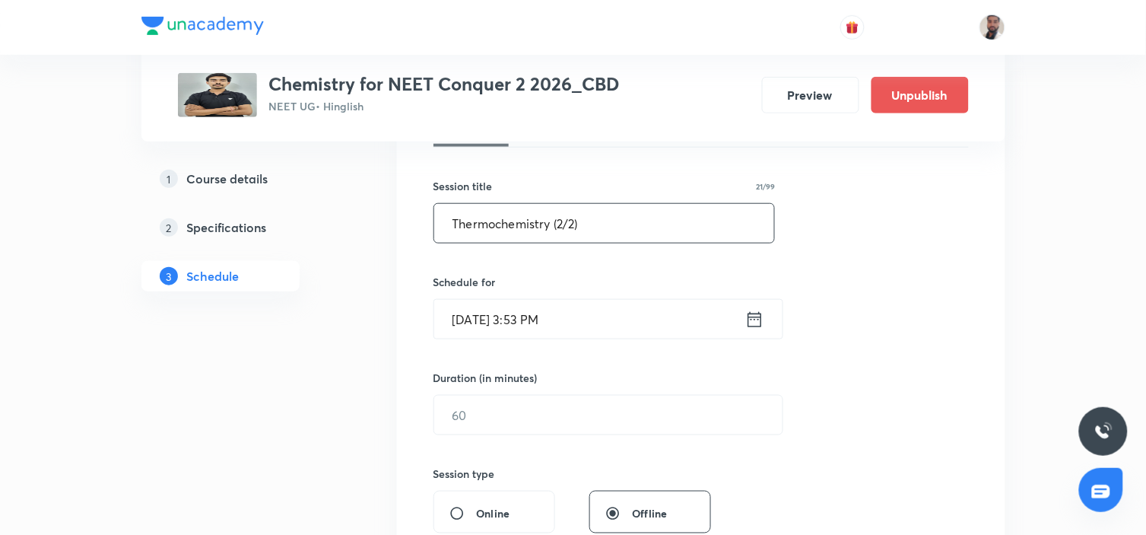
type input "Thermochemistry (2/2)"
click at [751, 321] on icon at bounding box center [755, 319] width 19 height 21
click at [758, 317] on icon at bounding box center [755, 319] width 19 height 21
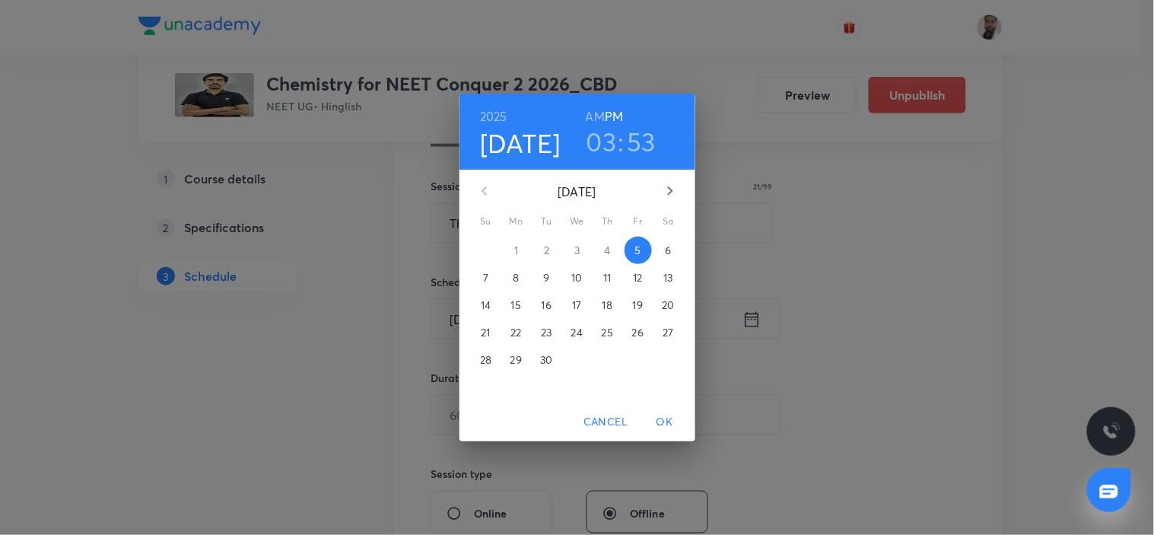
click at [665, 278] on p "13" at bounding box center [667, 277] width 9 height 15
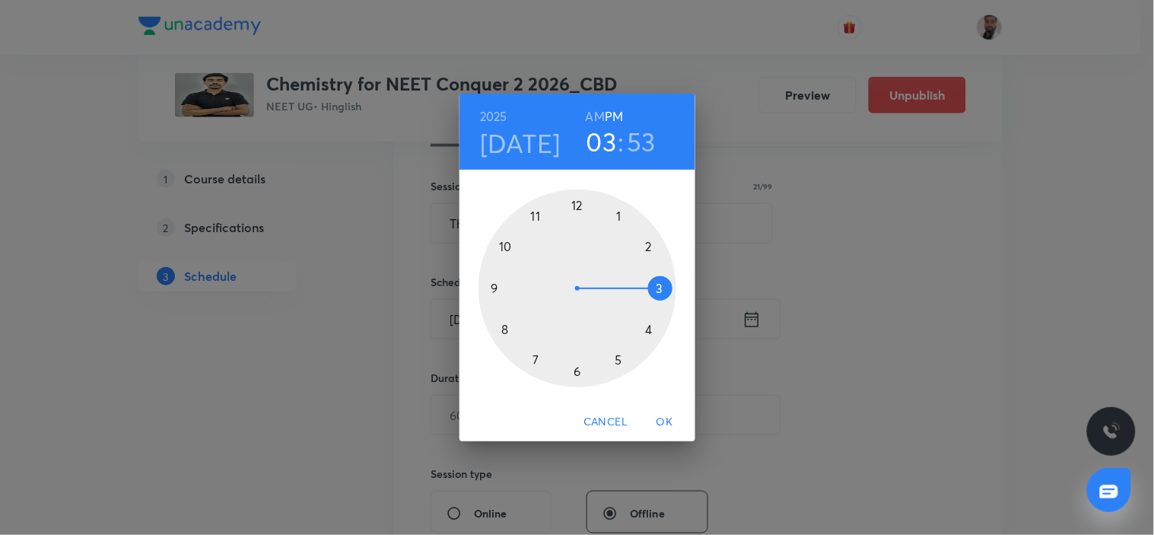
click at [575, 370] on div at bounding box center [578, 288] width 198 height 198
click at [663, 288] on div at bounding box center [578, 288] width 198 height 198
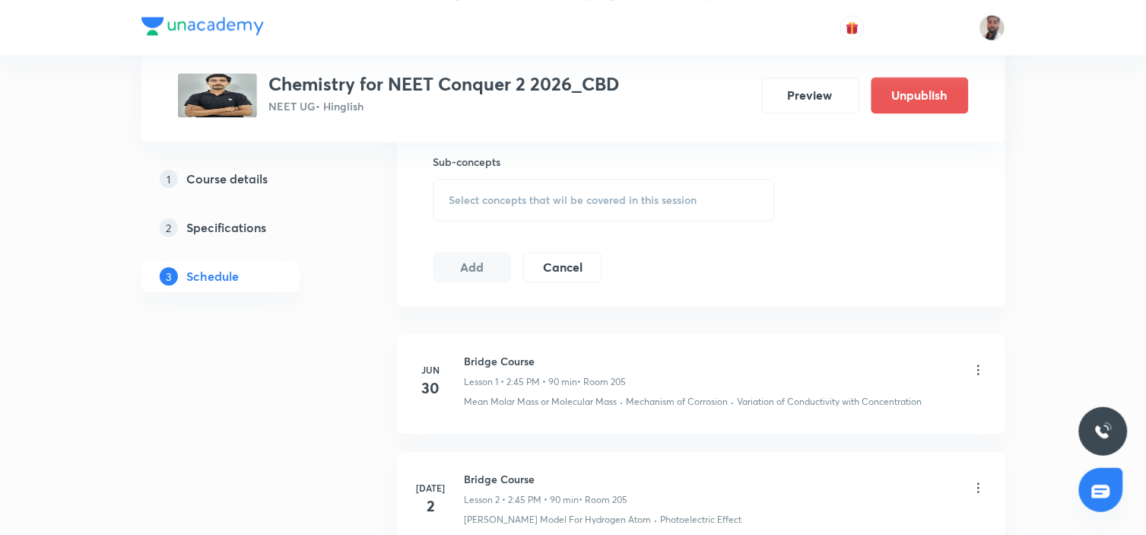
scroll to position [422, 0]
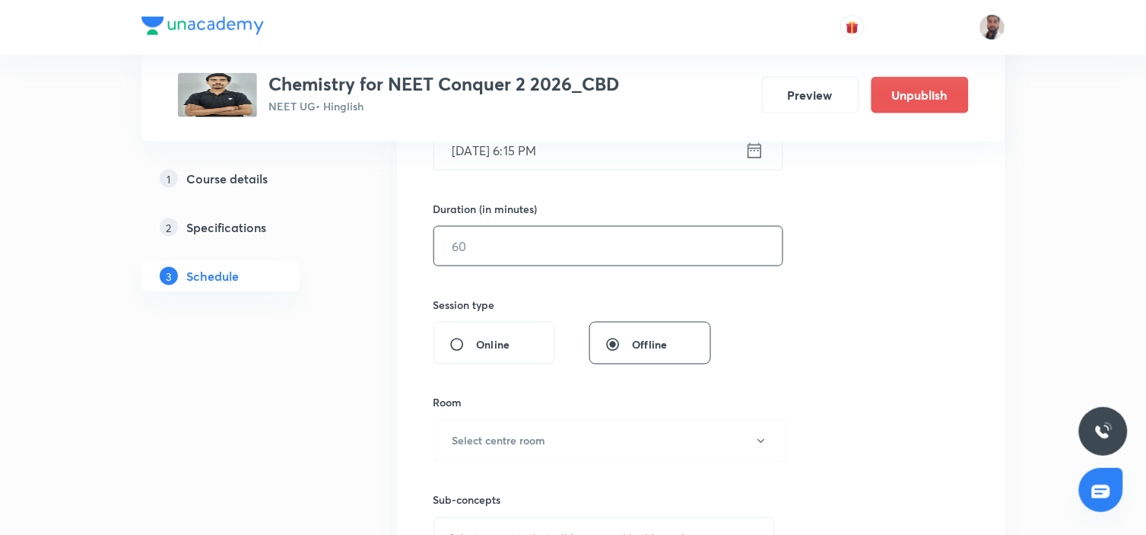
click at [561, 259] on input "text" at bounding box center [608, 246] width 348 height 39
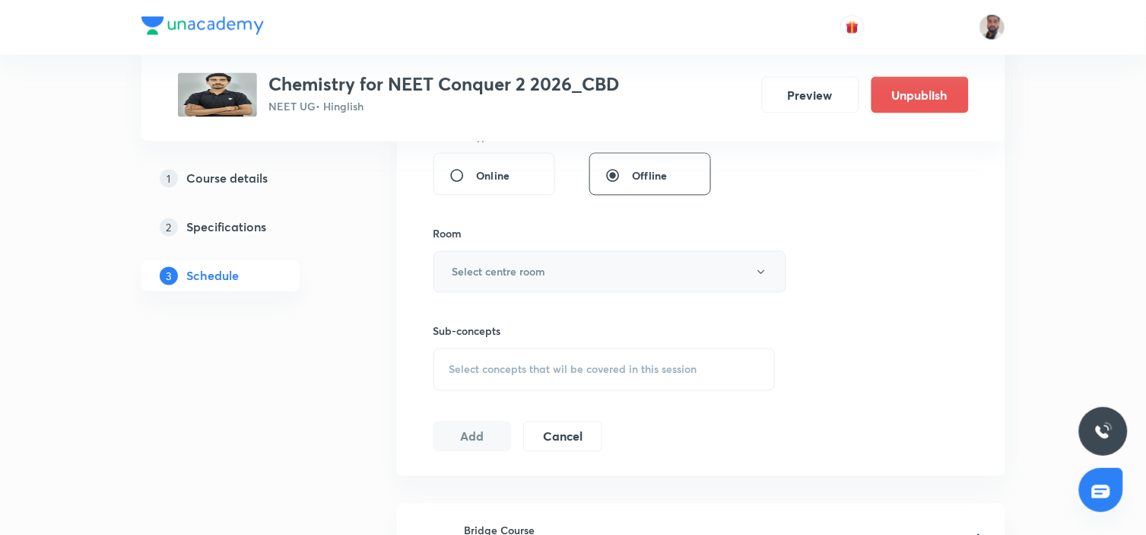
type input "90"
click at [607, 272] on button "Select centre room" at bounding box center [610, 272] width 353 height 42
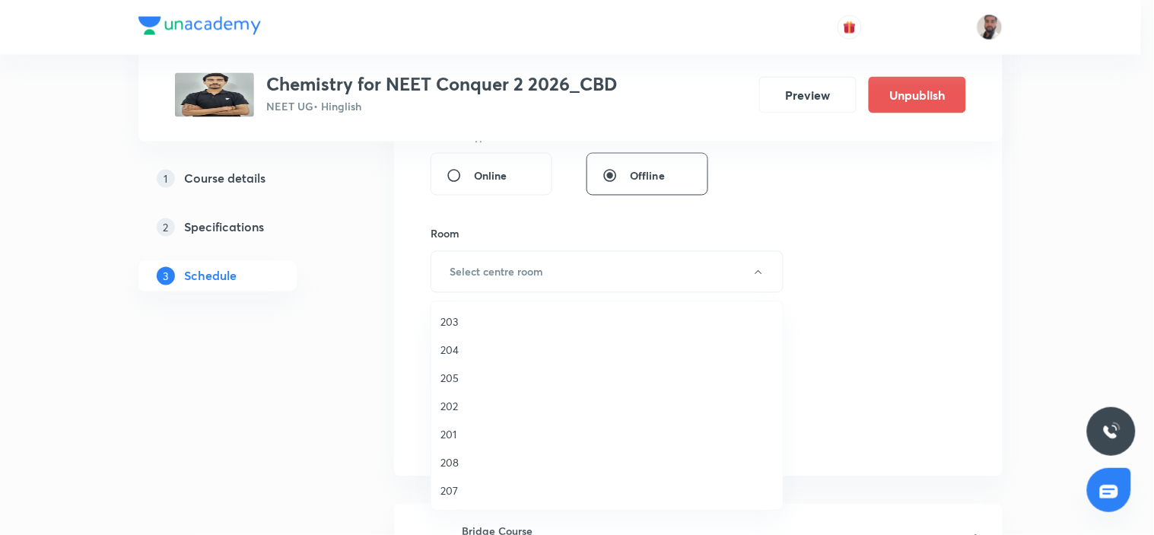
click at [475, 384] on span "205" at bounding box center [606, 378] width 333 height 16
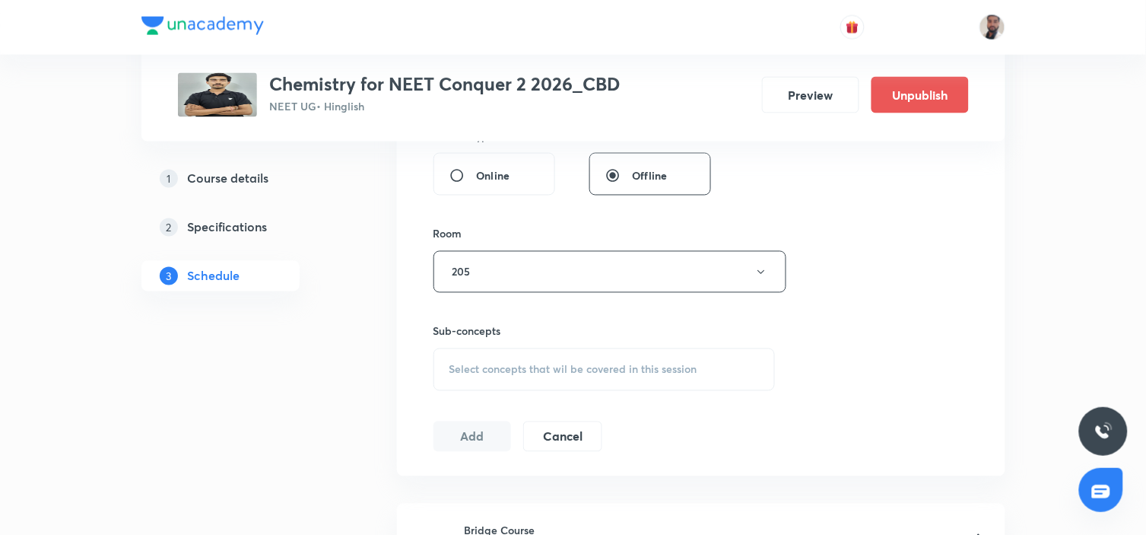
click at [631, 377] on div "Select concepts that wil be covered in this session" at bounding box center [605, 369] width 342 height 43
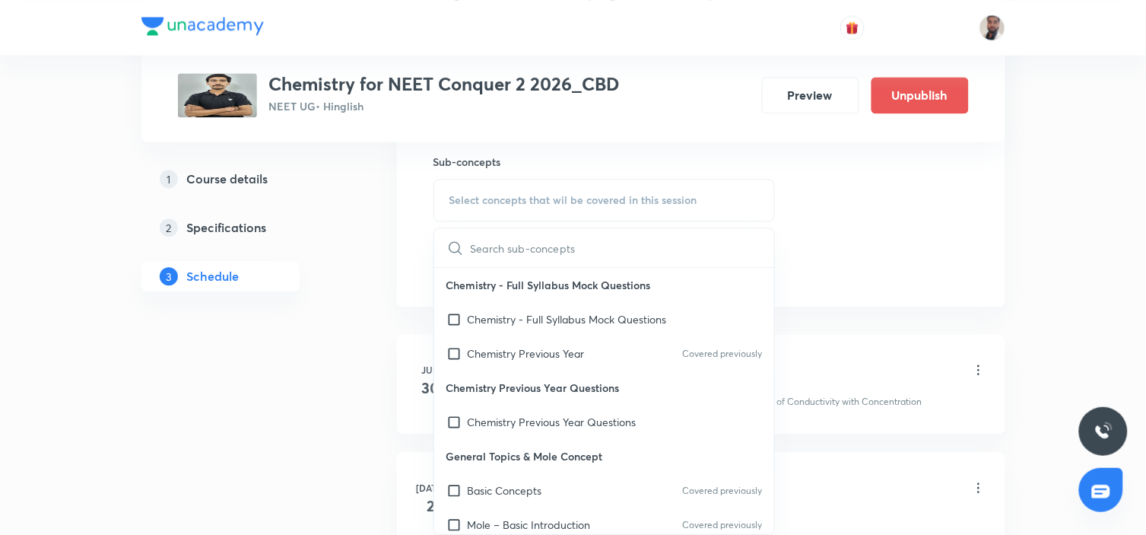
scroll to position [507, 0]
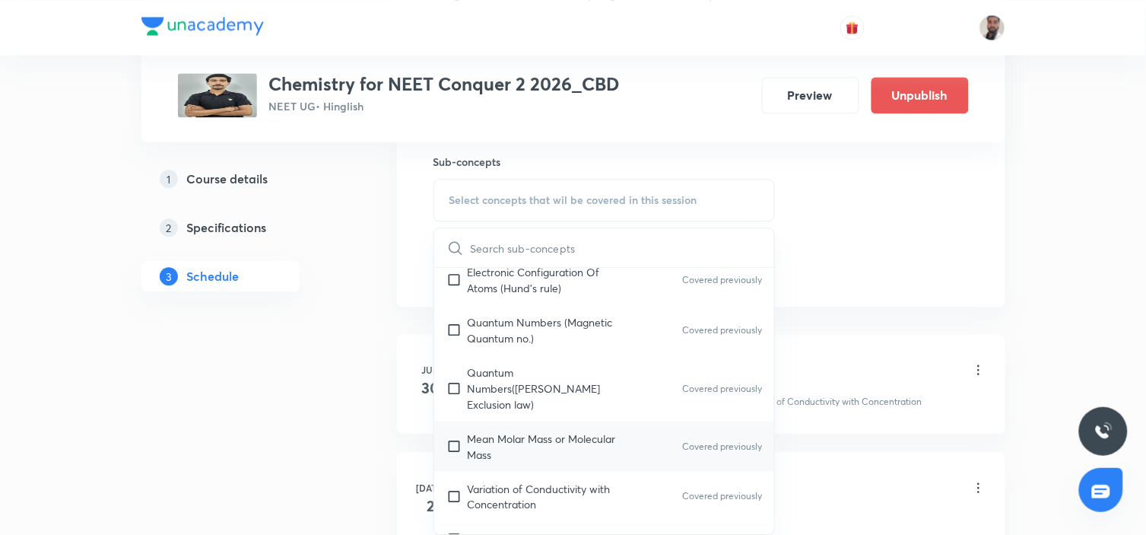
click at [549, 451] on div "Mean Molar Mass or Molecular Mass Covered previously" at bounding box center [604, 446] width 341 height 50
checkbox input "true"
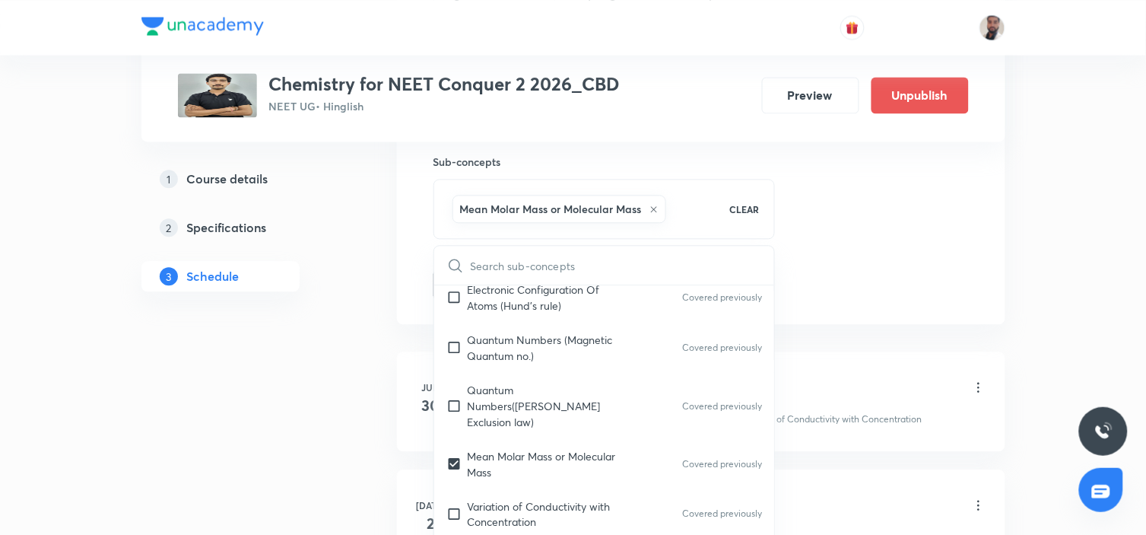
drag, startPoint x: 301, startPoint y: 444, endPoint x: 402, endPoint y: 384, distance: 117.0
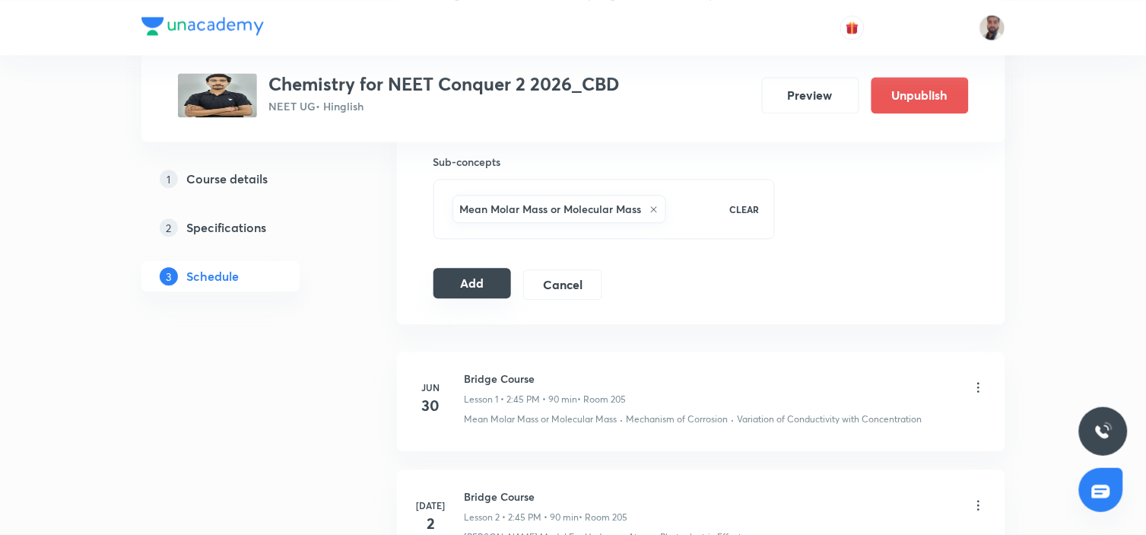
click at [455, 294] on button "Add" at bounding box center [473, 283] width 78 height 30
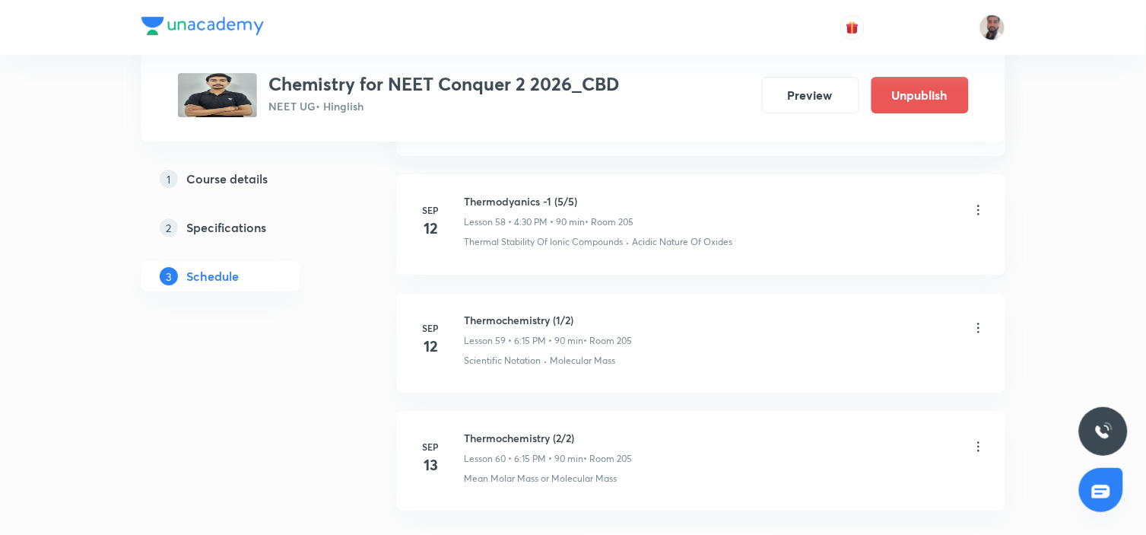
scroll to position [7250, 0]
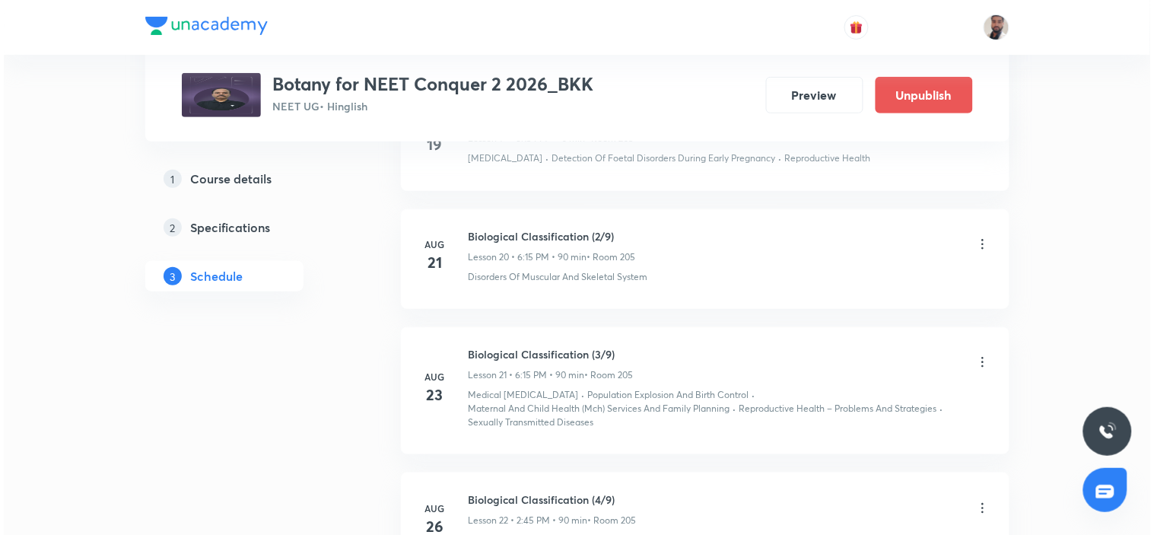
scroll to position [4142, 0]
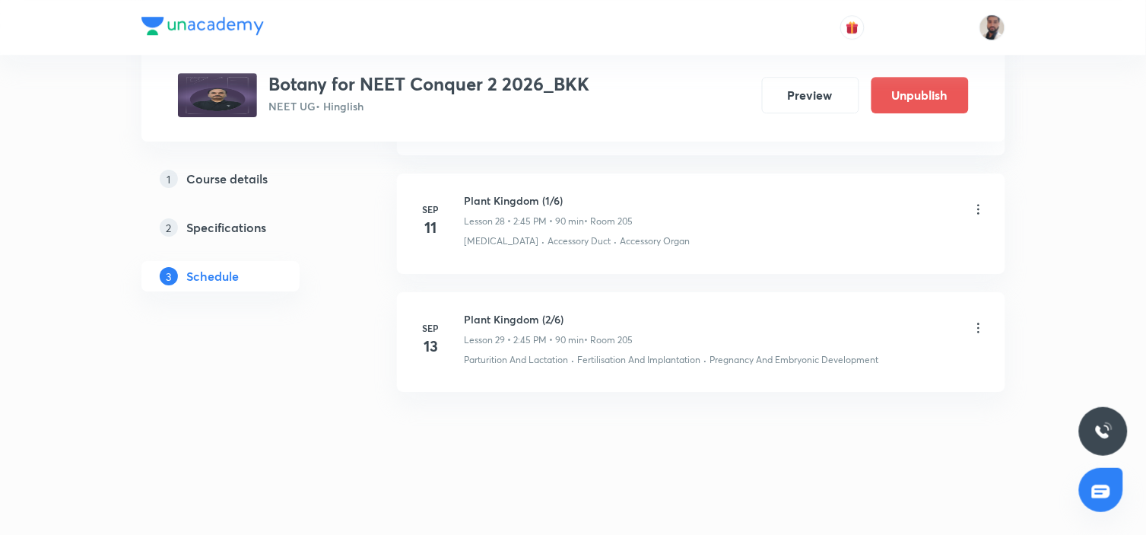
click at [978, 328] on icon at bounding box center [979, 328] width 2 height 10
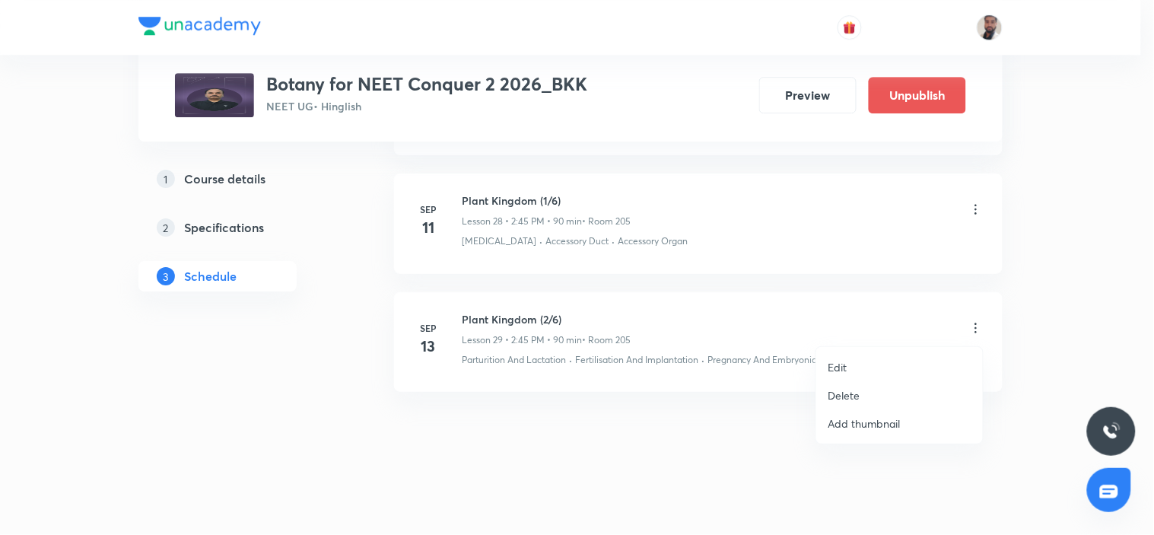
click at [858, 363] on li "Edit" at bounding box center [899, 367] width 167 height 28
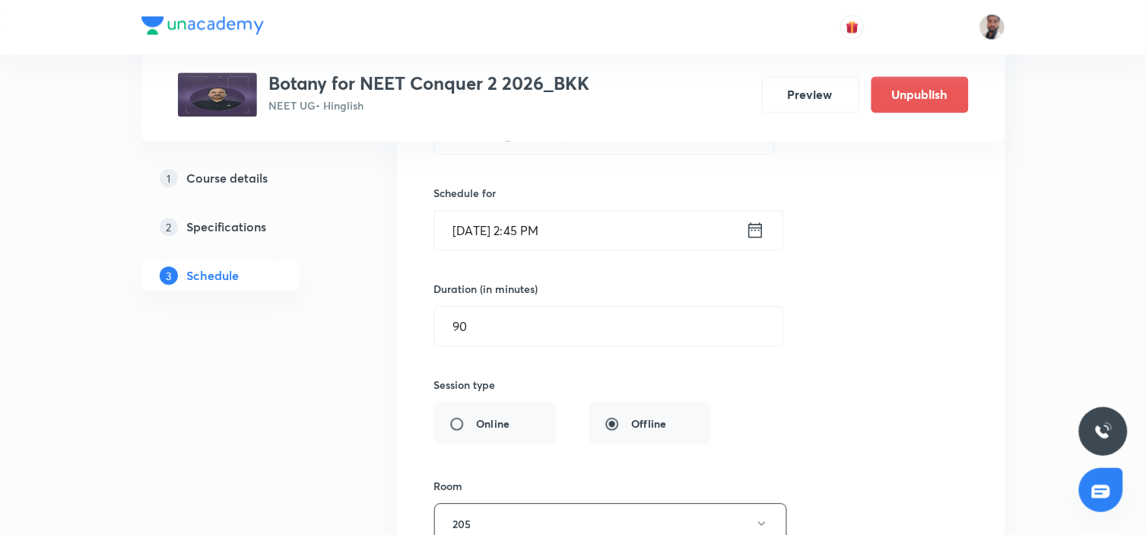
scroll to position [3589, 0]
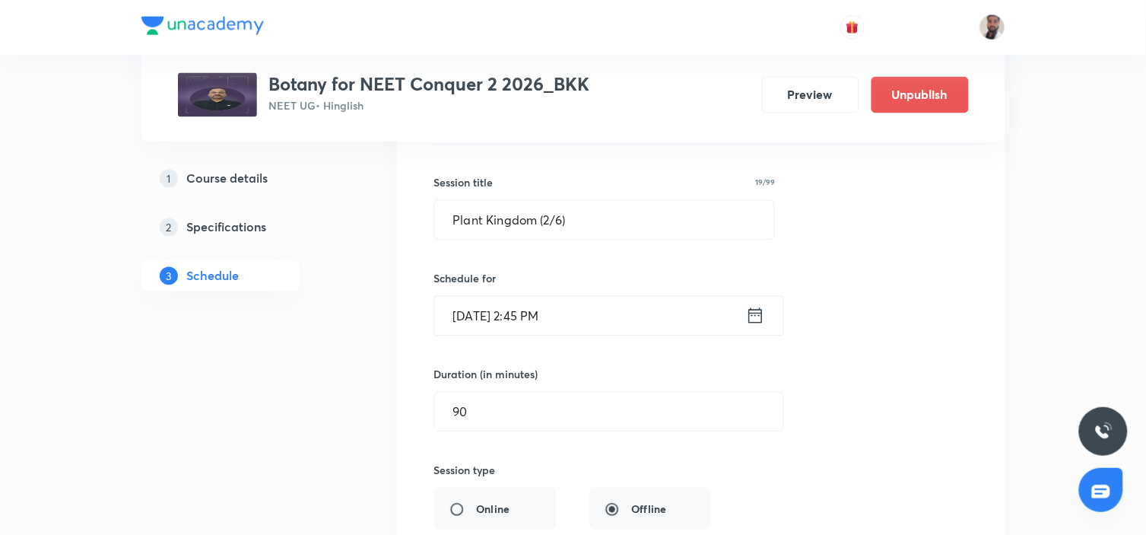
click at [756, 320] on icon at bounding box center [756, 315] width 14 height 15
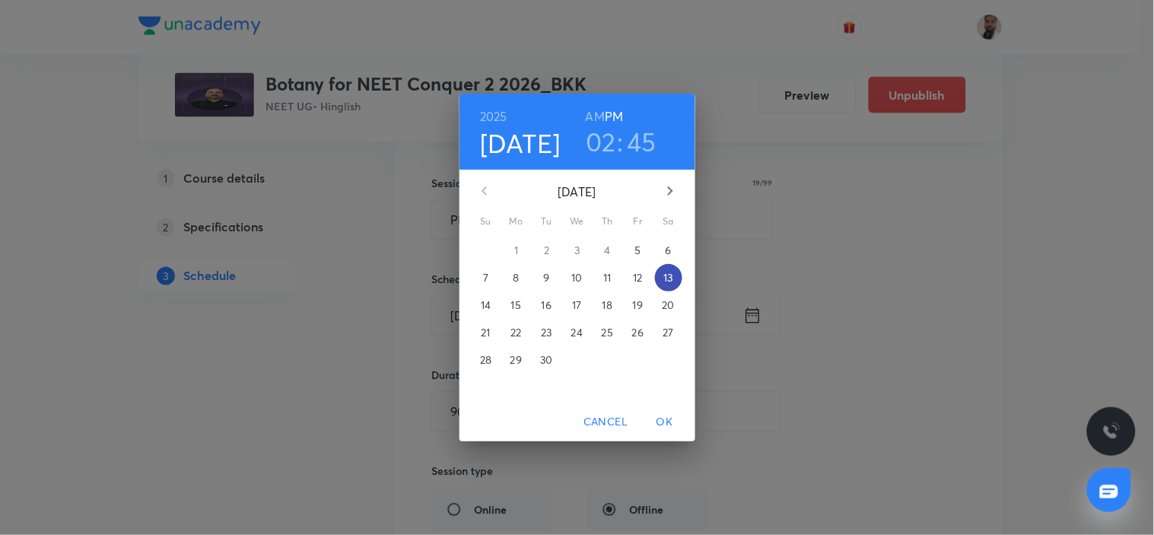
click at [675, 274] on span "13" at bounding box center [668, 277] width 27 height 15
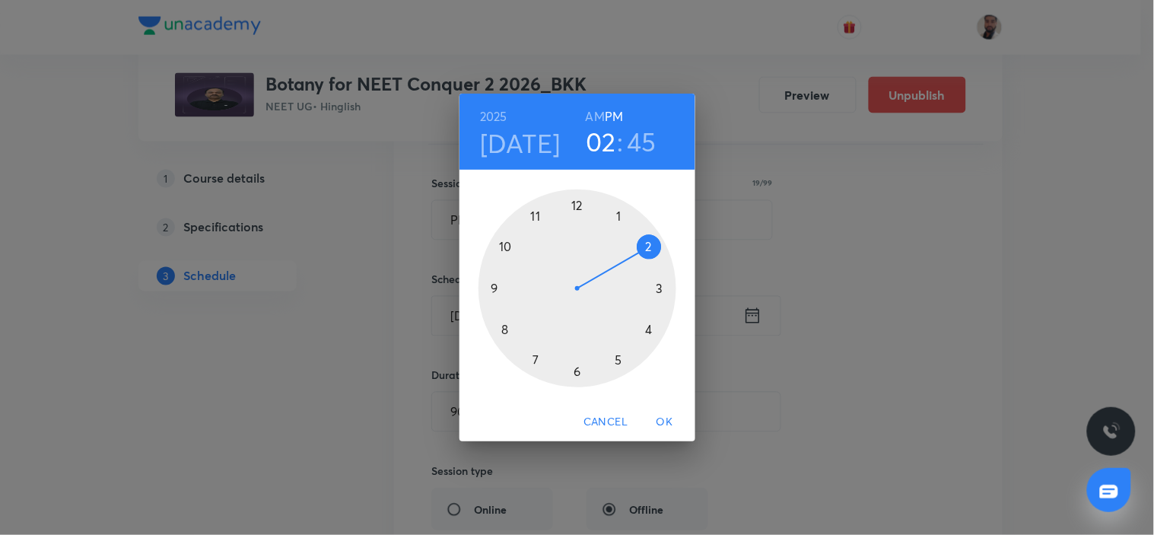
click at [650, 327] on div at bounding box center [578, 288] width 198 height 198
drag, startPoint x: 575, startPoint y: 370, endPoint x: 567, endPoint y: 426, distance: 56.9
click at [576, 370] on div at bounding box center [578, 288] width 198 height 198
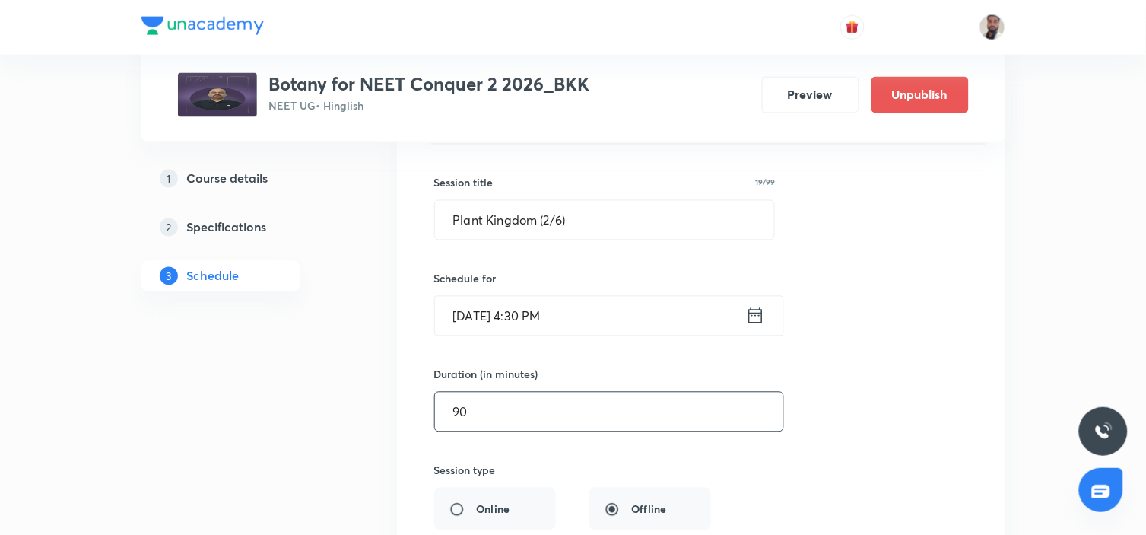
click at [528, 421] on input "90" at bounding box center [609, 412] width 348 height 39
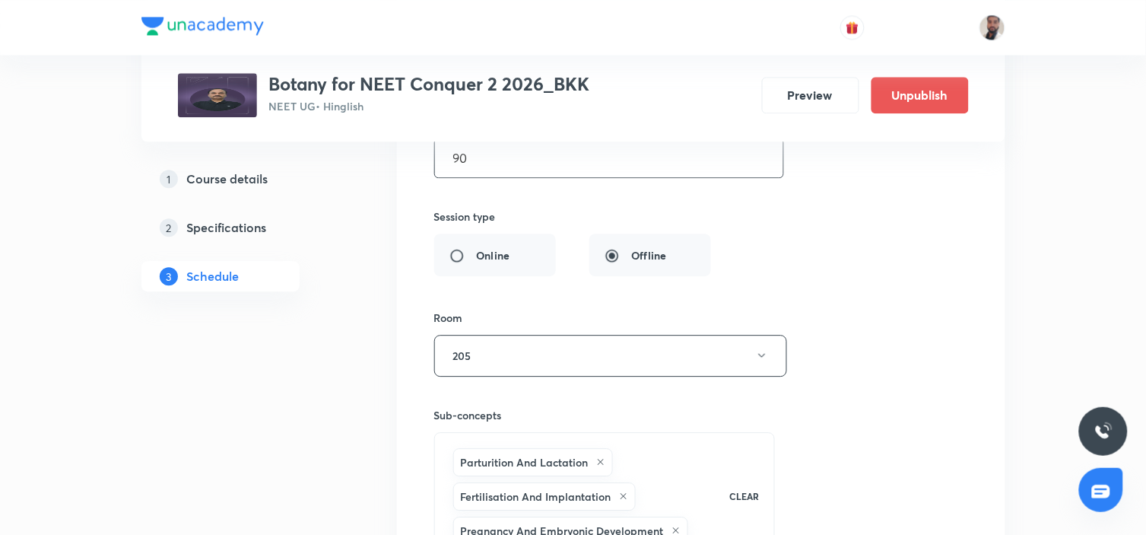
scroll to position [4097, 0]
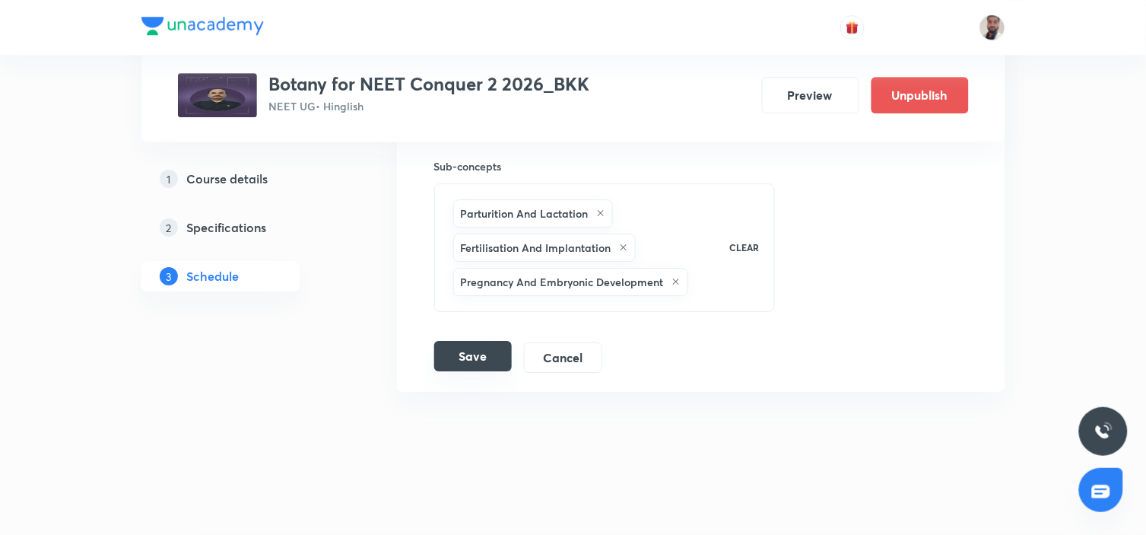
click at [478, 351] on button "Save" at bounding box center [473, 356] width 78 height 30
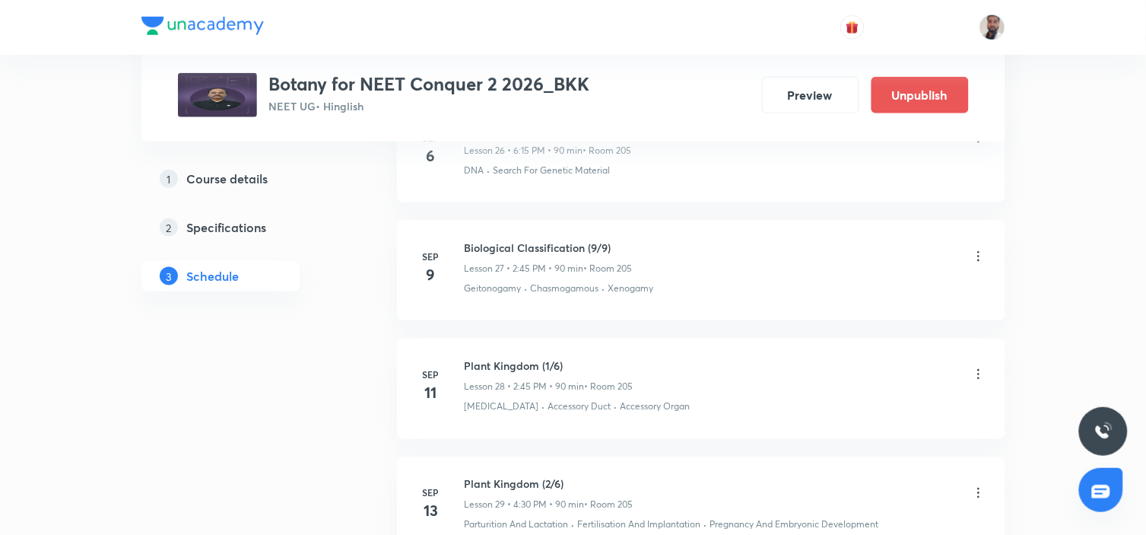
scroll to position [3442, 0]
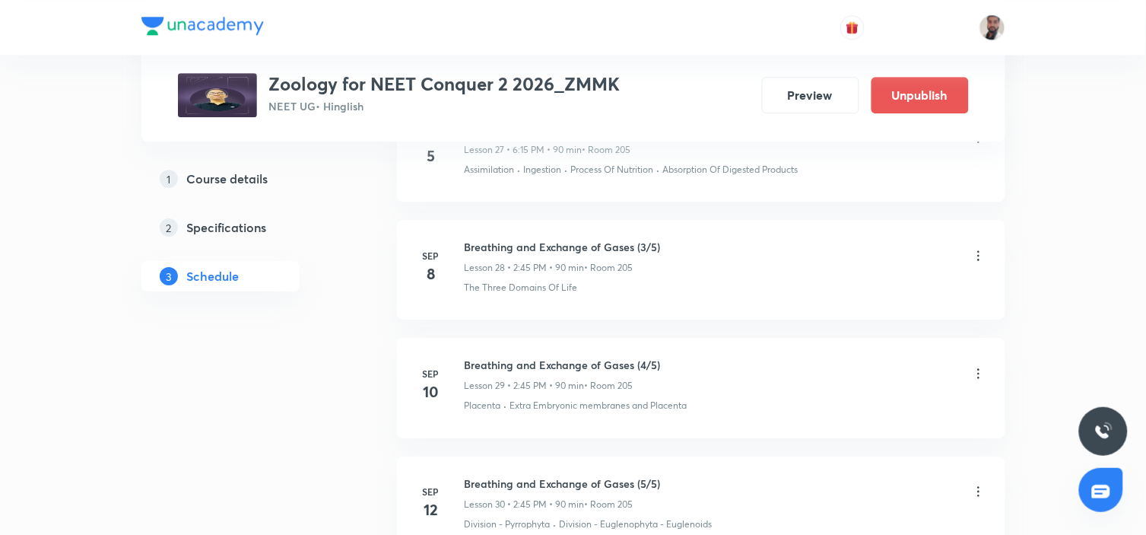
scroll to position [4232, 0]
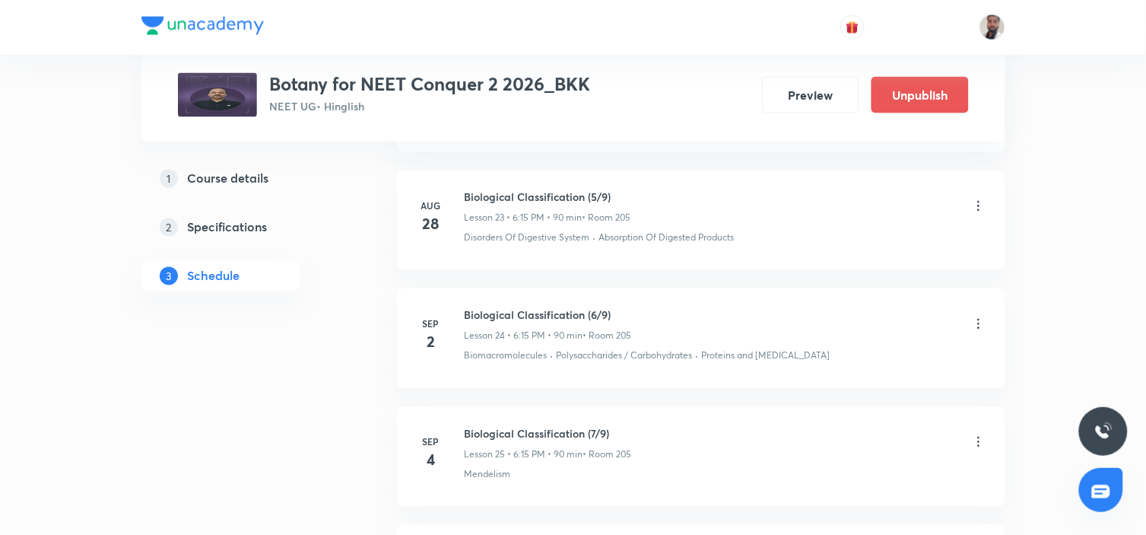
scroll to position [4142, 0]
